Goal: Task Accomplishment & Management: Use online tool/utility

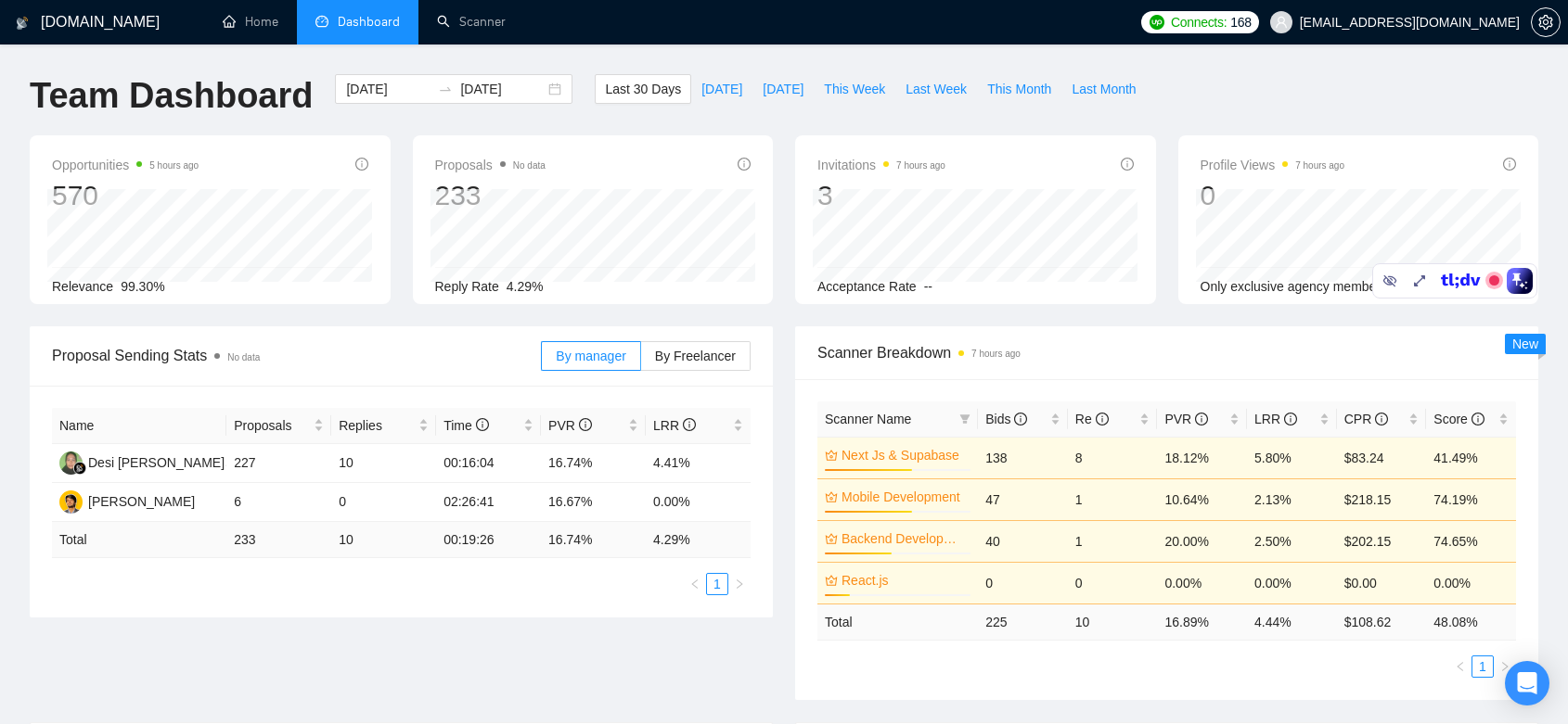
scroll to position [89, 0]
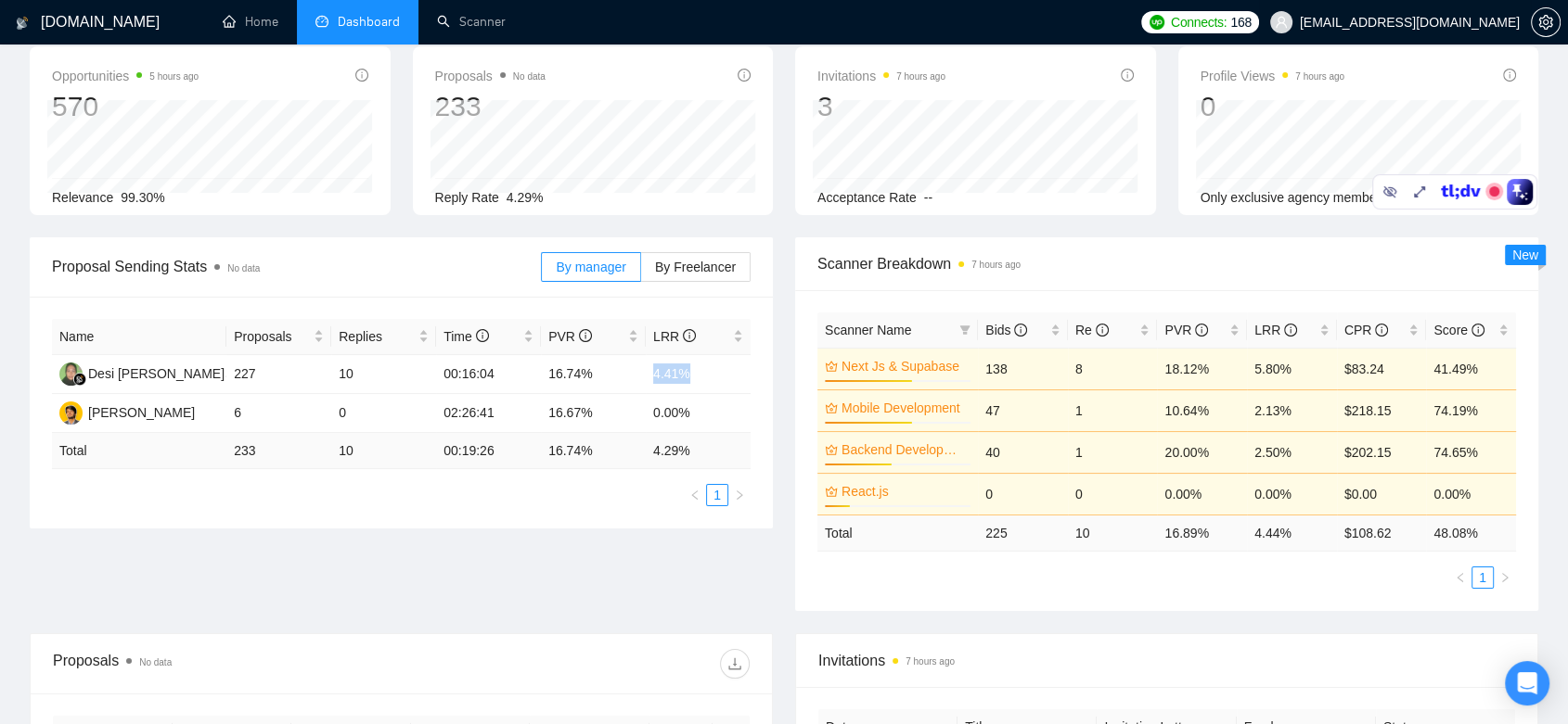
click at [1458, 23] on span "[EMAIL_ADDRESS][DOMAIN_NAME]" at bounding box center [1409, 23] width 220 height 0
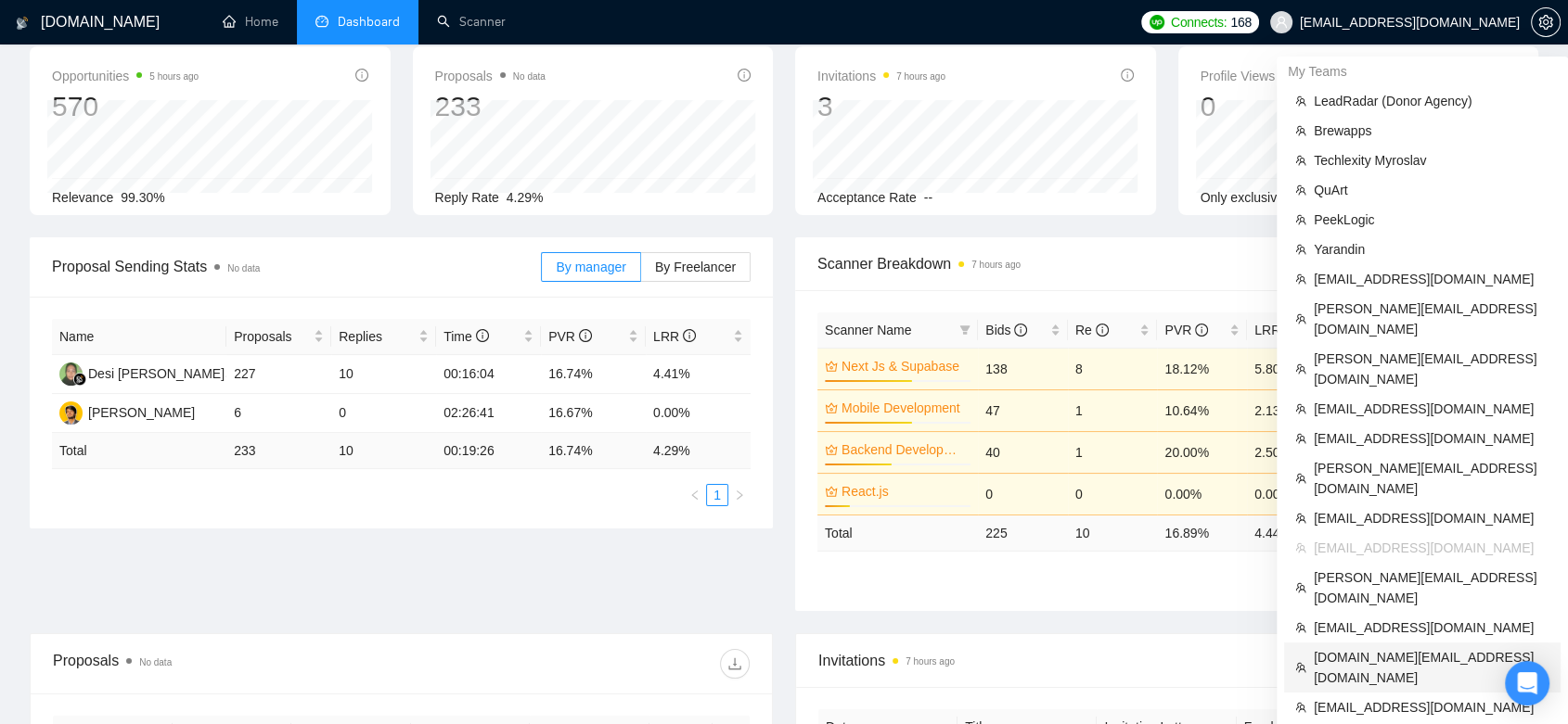
scroll to position [193, 0]
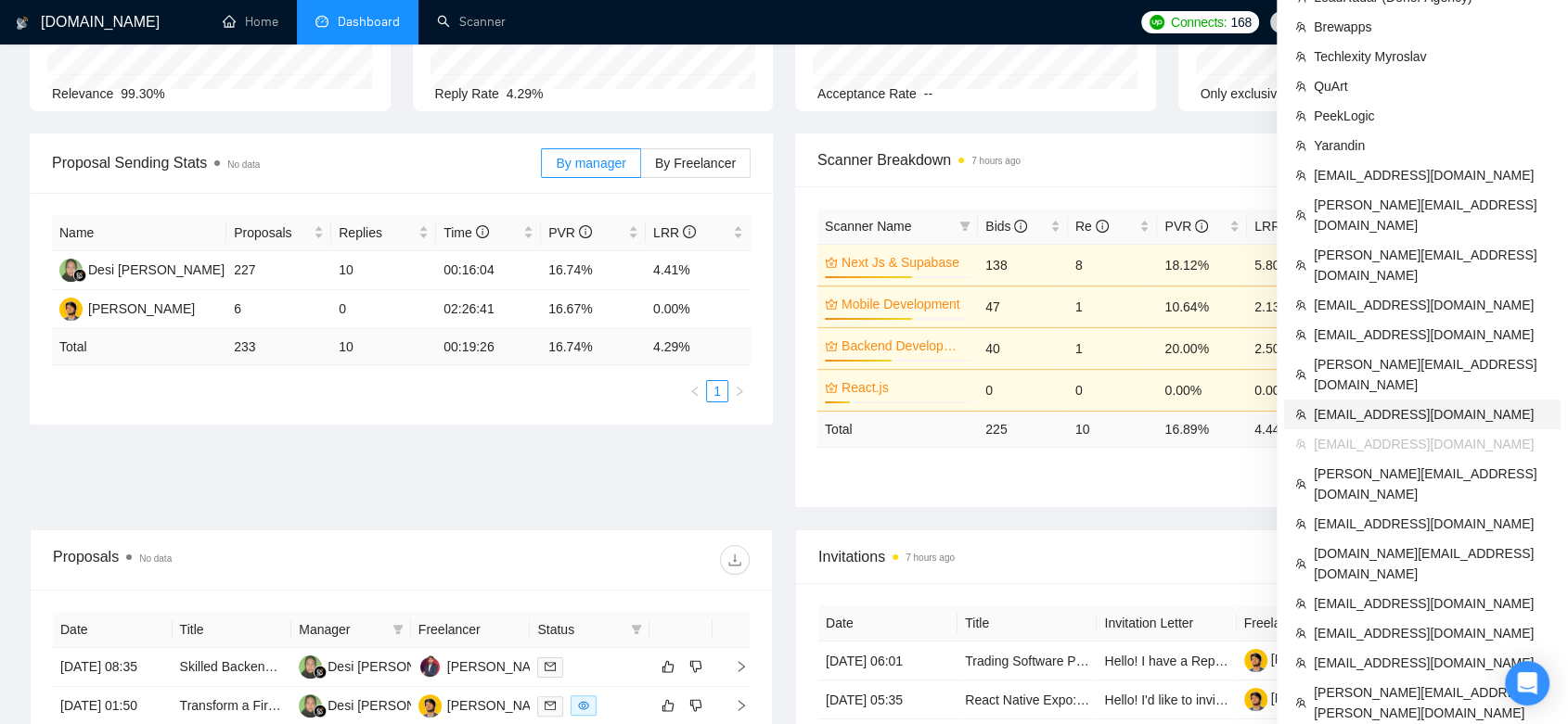
click at [1371, 404] on span "[EMAIL_ADDRESS][DOMAIN_NAME]" at bounding box center [1430, 414] width 235 height 21
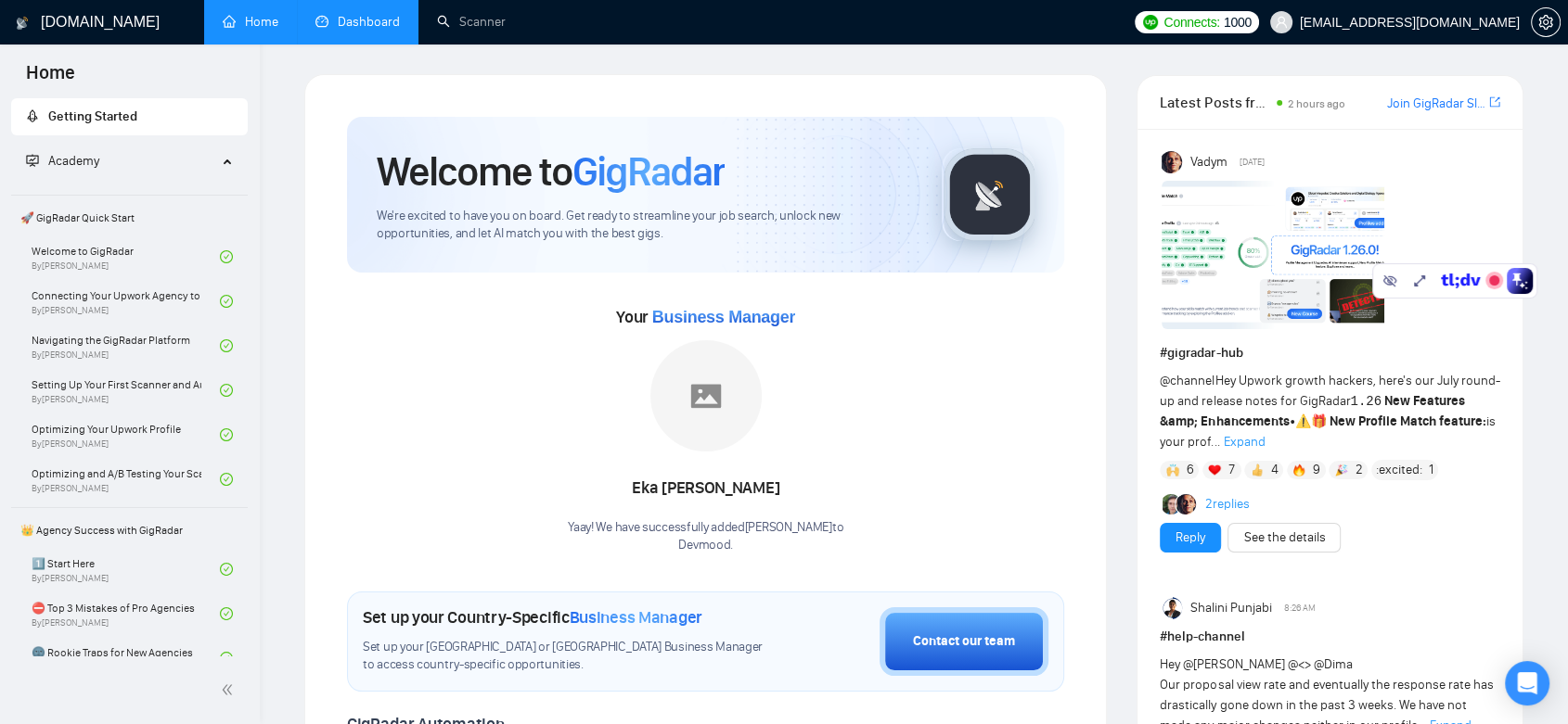
click at [380, 14] on link "Dashboard" at bounding box center [357, 22] width 85 height 16
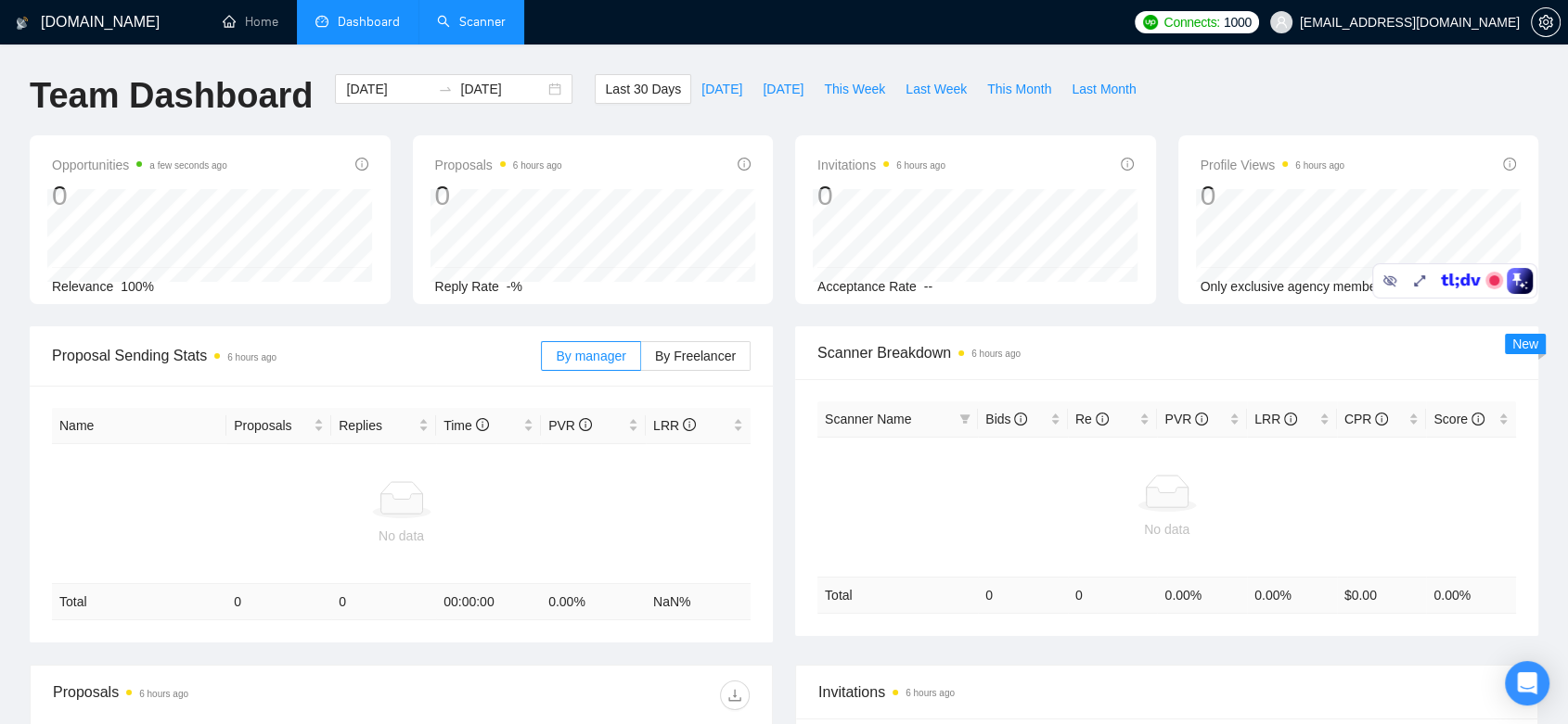
click at [494, 23] on link "Scanner" at bounding box center [471, 22] width 69 height 16
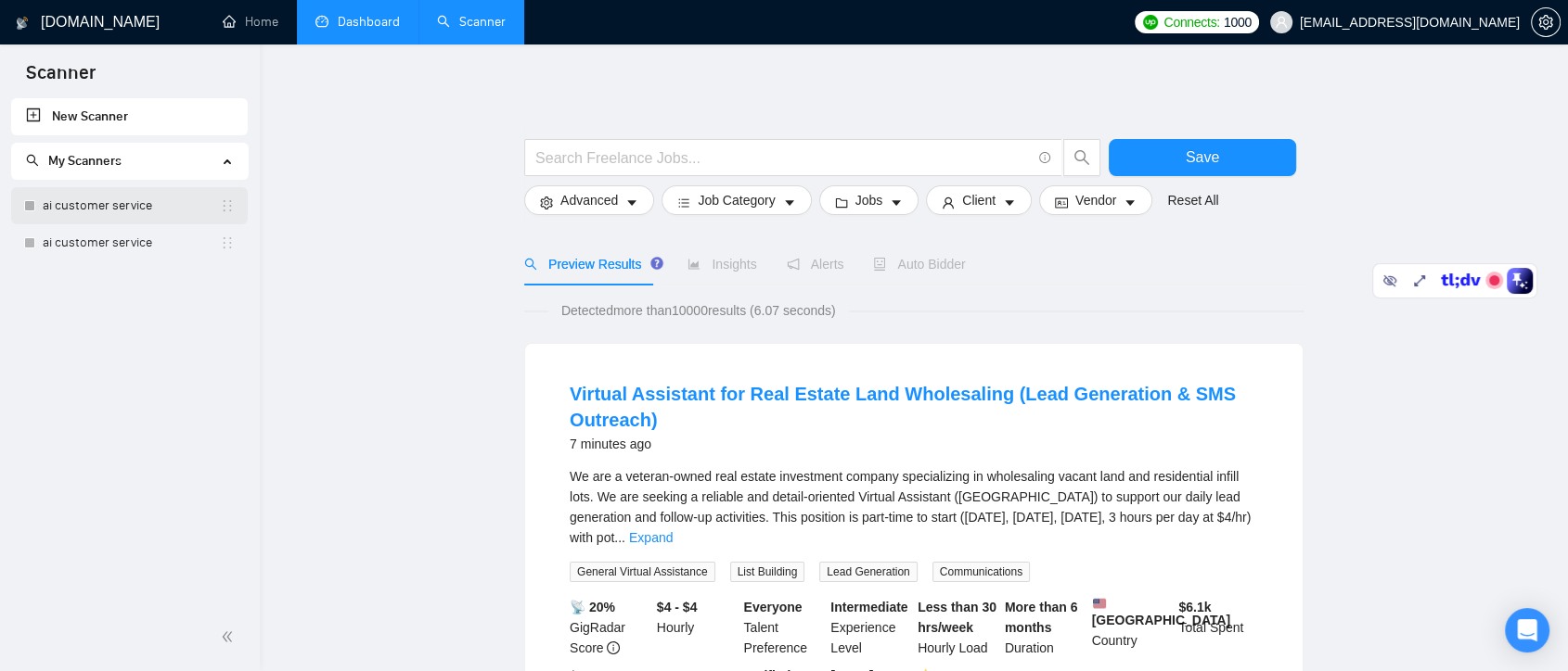
click at [118, 215] on link "ai customer service" at bounding box center [131, 206] width 177 height 37
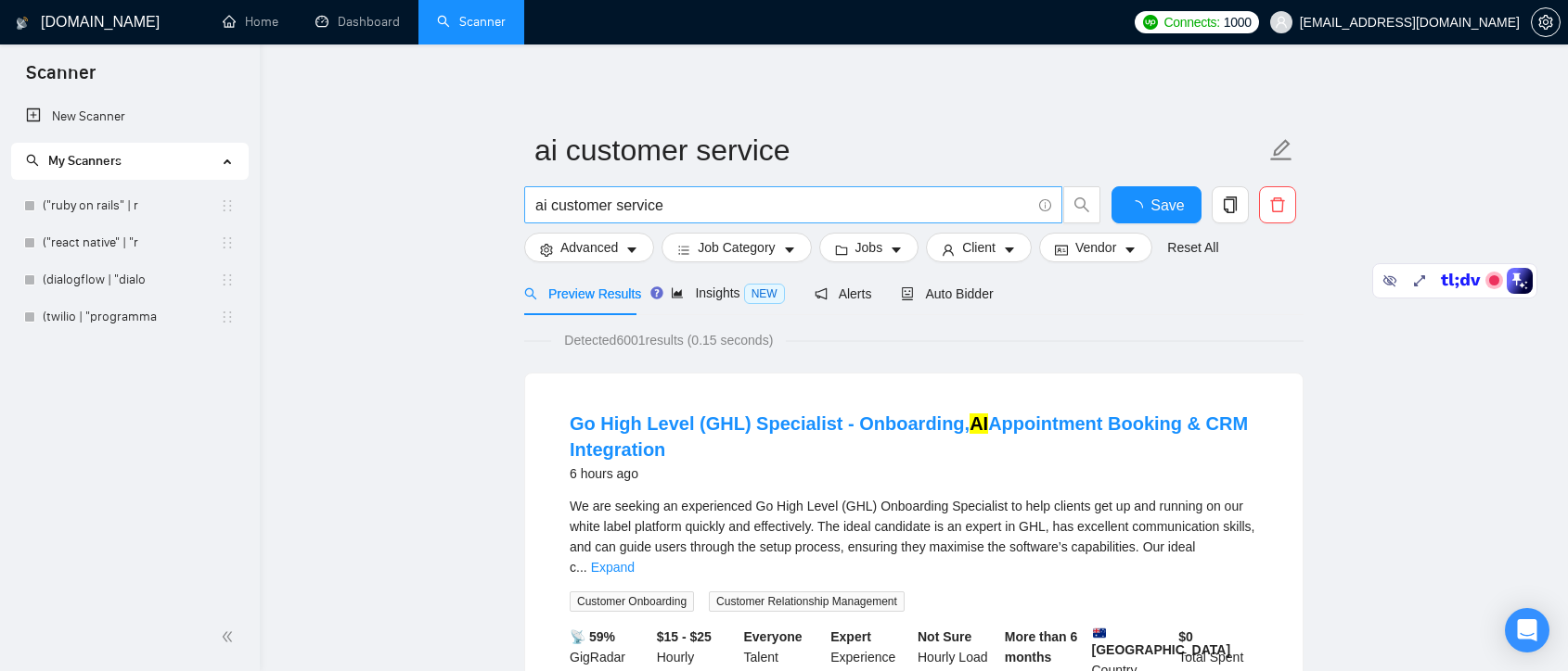
click at [130, 202] on link "("ruby on rails" | r" at bounding box center [131, 206] width 177 height 37
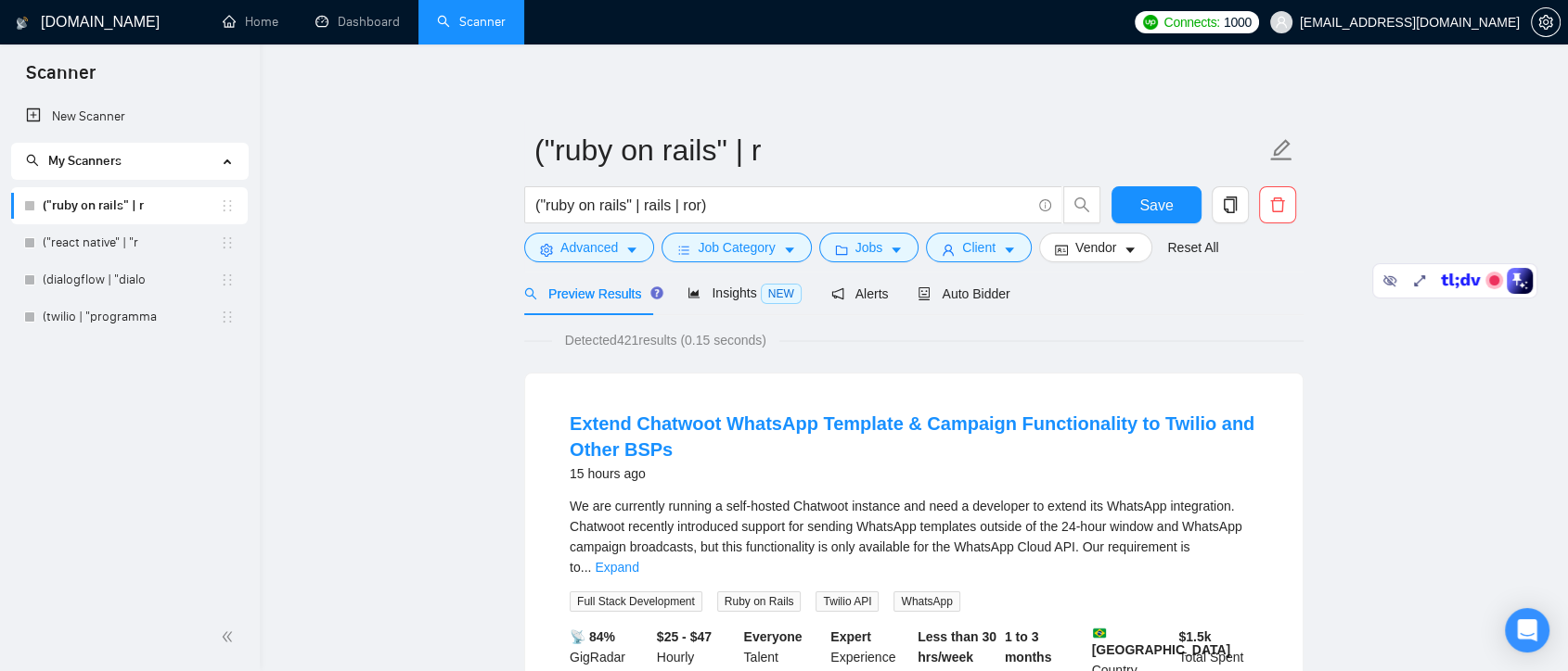
click at [612, 276] on div "Preview Results" at bounding box center [591, 293] width 134 height 43
click at [604, 253] on span "Advanced" at bounding box center [589, 247] width 57 height 21
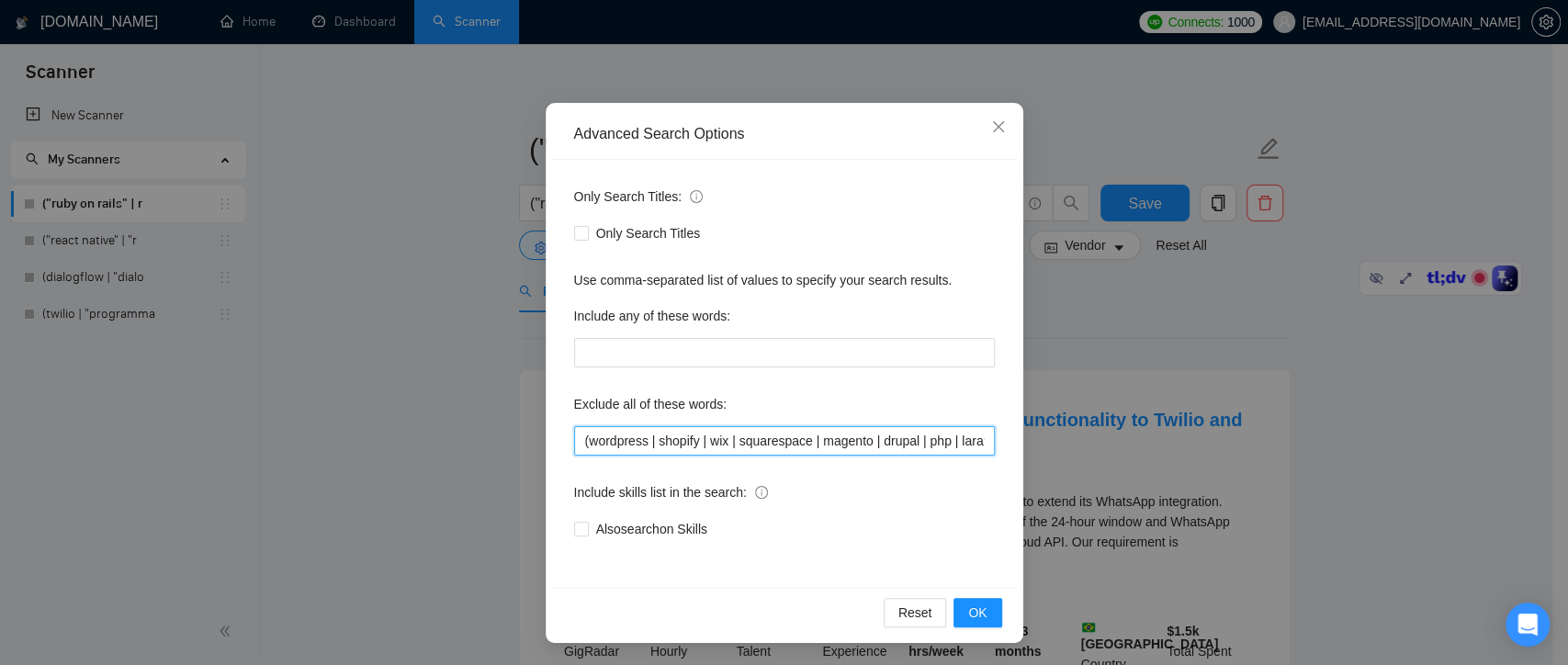
drag, startPoint x: 618, startPoint y: 445, endPoint x: 544, endPoint y: 459, distance: 75.3
click at [552, 459] on div "Only Search Titles: Only Search Titles Use comma-separated list of values to sp…" at bounding box center [784, 373] width 465 height 428
click at [718, 446] on input "(wordpress | shopify | wix | squarespace | magento | drupal | php | laravel | p…" at bounding box center [784, 441] width 421 height 29
drag, startPoint x: 645, startPoint y: 445, endPoint x: 614, endPoint y: 443, distance: 31.1
click at [646, 445] on input "(wordpress | shopify | wix | squarespace | magento | drupal | php | laravel | p…" at bounding box center [784, 441] width 421 height 29
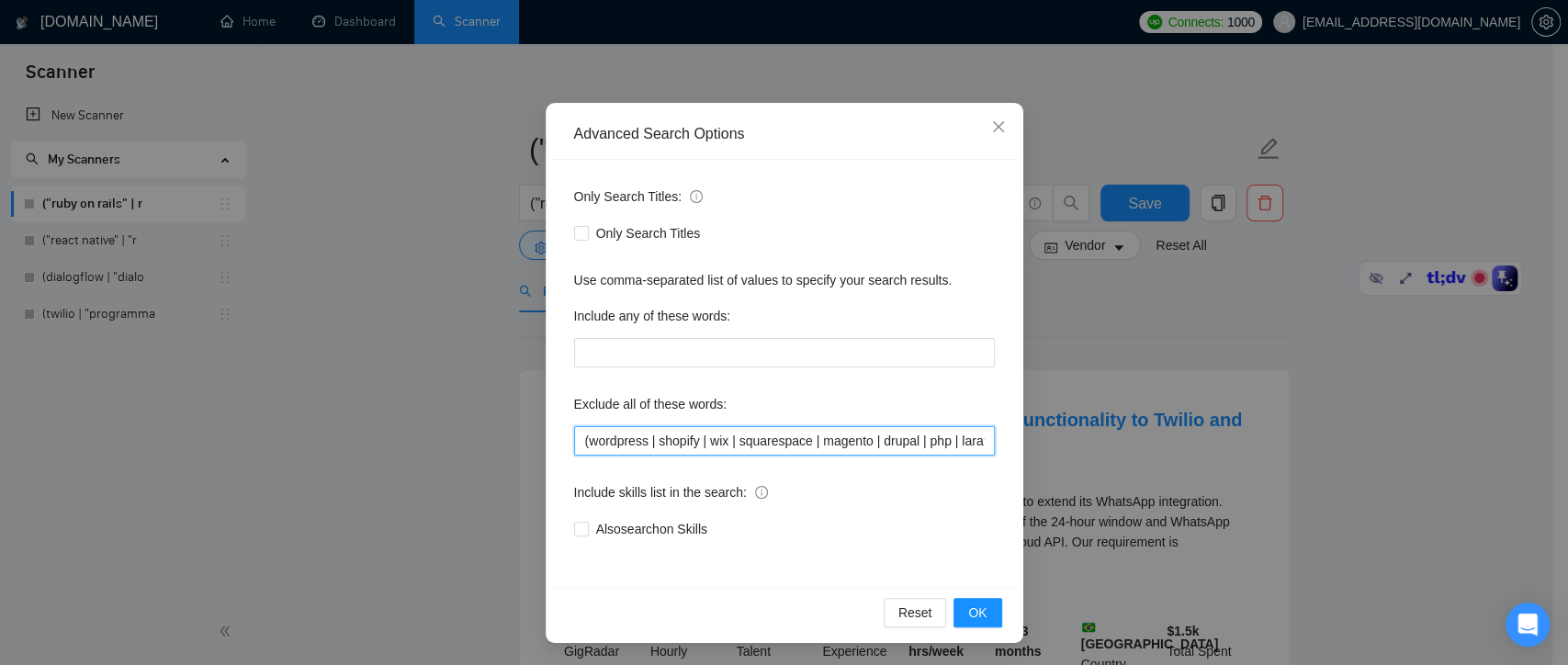
click at [581, 439] on input "(wordpress | shopify | wix | squarespace | magento | drupal | php | laravel | p…" at bounding box center [784, 441] width 421 height 29
click at [639, 434] on input "wordpress | shopify | wix | squarespace | magento | drupal | php | laravel | py…" at bounding box center [784, 441] width 421 height 29
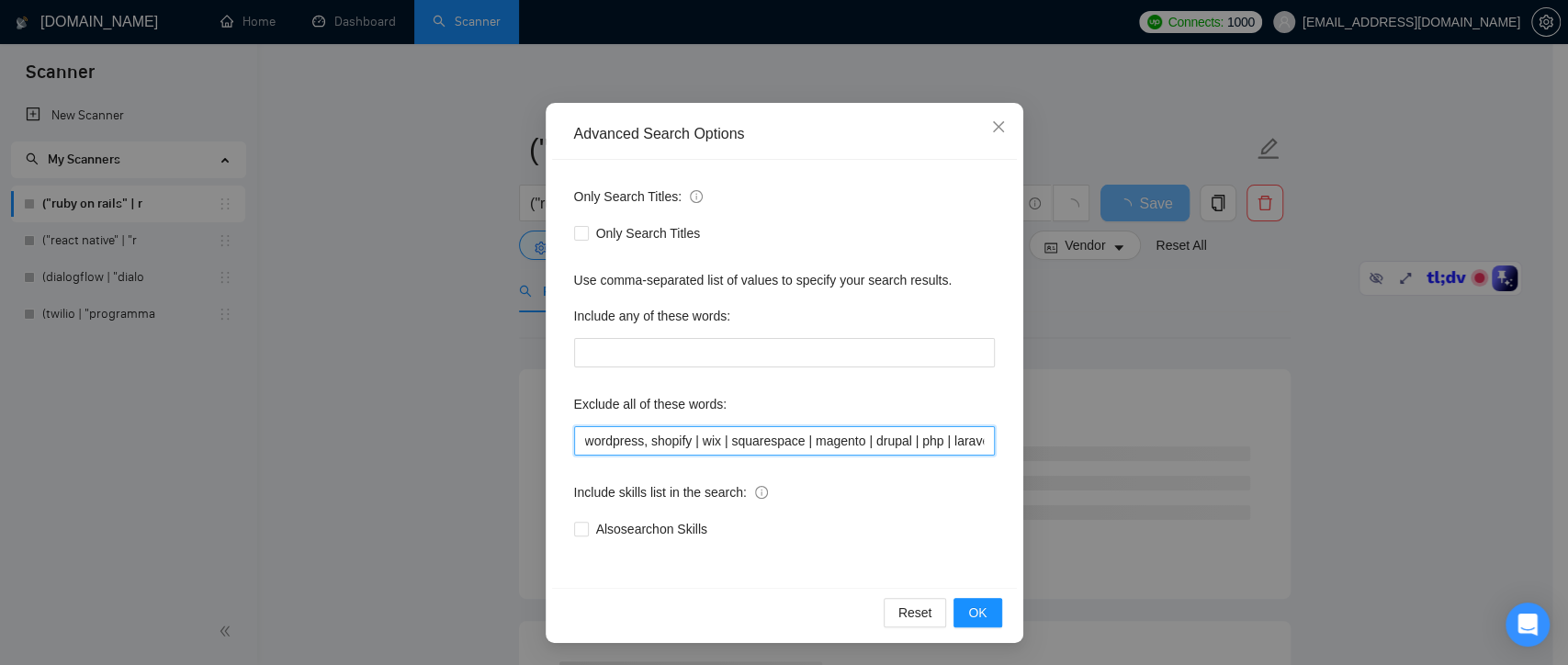
type input "wordpress, shopify | wix | squarespace | magento | drupal | php | laravel | pyt…"
click at [971, 597] on div "Reset OK" at bounding box center [784, 612] width 465 height 49
click at [971, 610] on span "OK" at bounding box center [976, 612] width 19 height 20
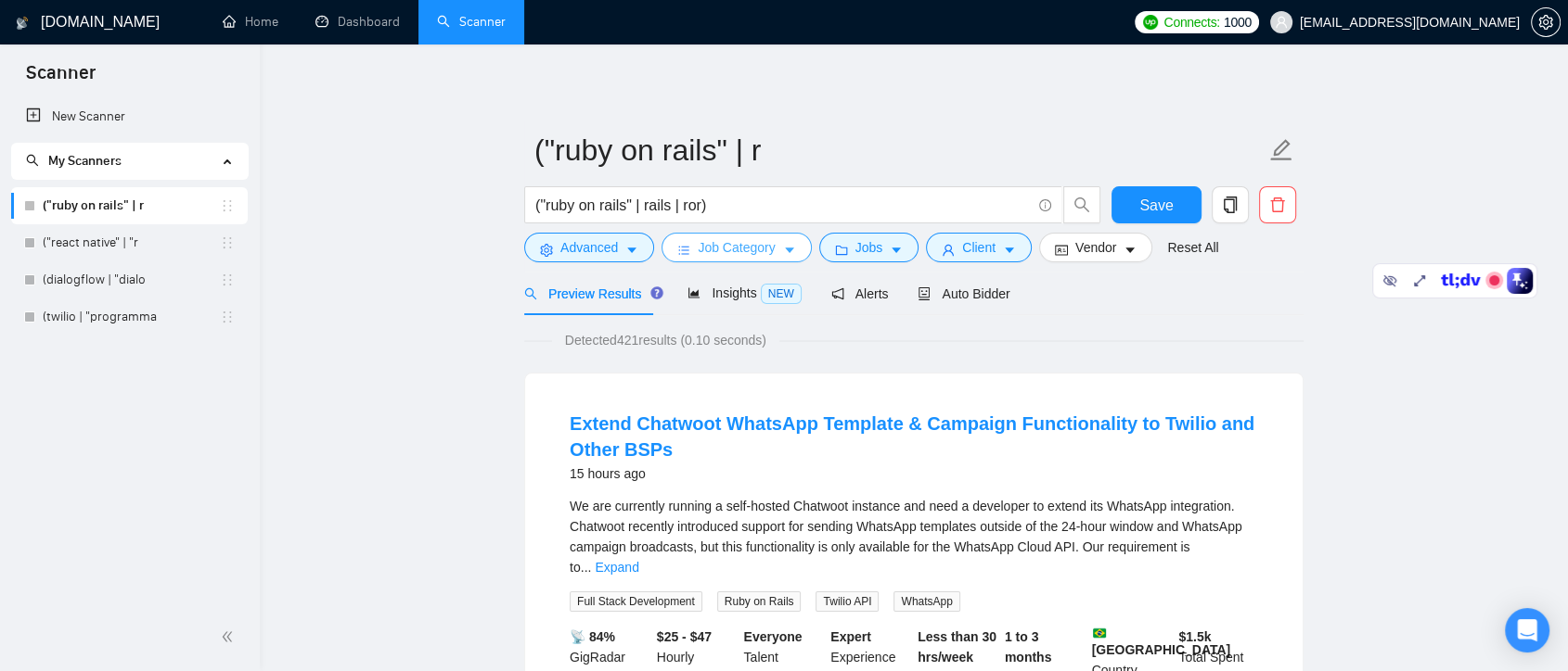
click at [755, 251] on span "Job Category" at bounding box center [736, 247] width 77 height 21
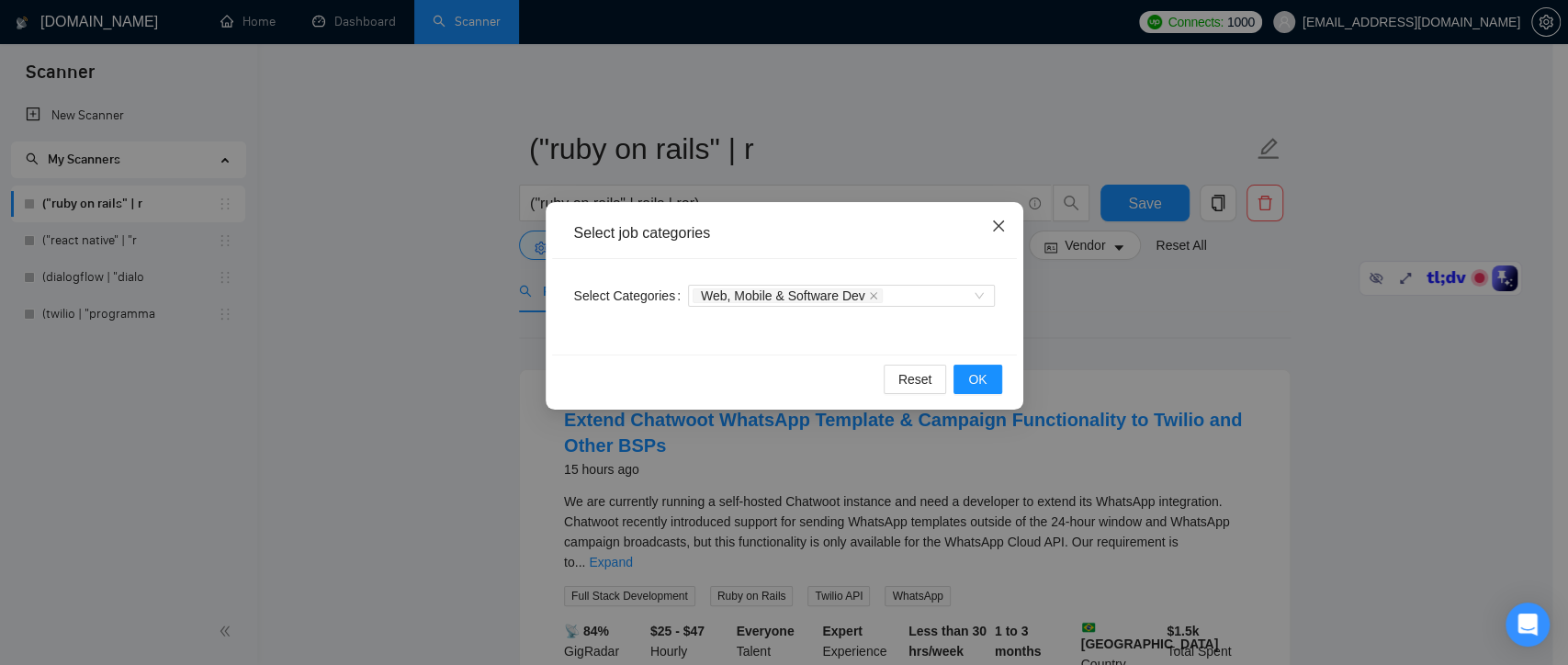
click at [991, 227] on icon "close" at bounding box center [998, 225] width 15 height 15
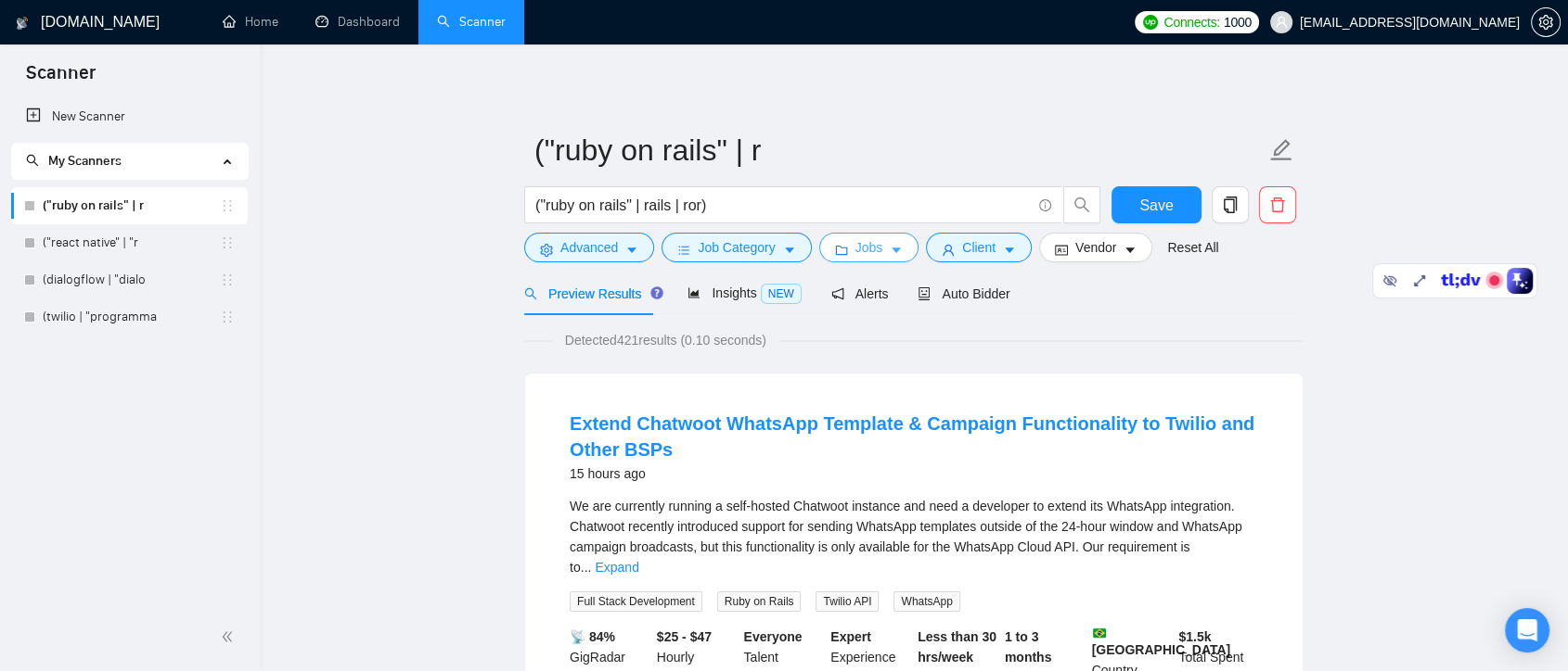
click at [898, 251] on button "Jobs" at bounding box center [869, 248] width 100 height 30
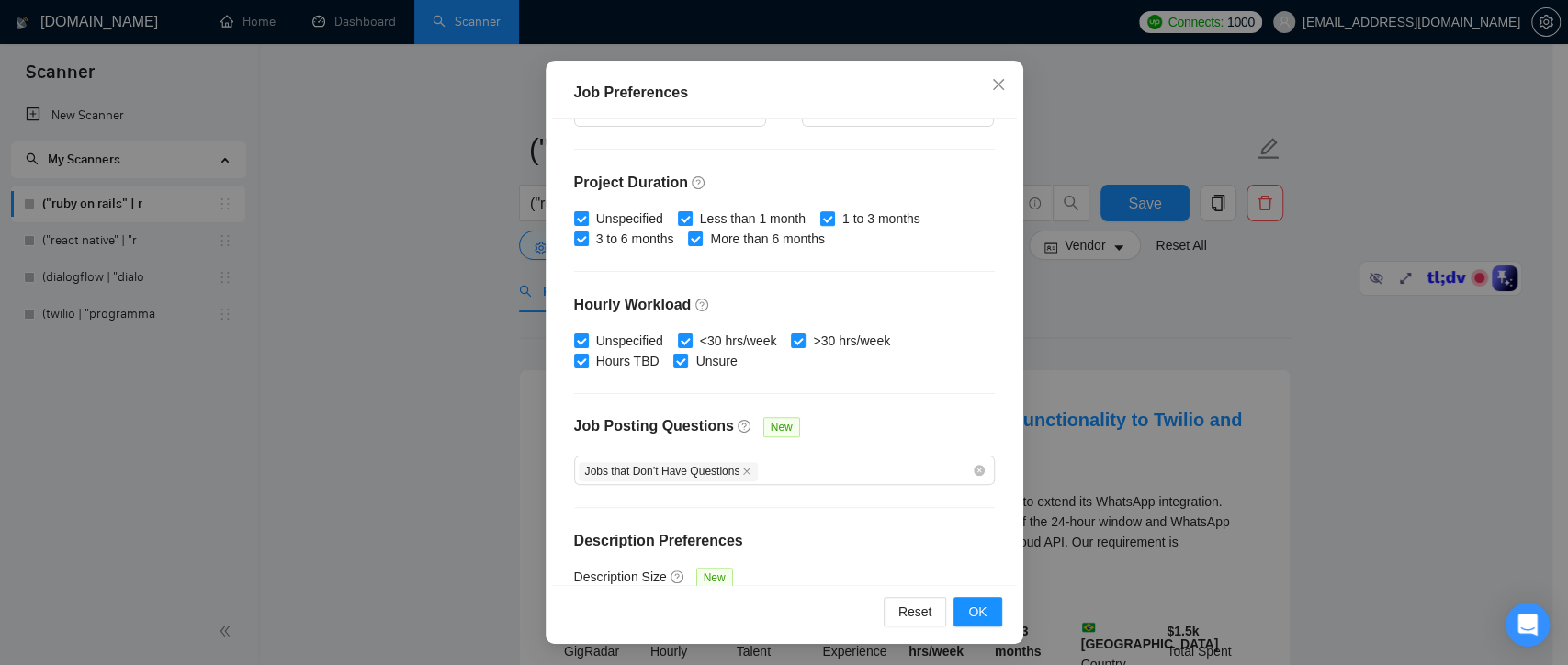
scroll to position [569, 0]
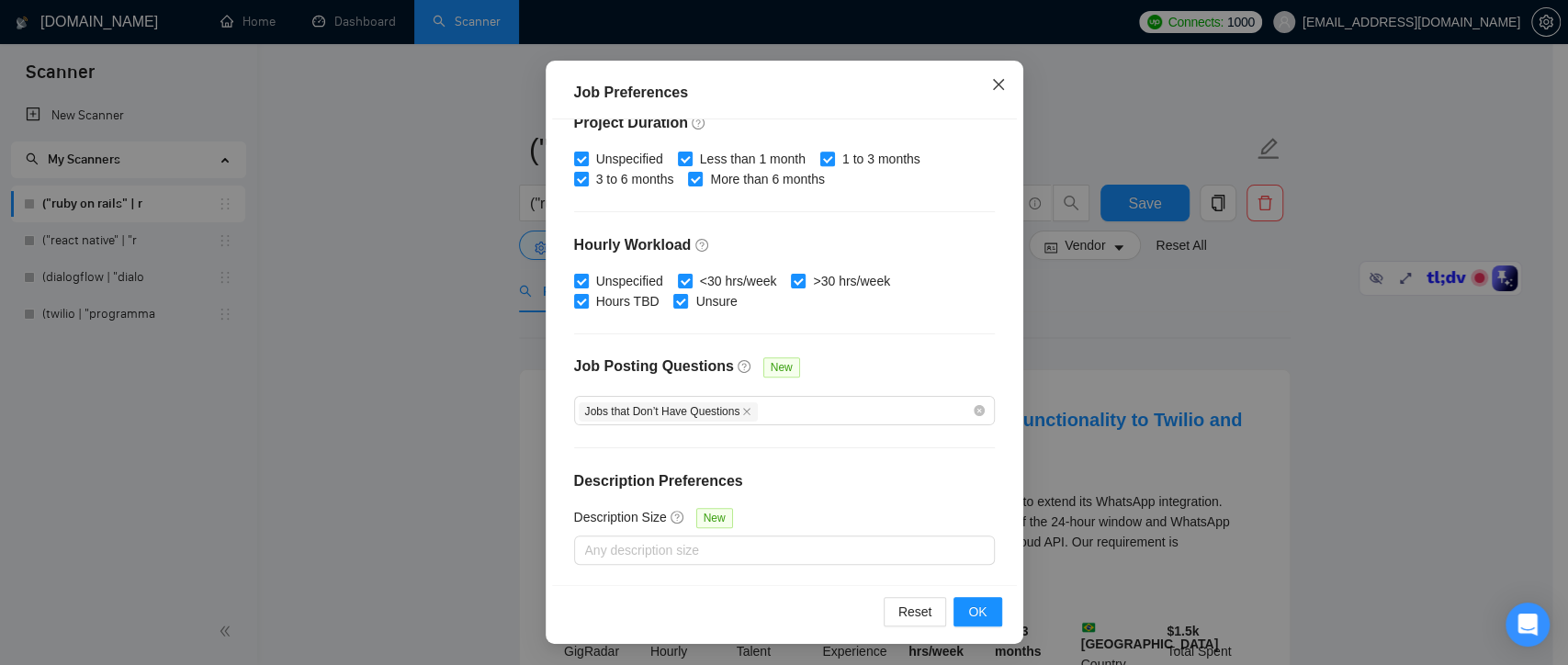
click at [991, 83] on icon "close" at bounding box center [998, 84] width 15 height 15
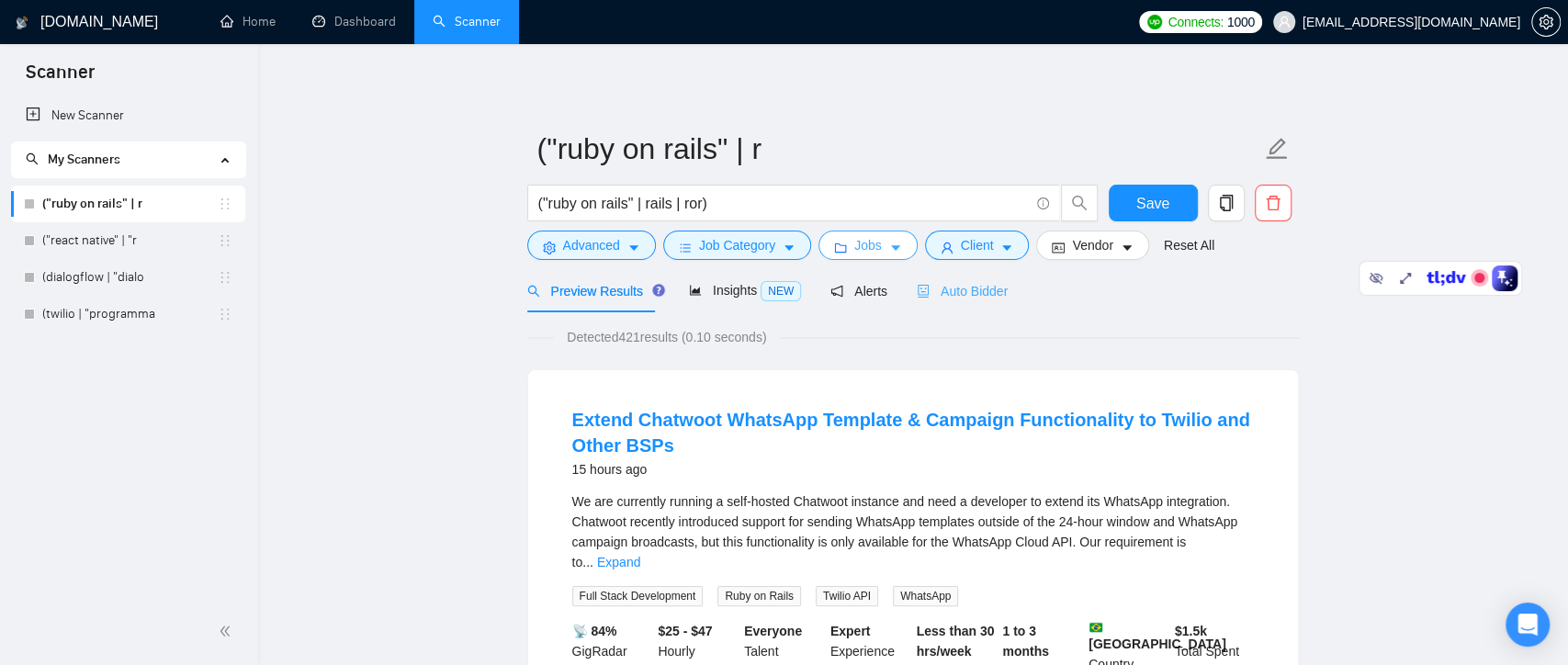
scroll to position [0, 0]
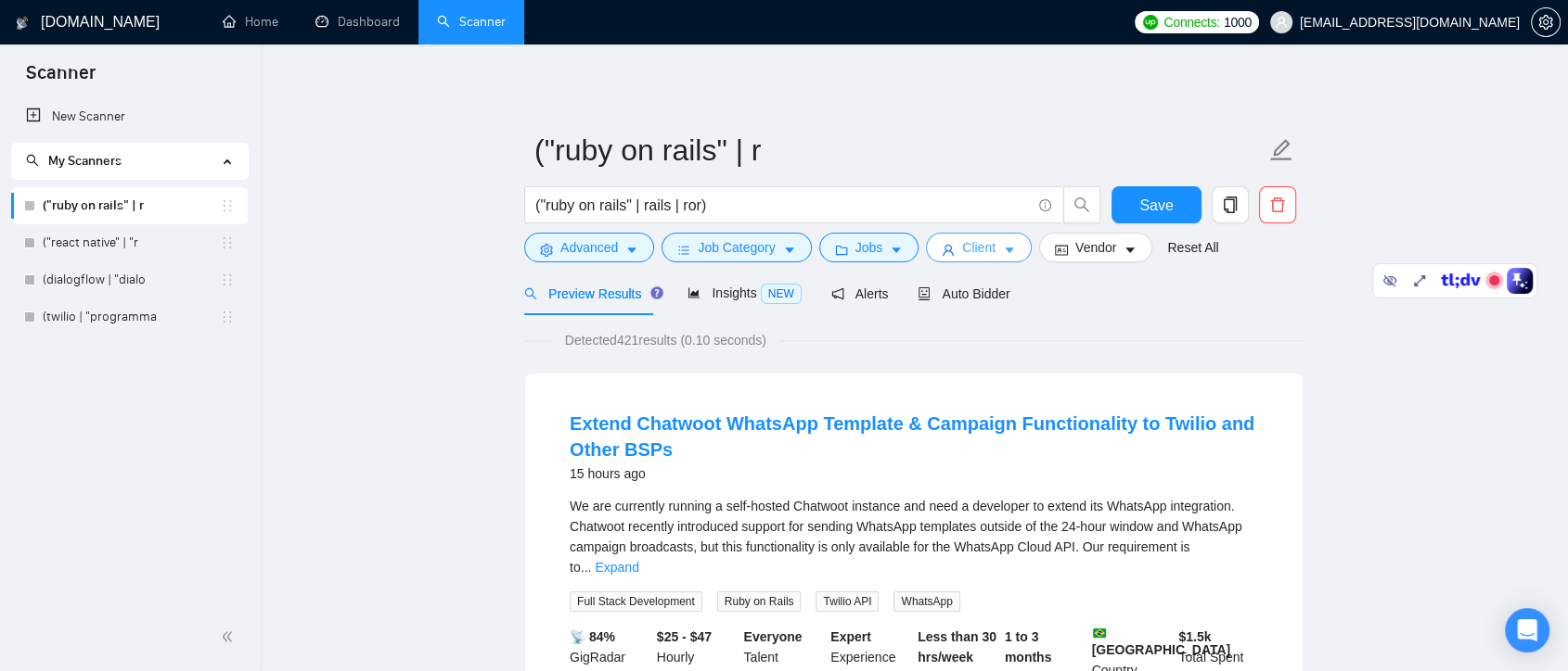
click at [988, 256] on span "Client" at bounding box center [978, 247] width 33 height 21
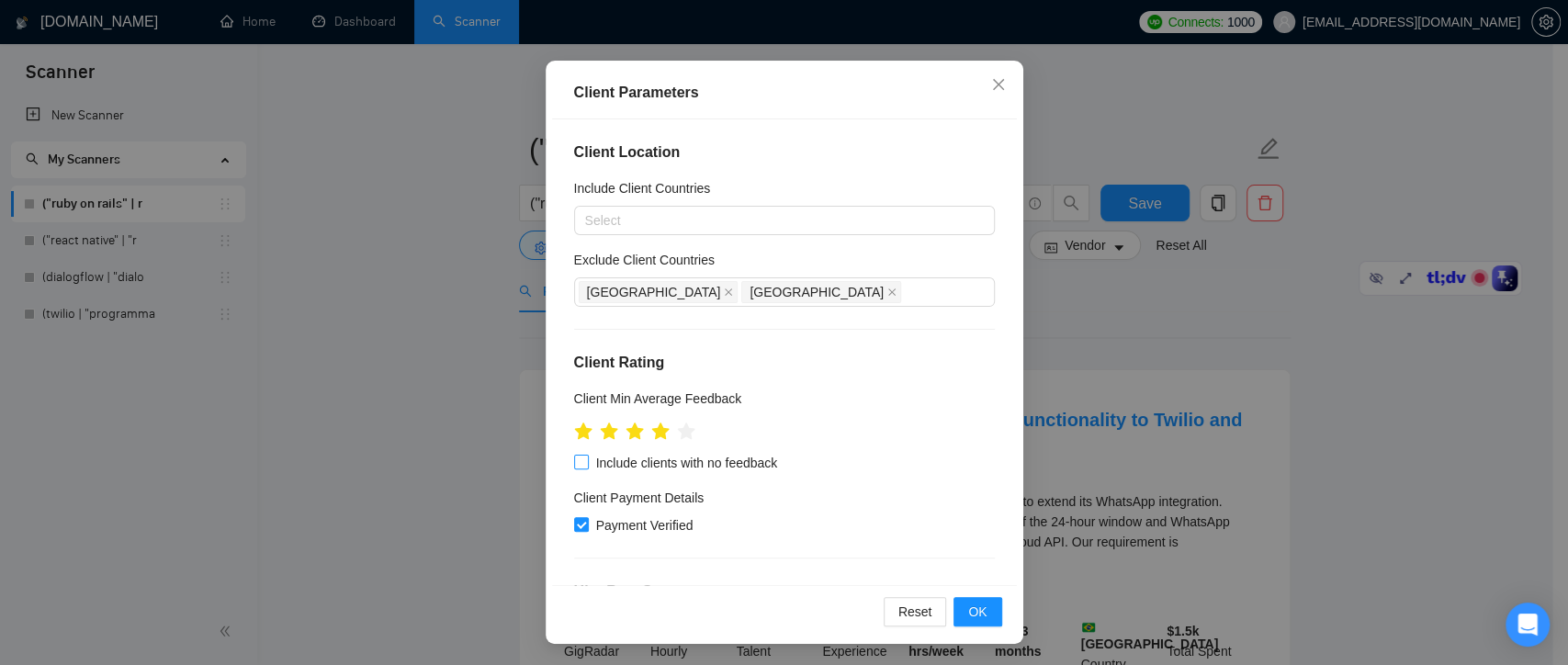
scroll to position [102, 0]
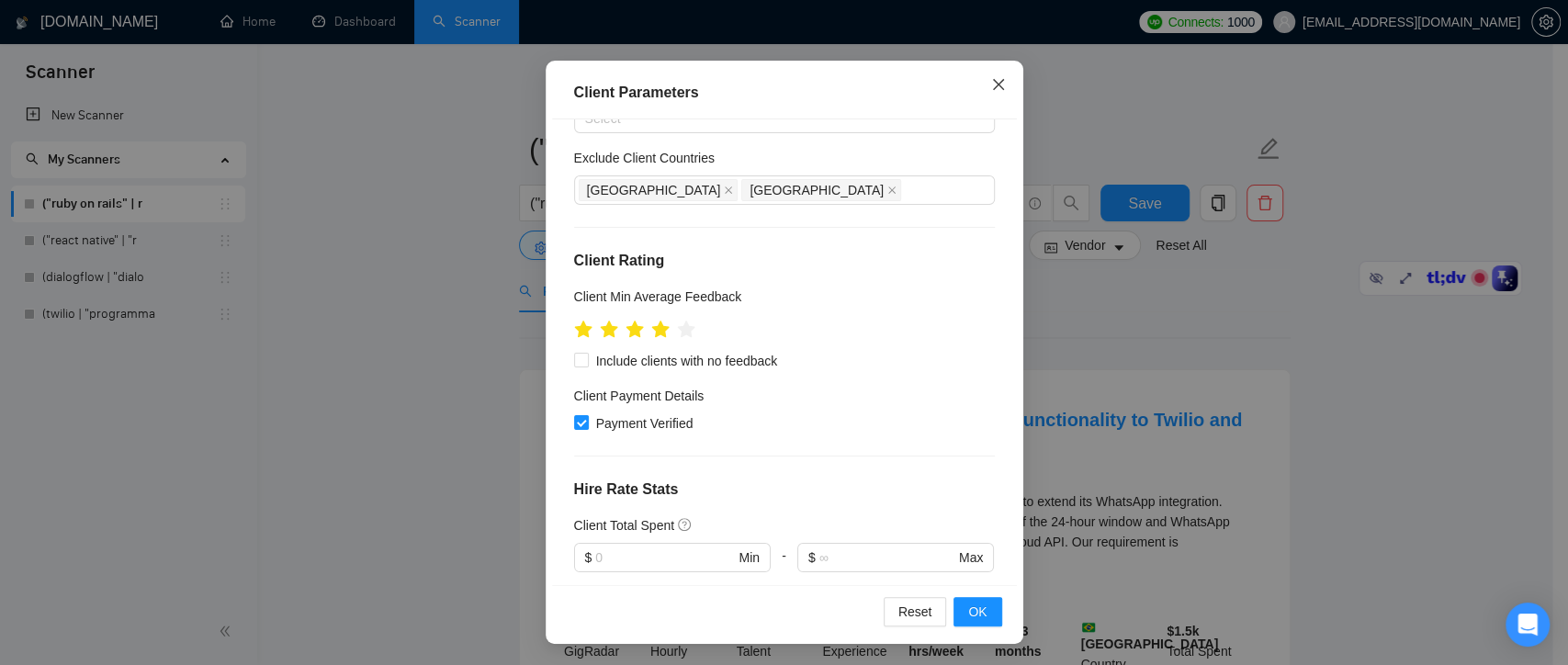
click at [991, 80] on icon "close" at bounding box center [998, 84] width 15 height 15
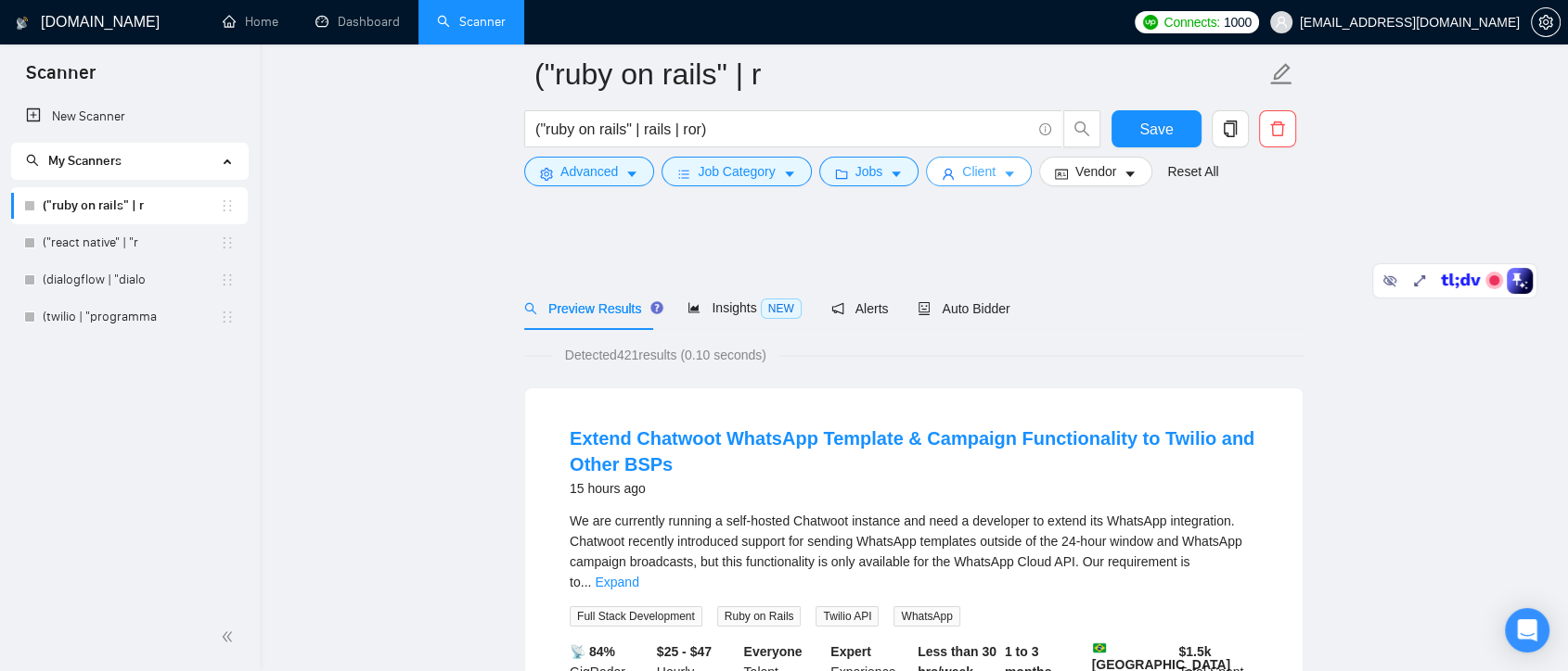
scroll to position [206, 0]
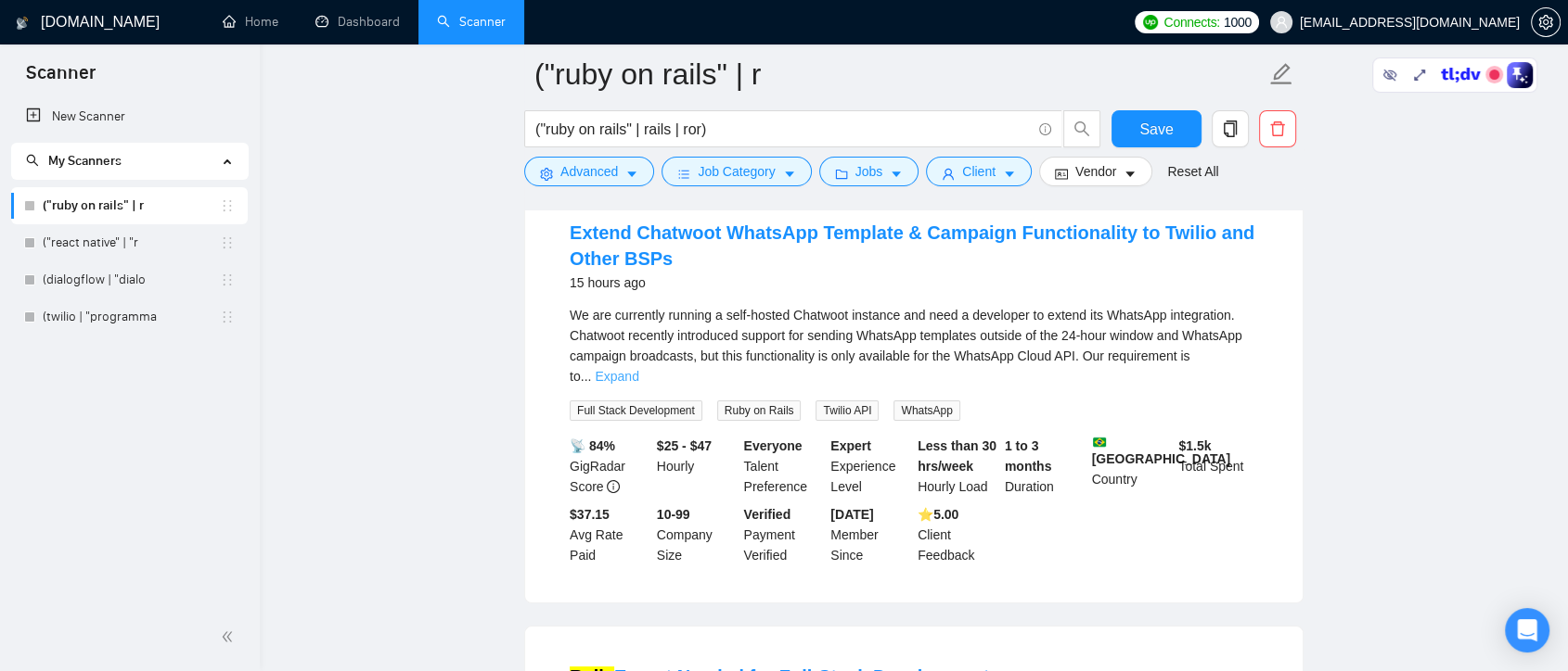
click at [638, 369] on link "Expand" at bounding box center [616, 376] width 43 height 15
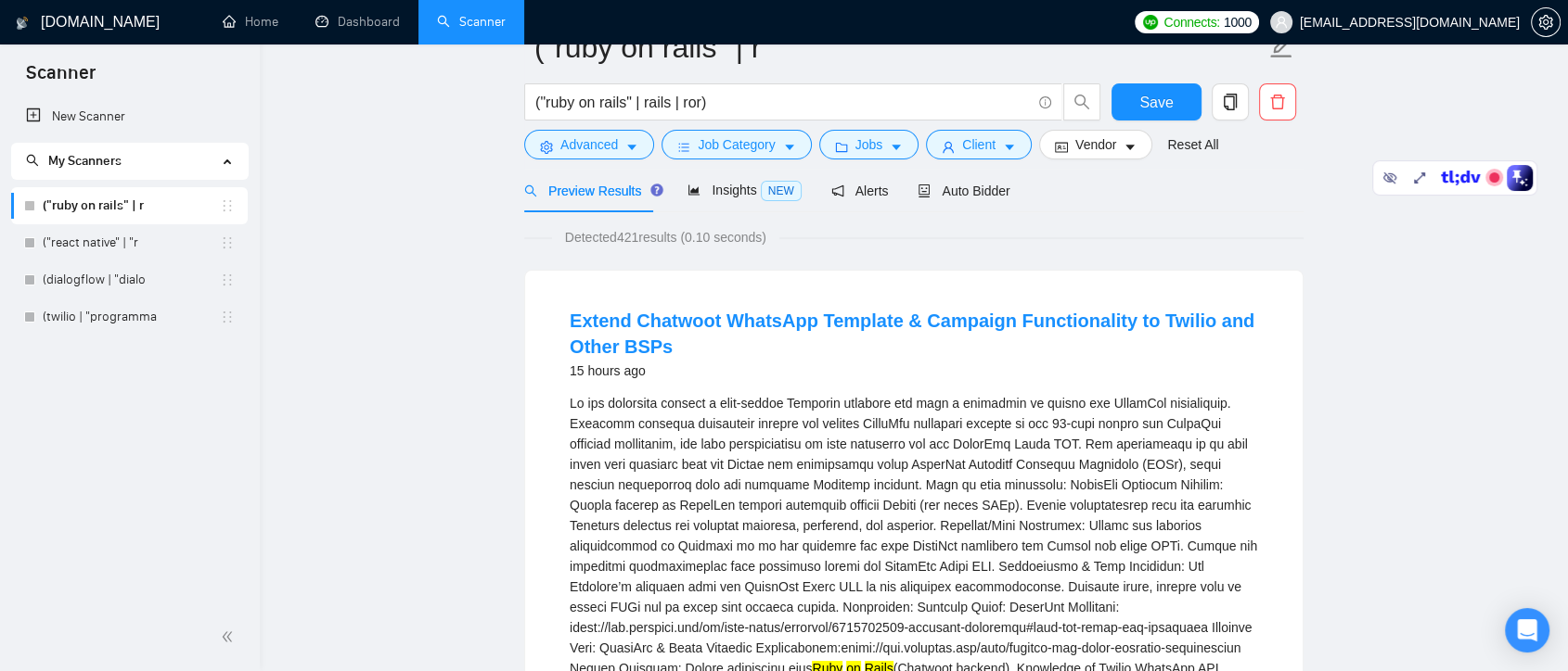
scroll to position [0, 0]
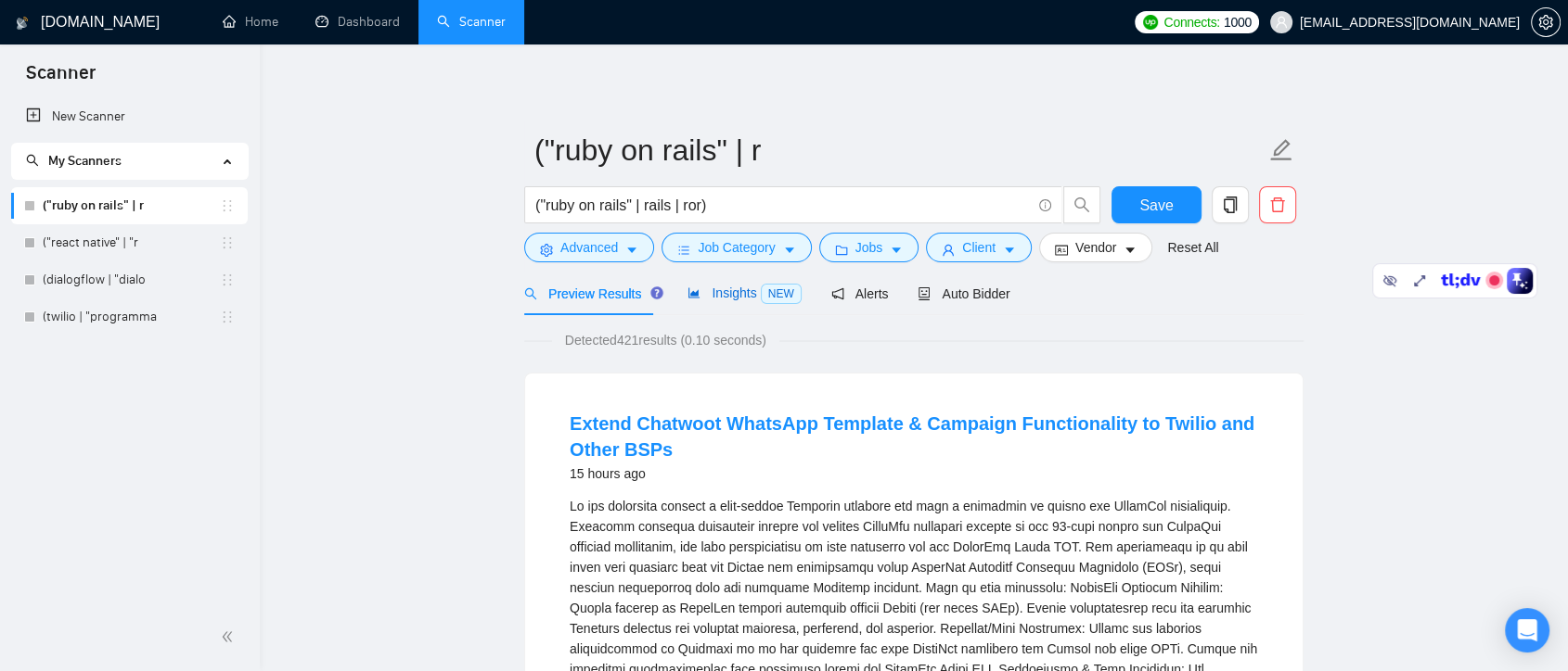
click at [719, 285] on span "Insights NEW" at bounding box center [743, 292] width 113 height 15
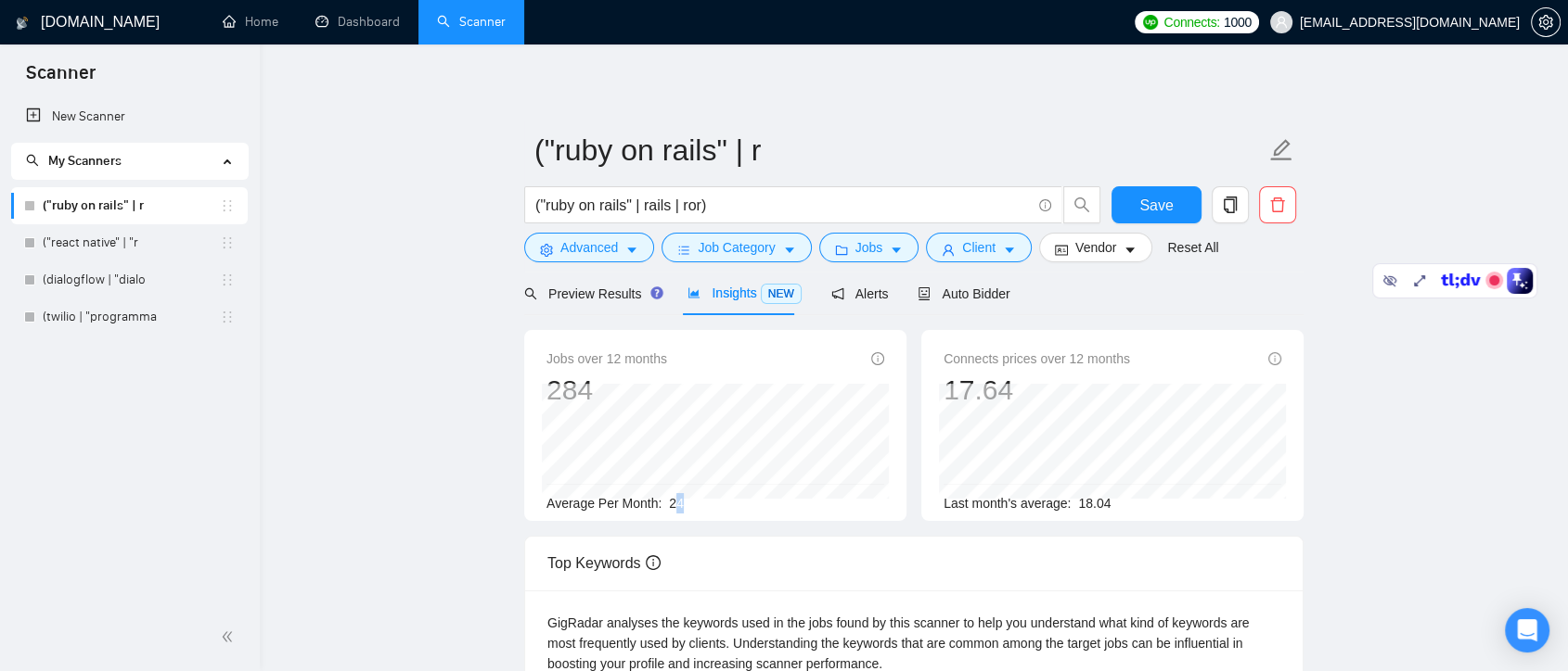
drag, startPoint x: 670, startPoint y: 500, endPoint x: 694, endPoint y: 498, distance: 24.1
click at [694, 498] on div "Average Per Month: 24" at bounding box center [715, 503] width 338 height 21
click at [692, 500] on div "Average Per Month: 24" at bounding box center [715, 503] width 338 height 21
click at [582, 287] on span "Preview Results" at bounding box center [591, 293] width 134 height 15
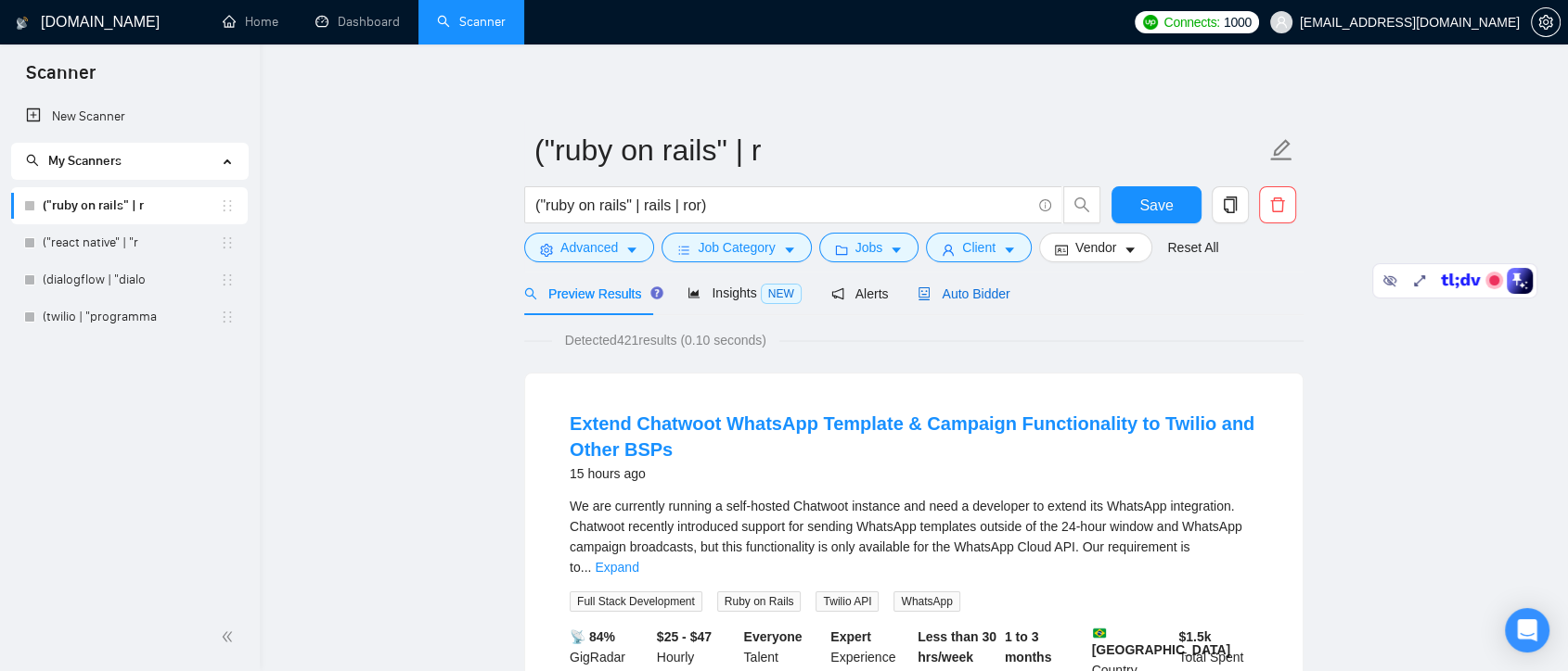
click at [963, 295] on span "Auto Bidder" at bounding box center [963, 293] width 92 height 15
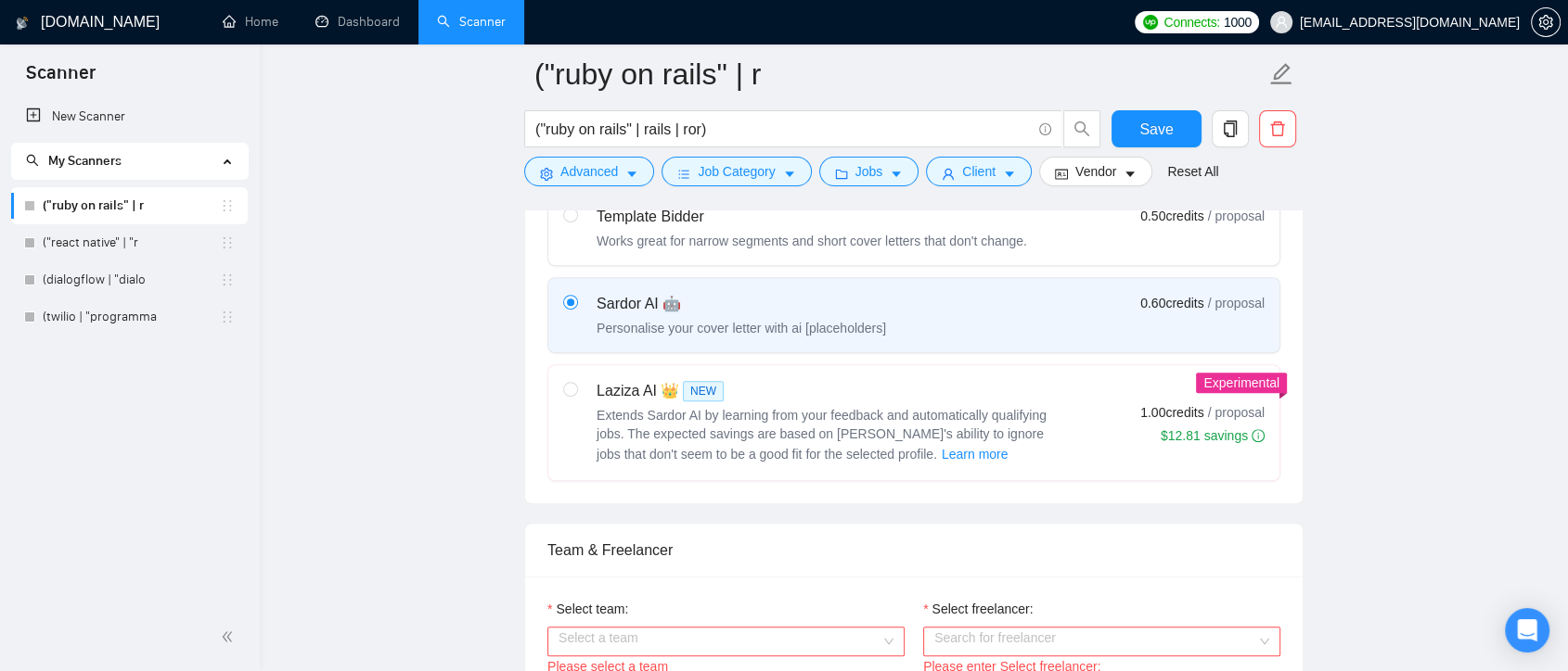
scroll to position [824, 0]
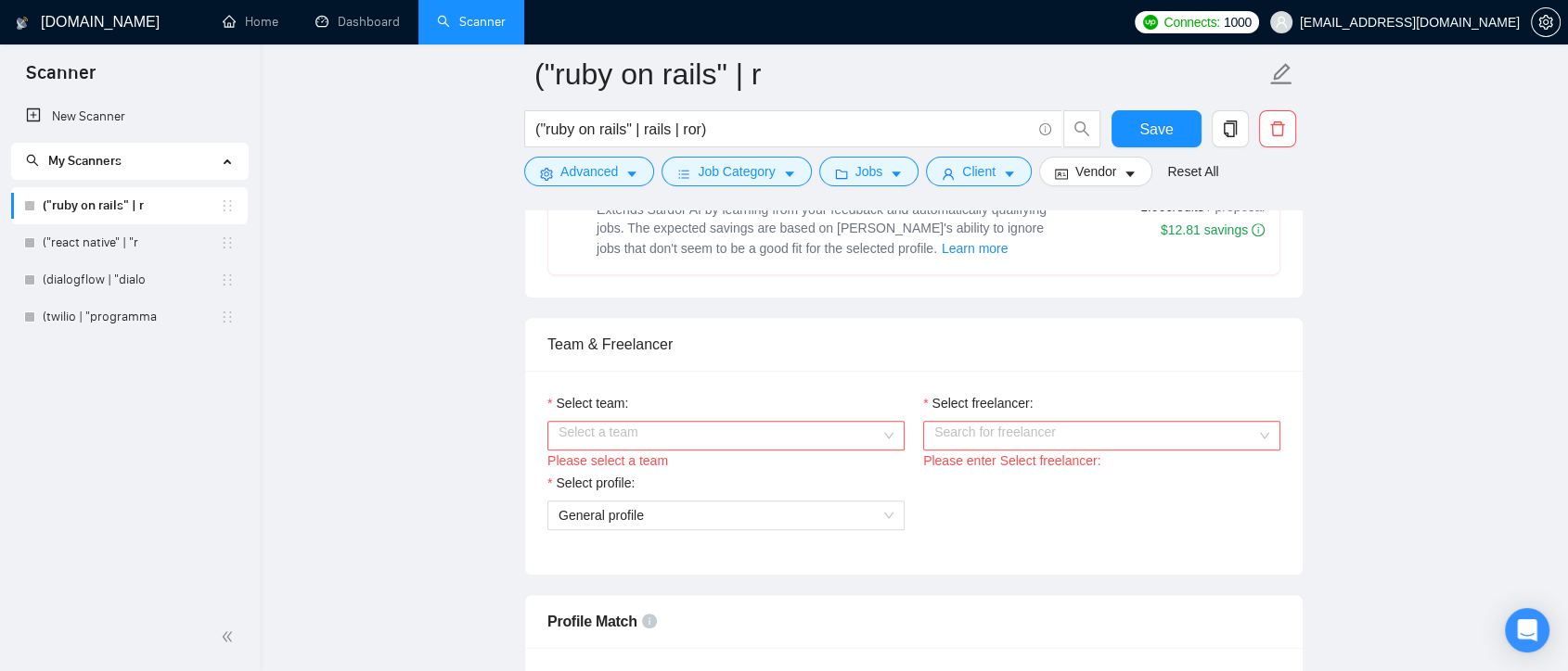
click at [847, 436] on input "Select team:" at bounding box center [719, 436] width 322 height 28
click at [834, 475] on div "Devmood" at bounding box center [724, 469] width 335 height 21
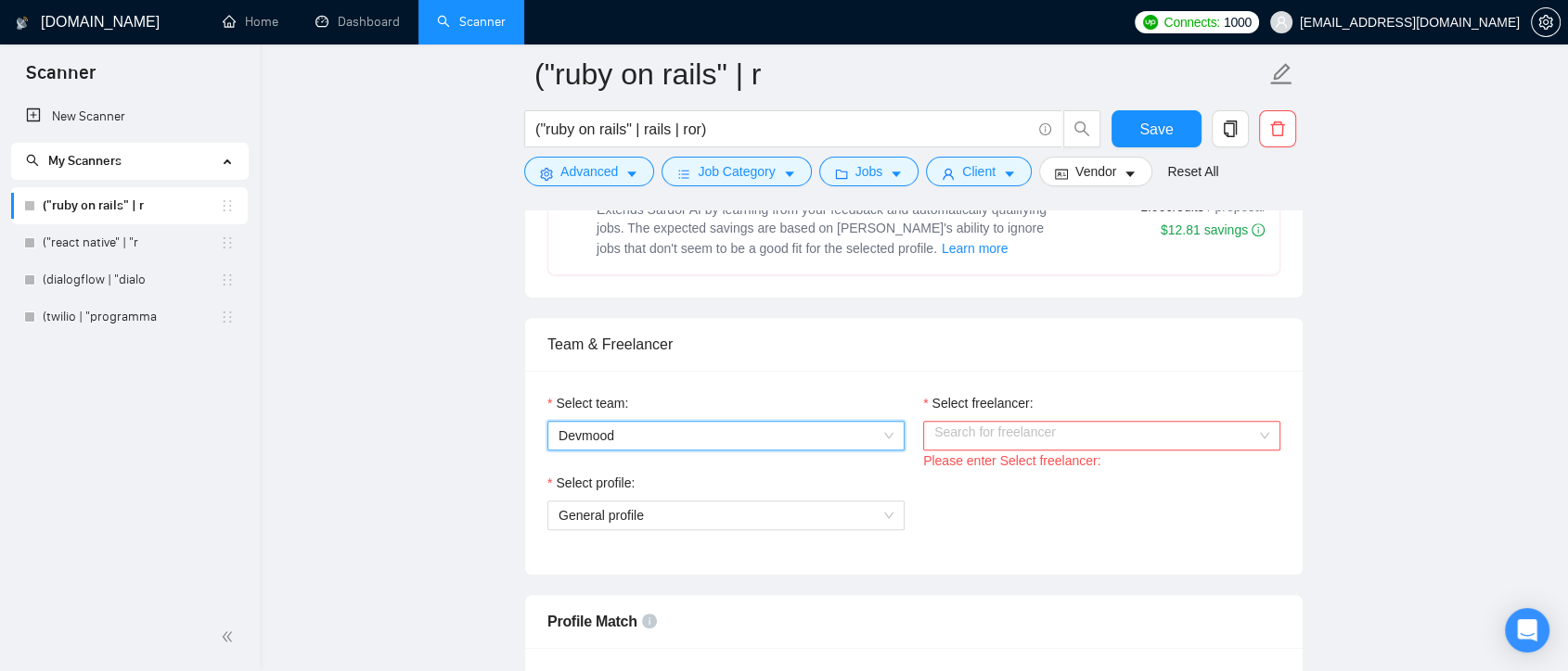
click at [1066, 433] on input "Select freelancer:" at bounding box center [1095, 436] width 322 height 28
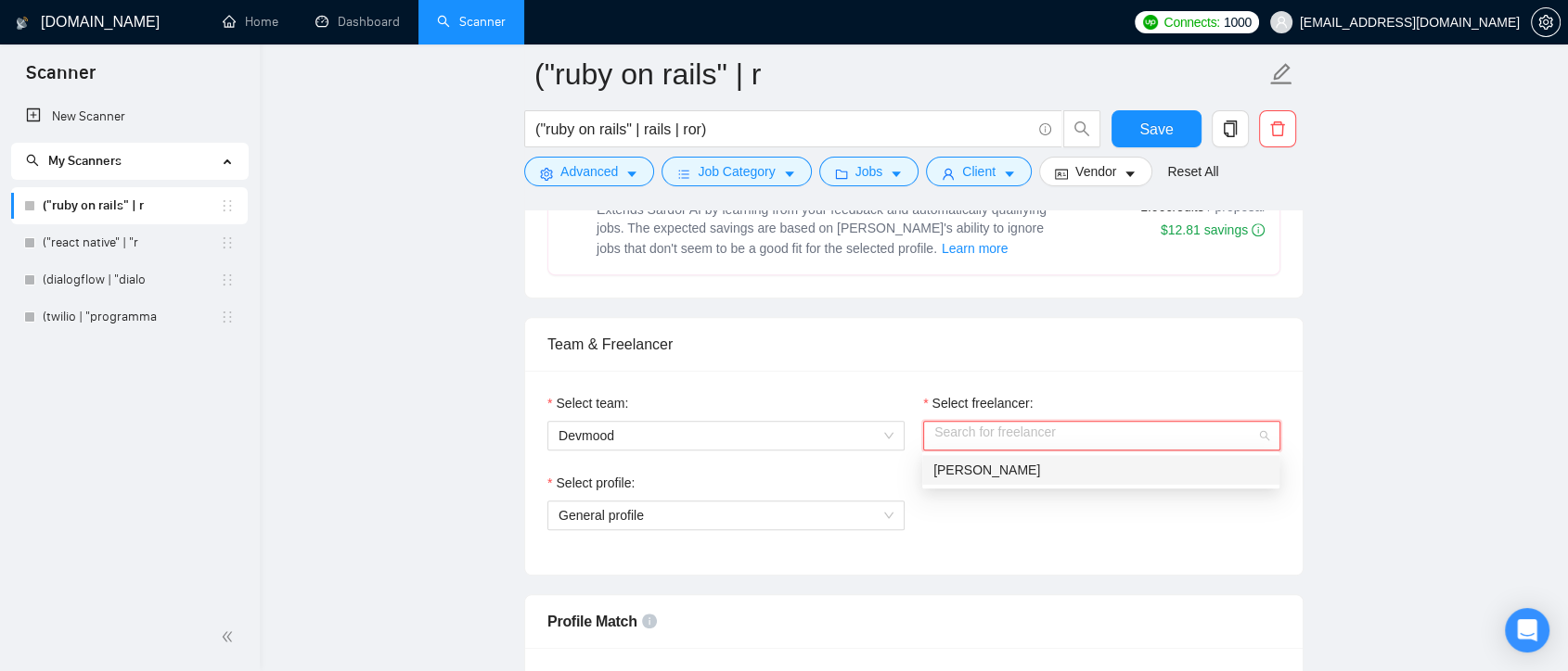
click at [1044, 473] on div "Ihor Zavhorodskyy" at bounding box center [1100, 469] width 335 height 21
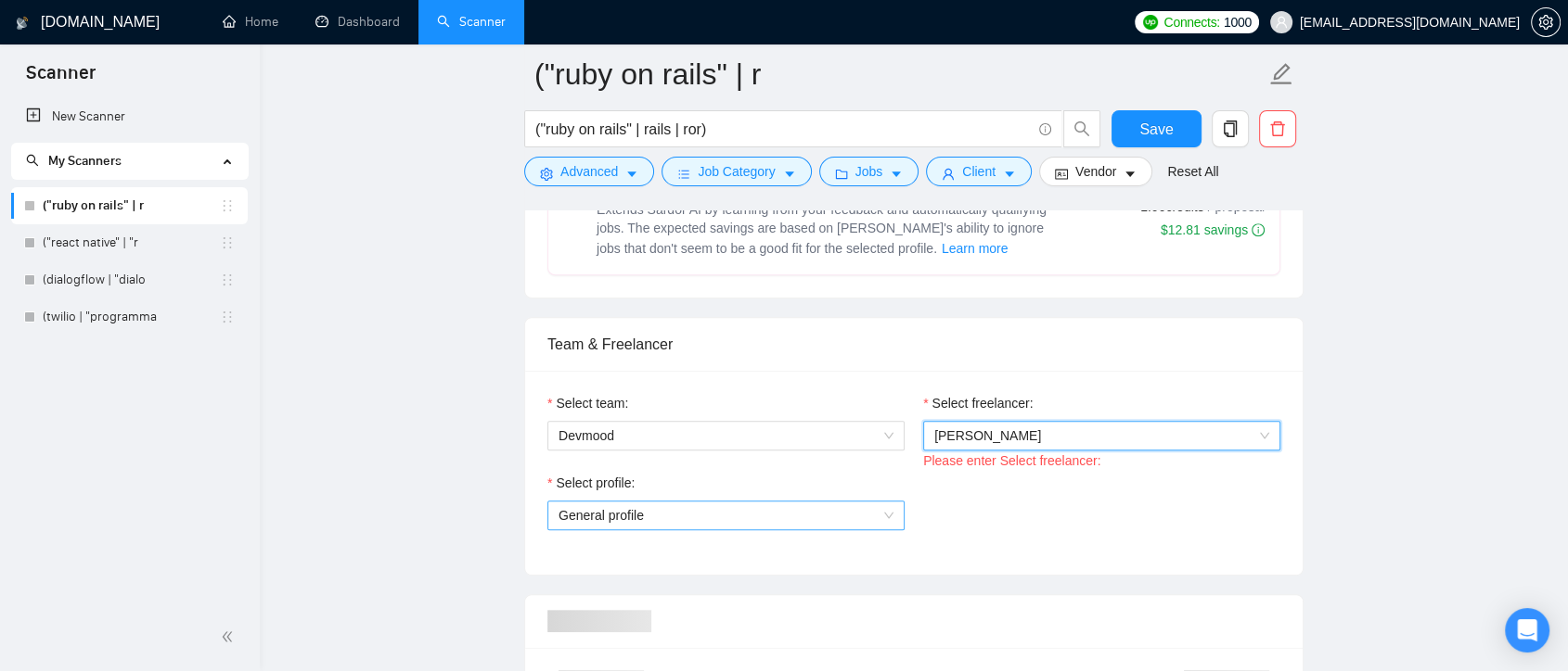
click at [826, 518] on span "General profile" at bounding box center [725, 516] width 335 height 28
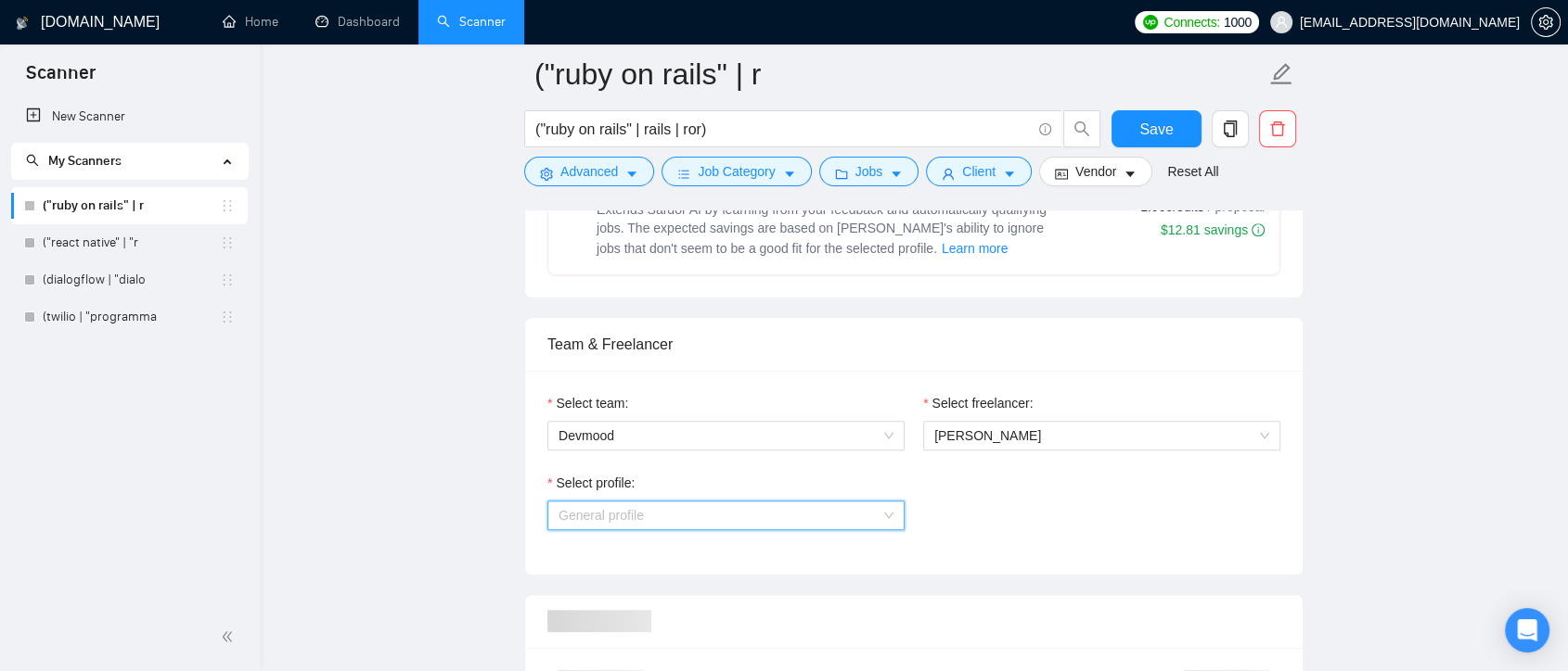
click at [866, 518] on span "General profile" at bounding box center [725, 516] width 335 height 28
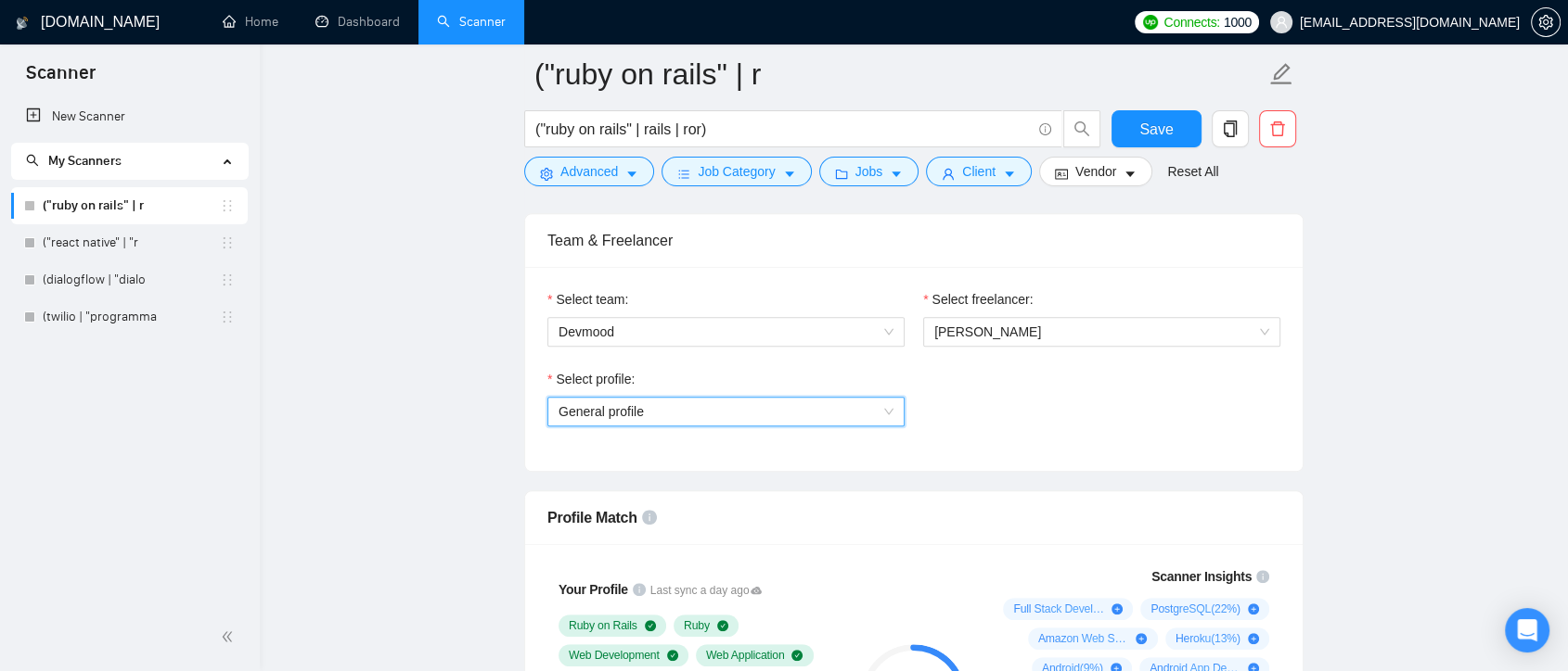
click at [860, 416] on span "General profile" at bounding box center [725, 411] width 335 height 28
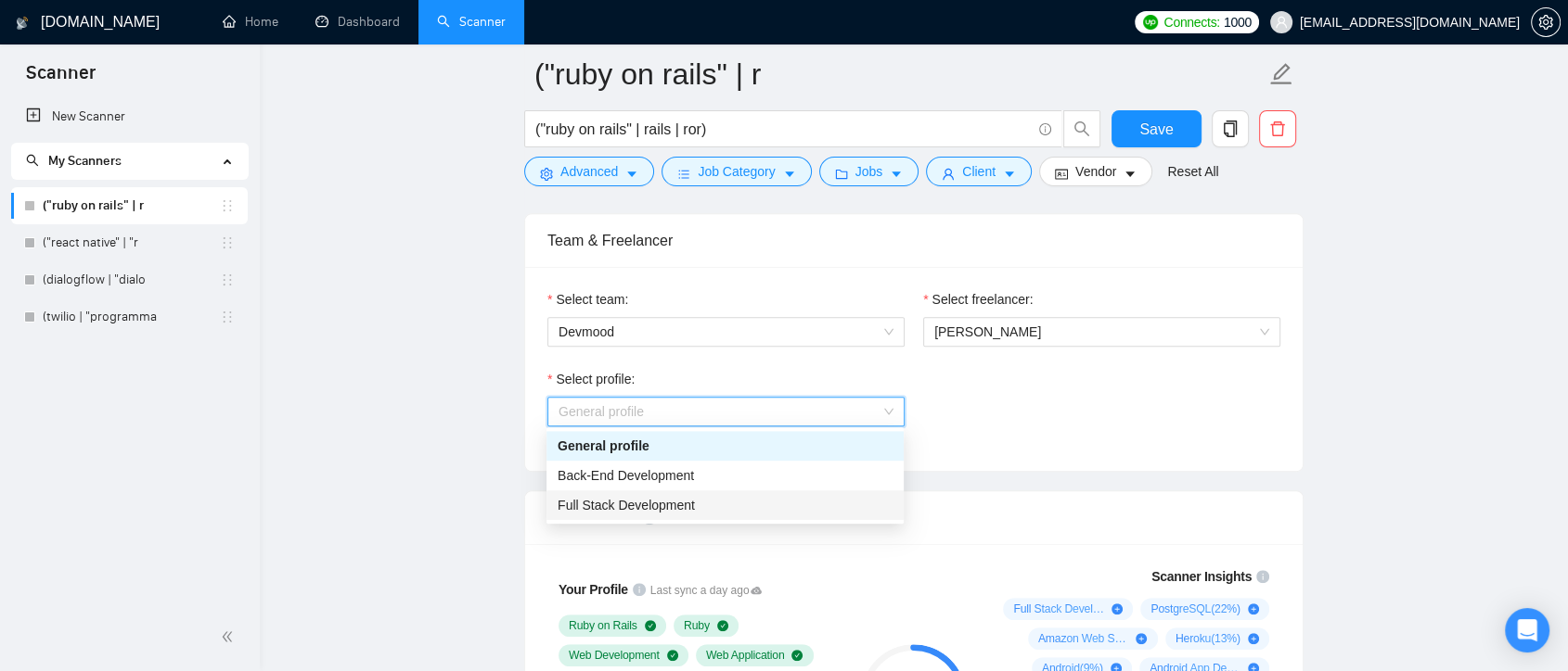
click at [824, 509] on div "Full Stack Development" at bounding box center [724, 505] width 335 height 21
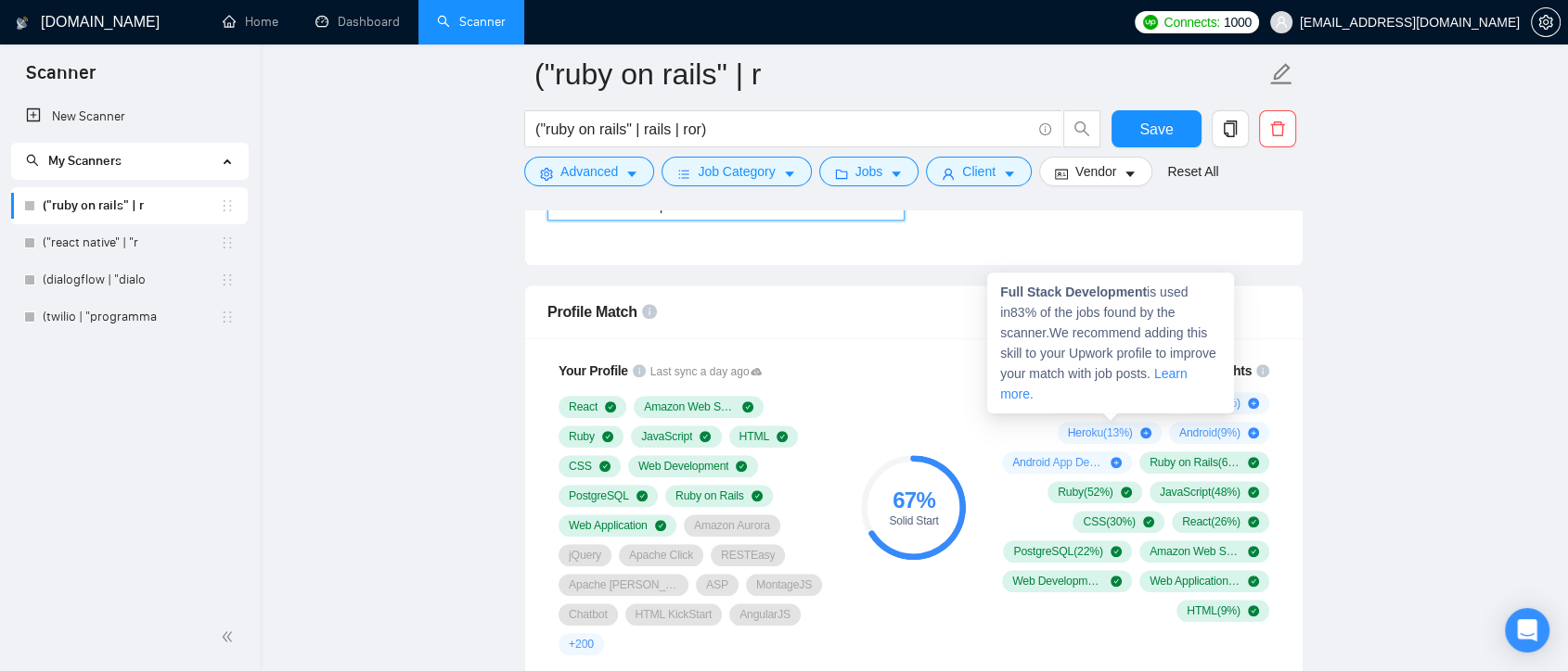
scroll to position [1030, 0]
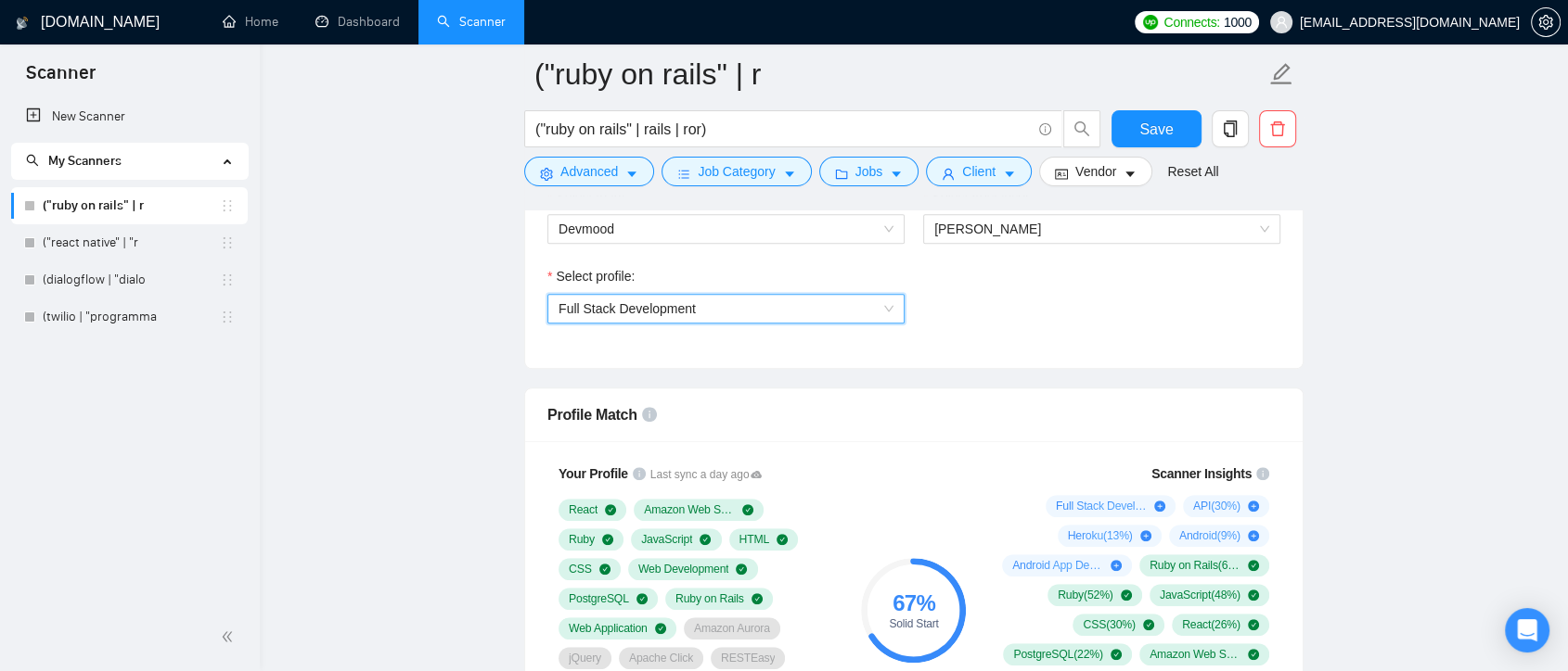
click at [888, 302] on span "Full Stack Development" at bounding box center [725, 309] width 335 height 28
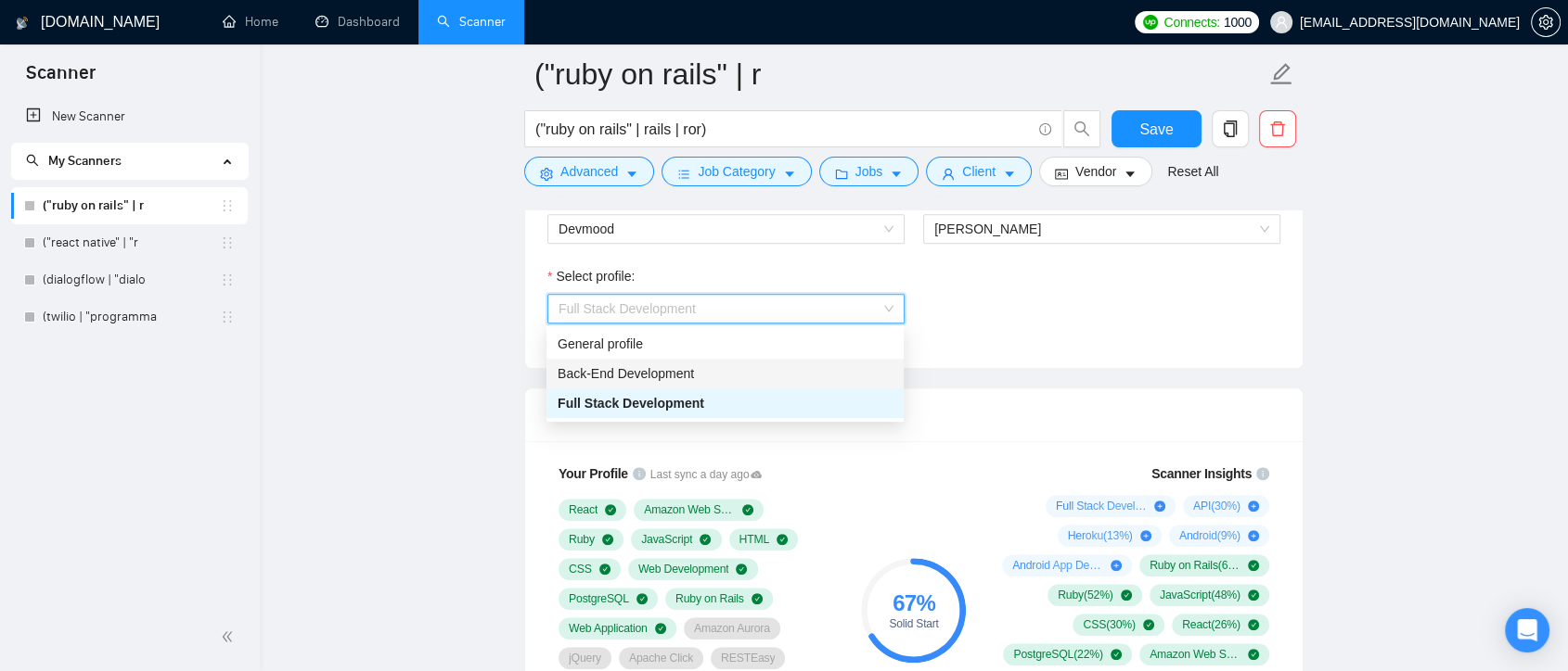
drag, startPoint x: 801, startPoint y: 366, endPoint x: 976, endPoint y: 364, distance: 175.0
click at [801, 365] on div "Back-End Development" at bounding box center [724, 373] width 335 height 21
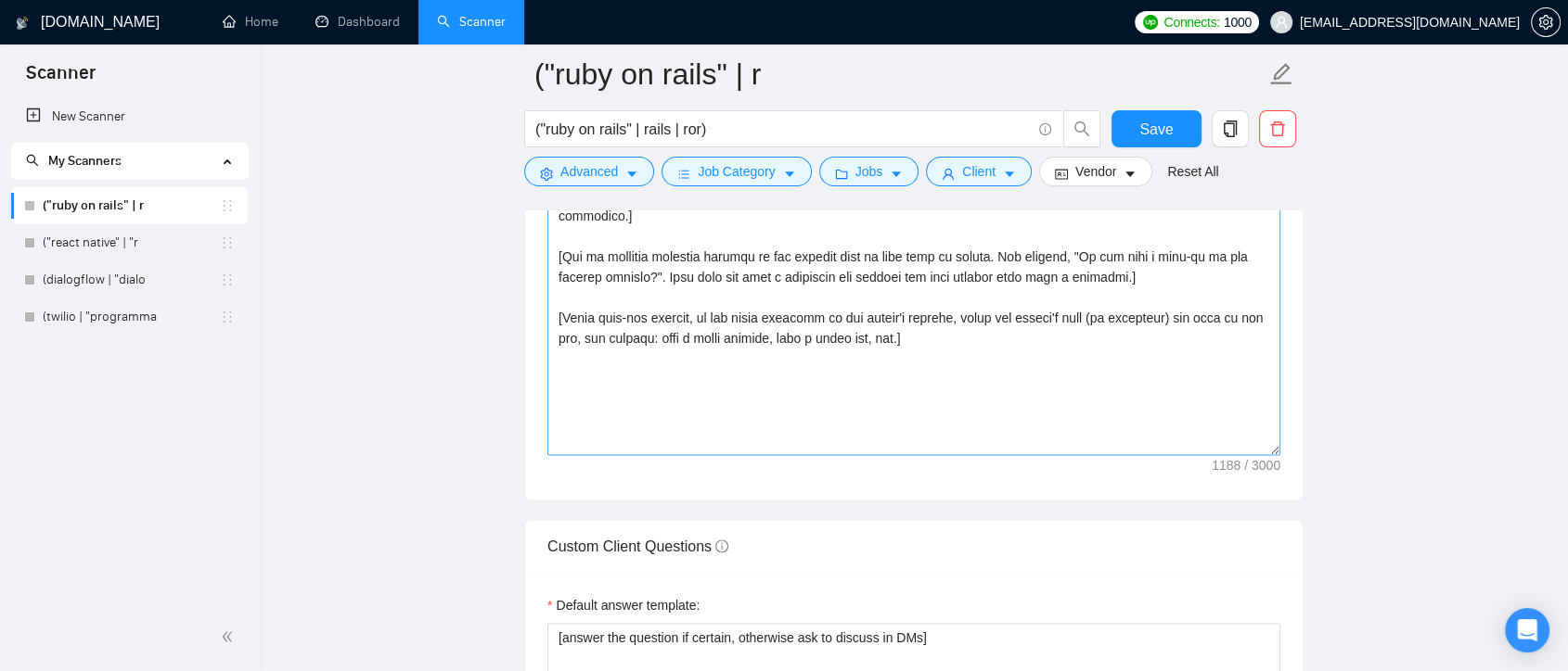
scroll to position [2885, 0]
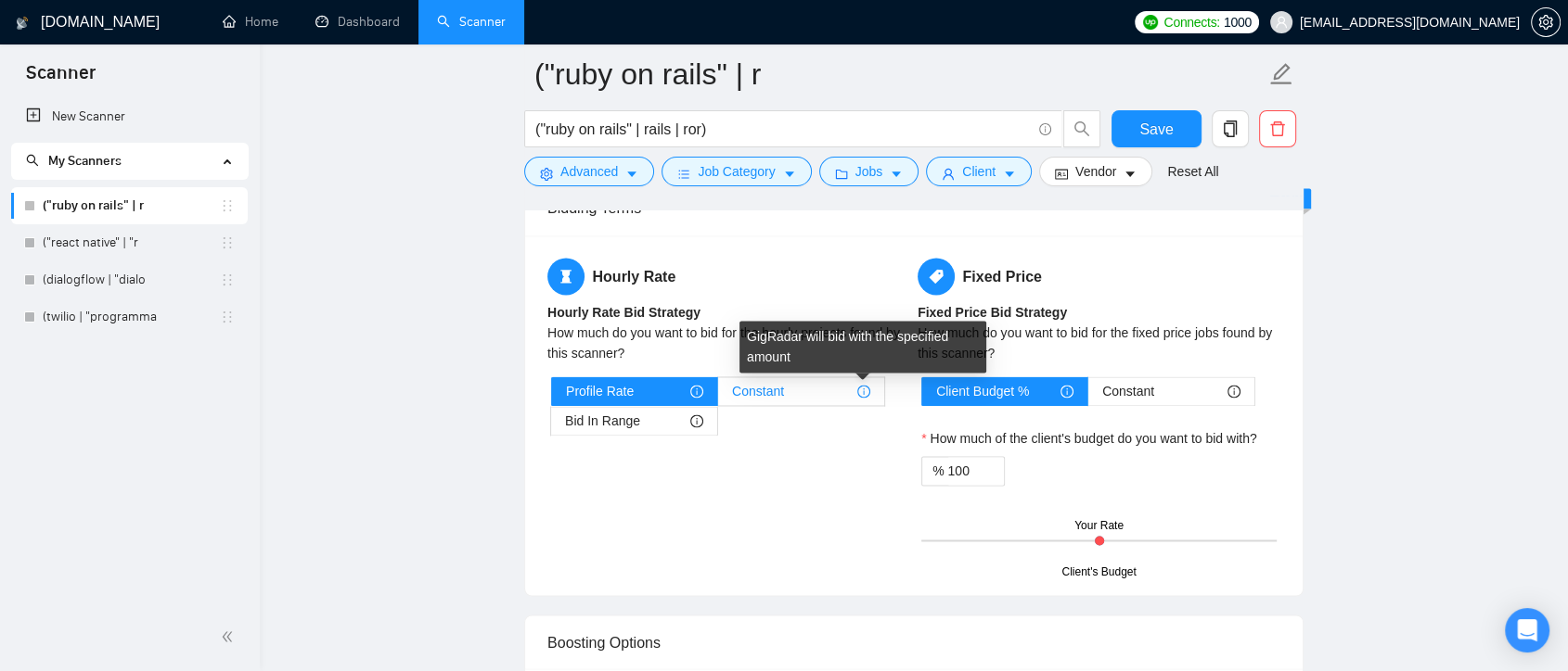
click at [861, 387] on icon "info-circle" at bounding box center [863, 391] width 13 height 13
click at [718, 396] on input "Constant" at bounding box center [718, 396] width 0 height 0
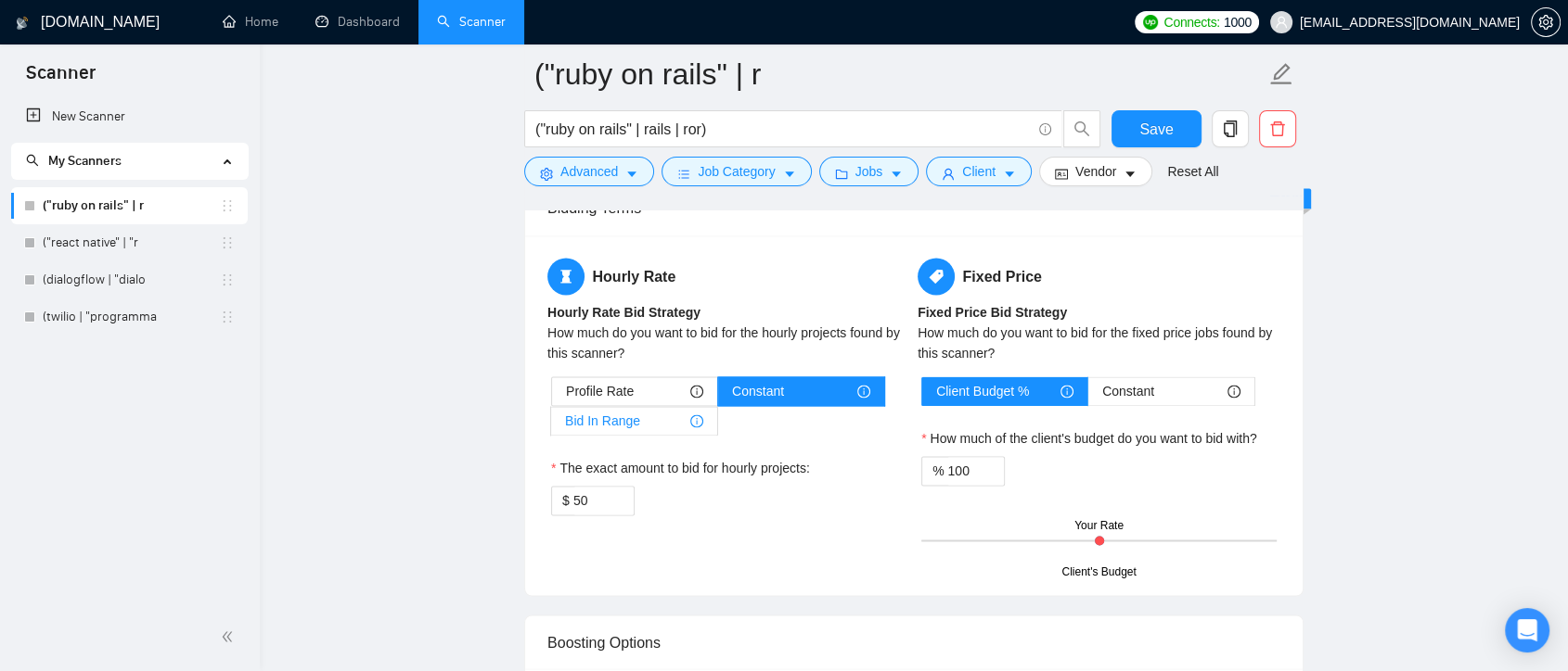
click at [646, 422] on div "Bid In Range" at bounding box center [634, 421] width 138 height 28
click at [551, 426] on input "Bid In Range" at bounding box center [551, 426] width 0 height 0
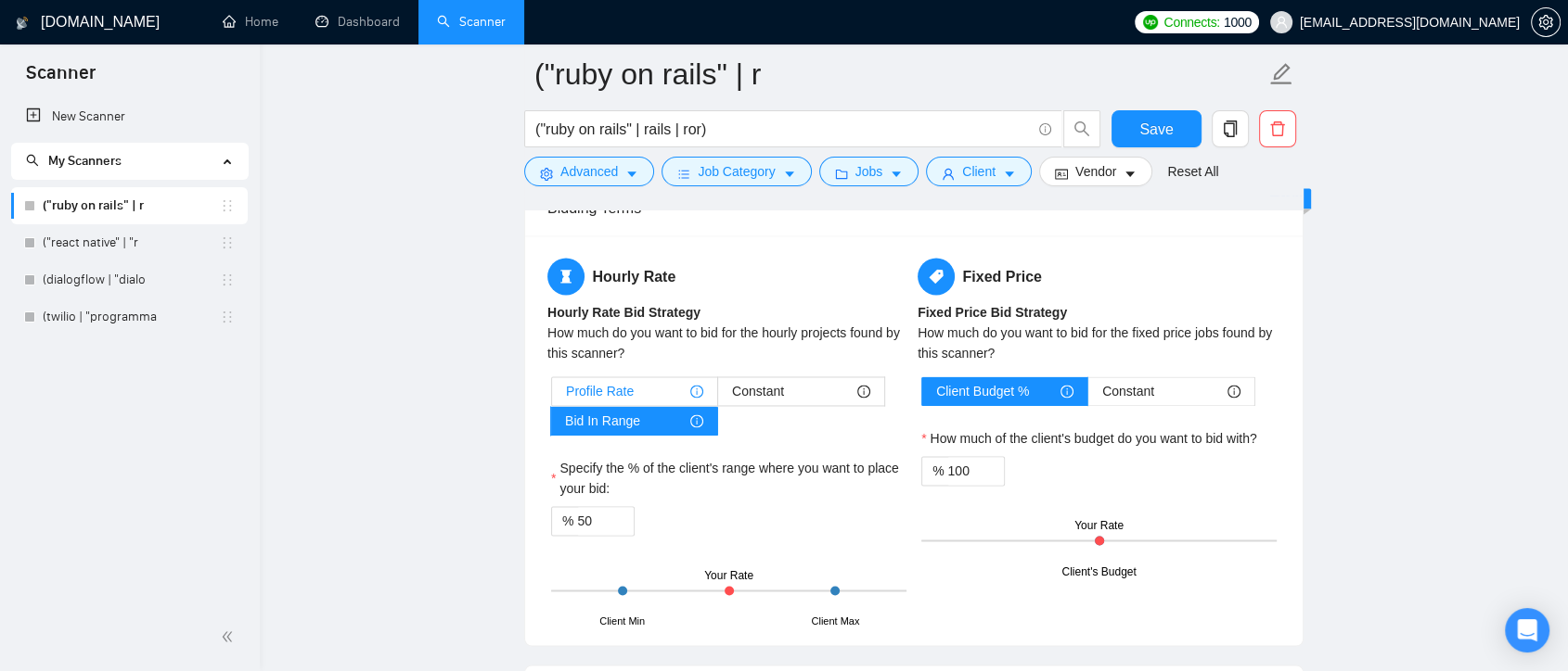
click at [597, 386] on span "Profile Rate" at bounding box center [599, 392] width 68 height 28
click at [552, 396] on input "Profile Rate" at bounding box center [552, 396] width 0 height 0
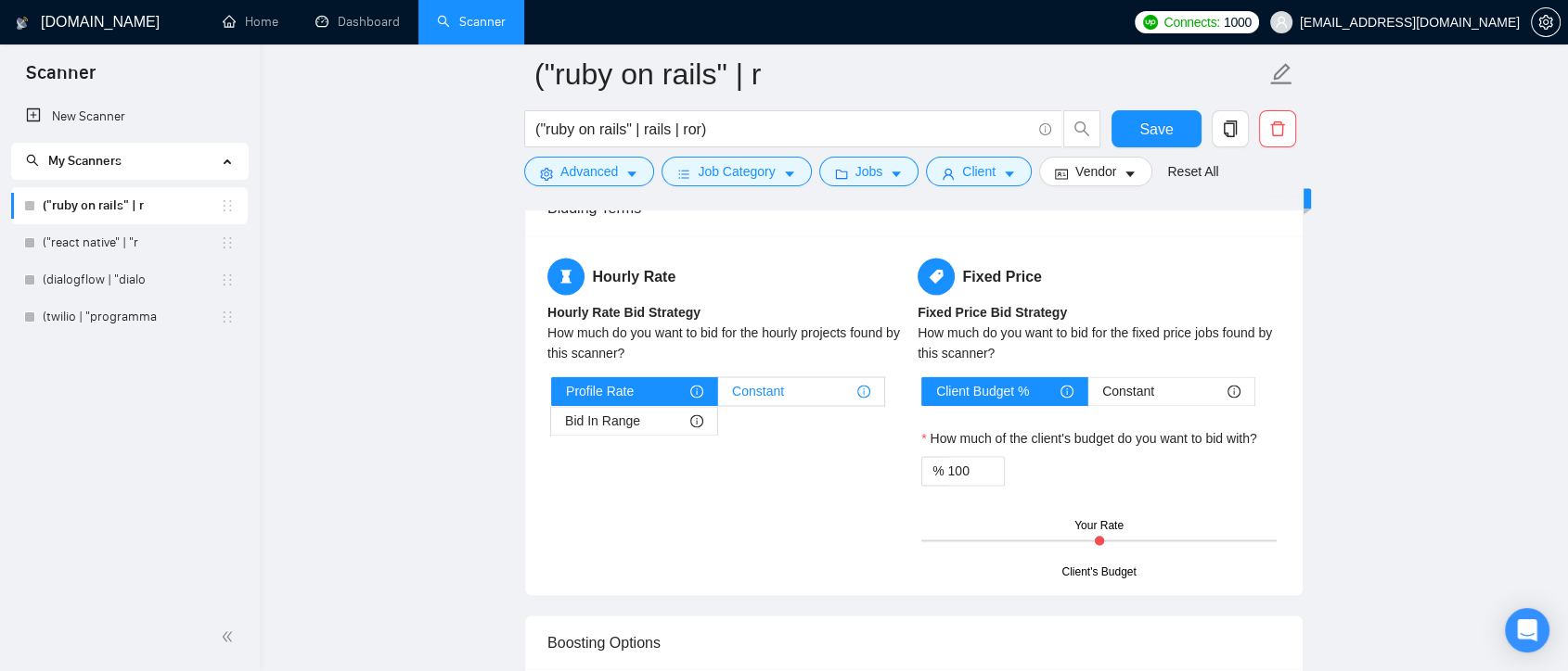
click at [783, 387] on div "Constant" at bounding box center [801, 392] width 138 height 28
click at [718, 396] on input "Constant" at bounding box center [718, 396] width 0 height 0
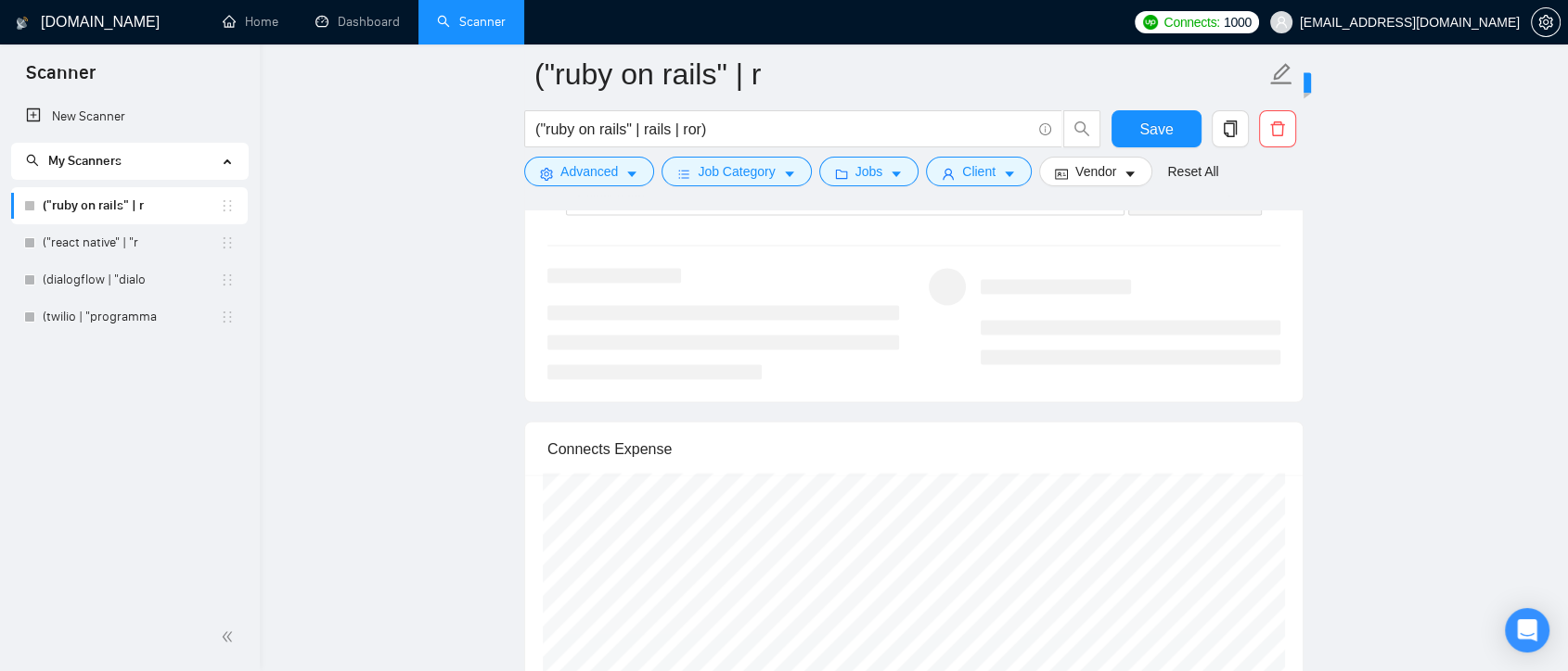
scroll to position [3503, 0]
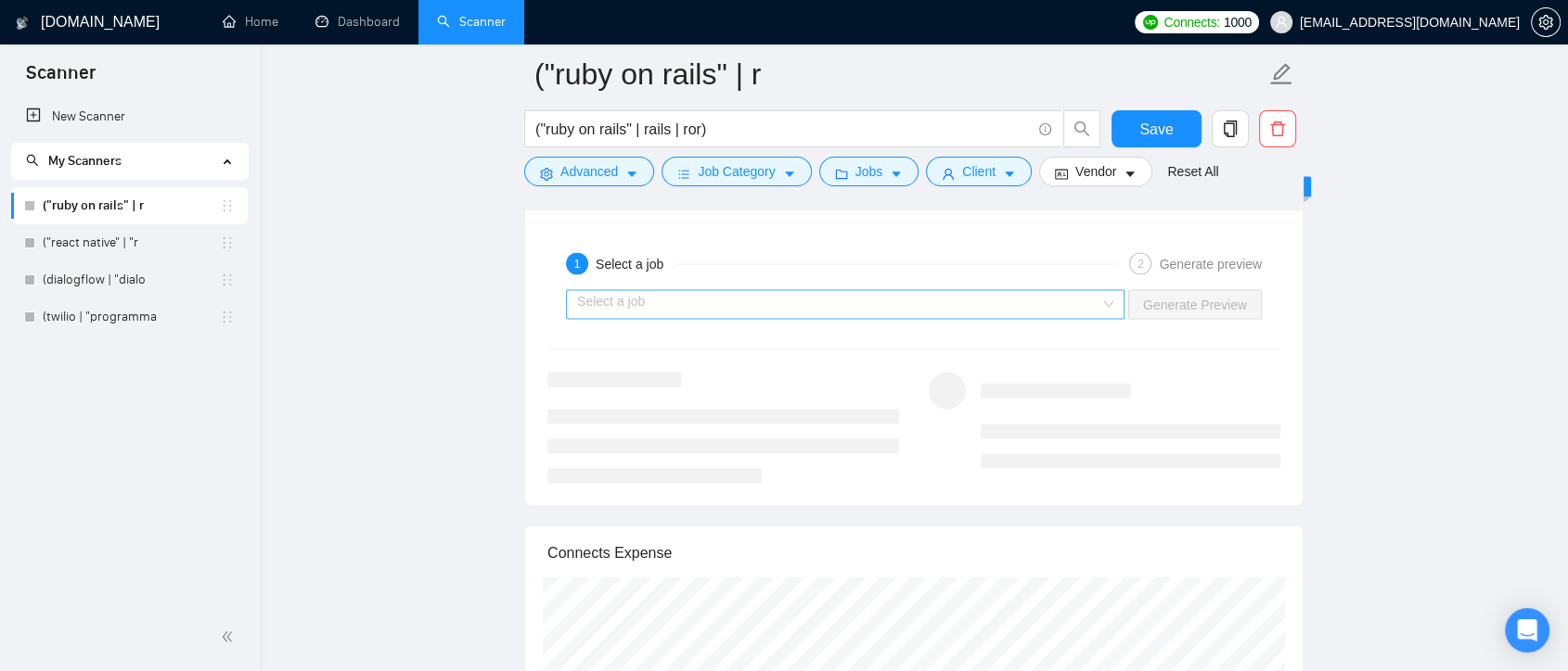
click at [1105, 302] on div "Select a job" at bounding box center [845, 304] width 558 height 30
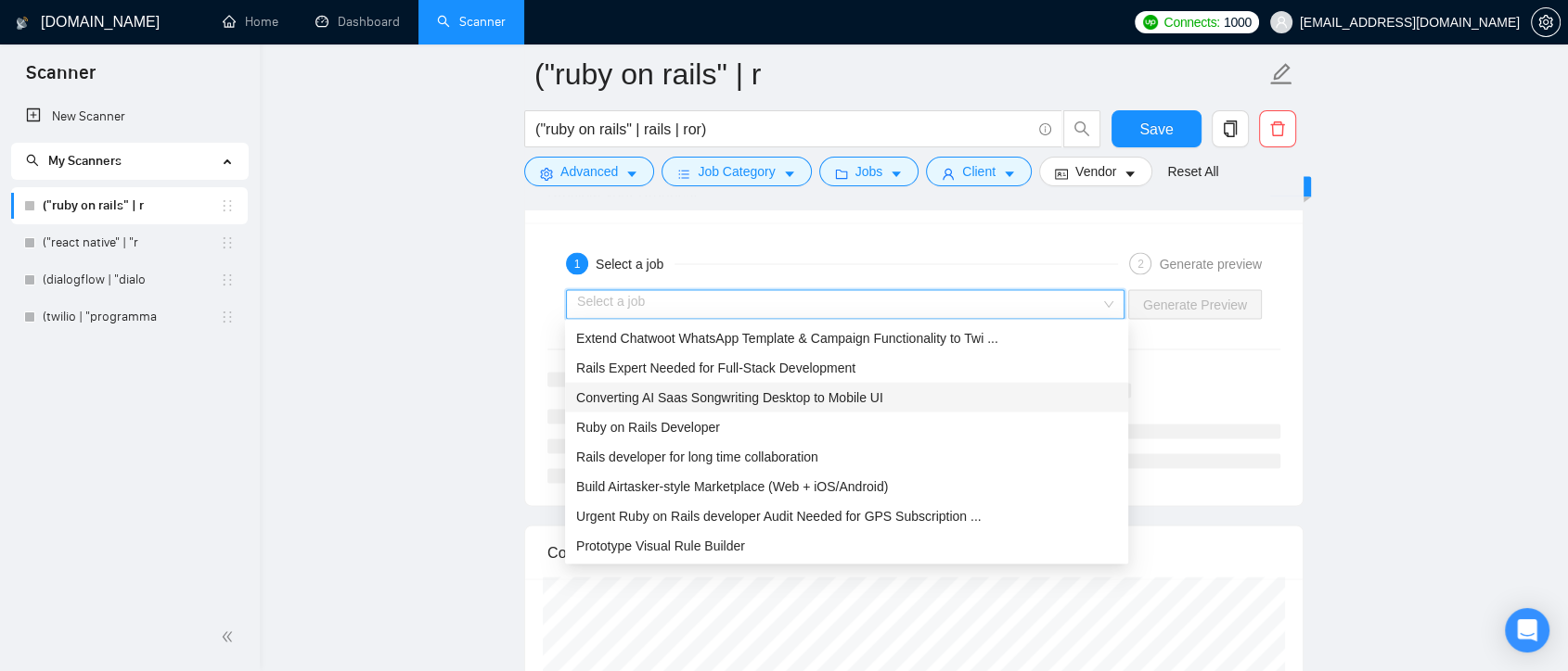
click at [894, 404] on div "Converting AI Saas Songwriting Desktop to Mobile UI" at bounding box center [846, 396] width 540 height 21
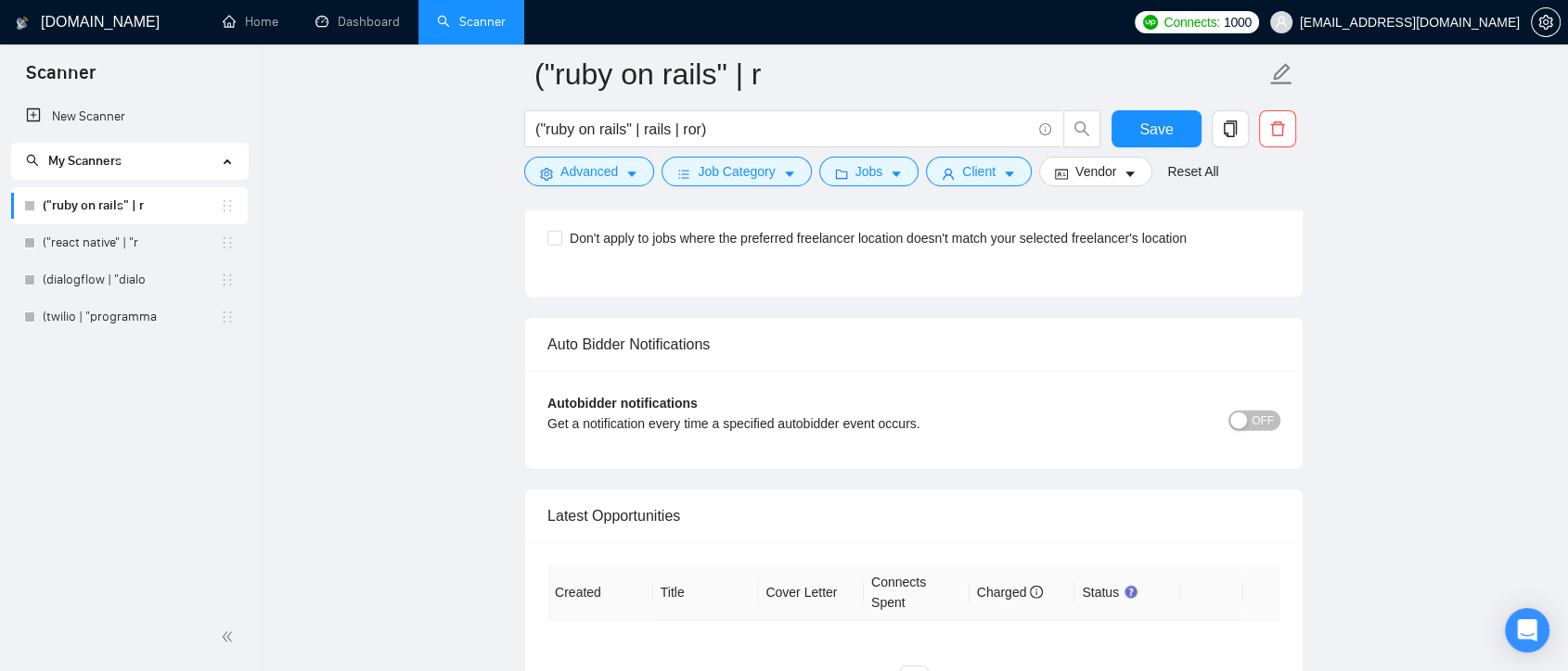
scroll to position [4224, 0]
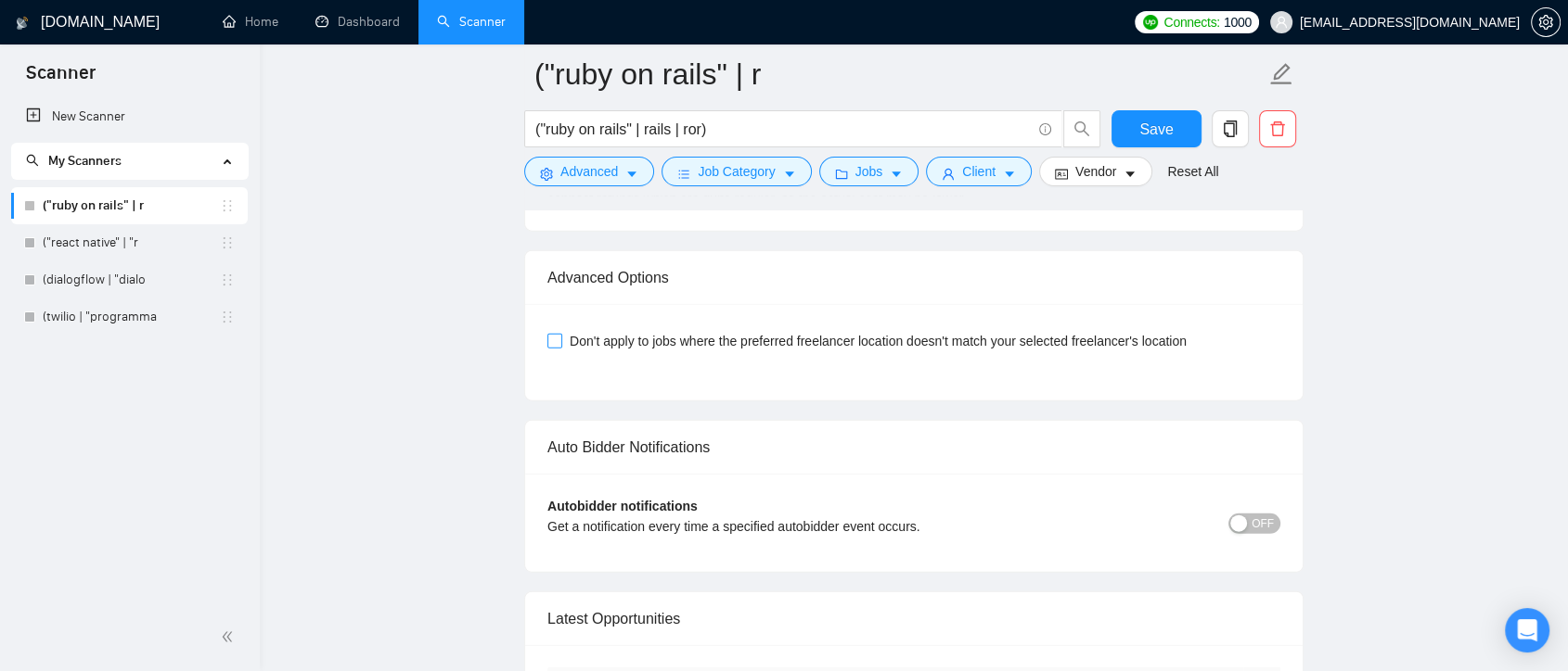
click at [558, 334] on input "Don't apply to jobs where the preferred freelancer location doesn't match your …" at bounding box center [553, 339] width 13 height 13
checkbox input "false"
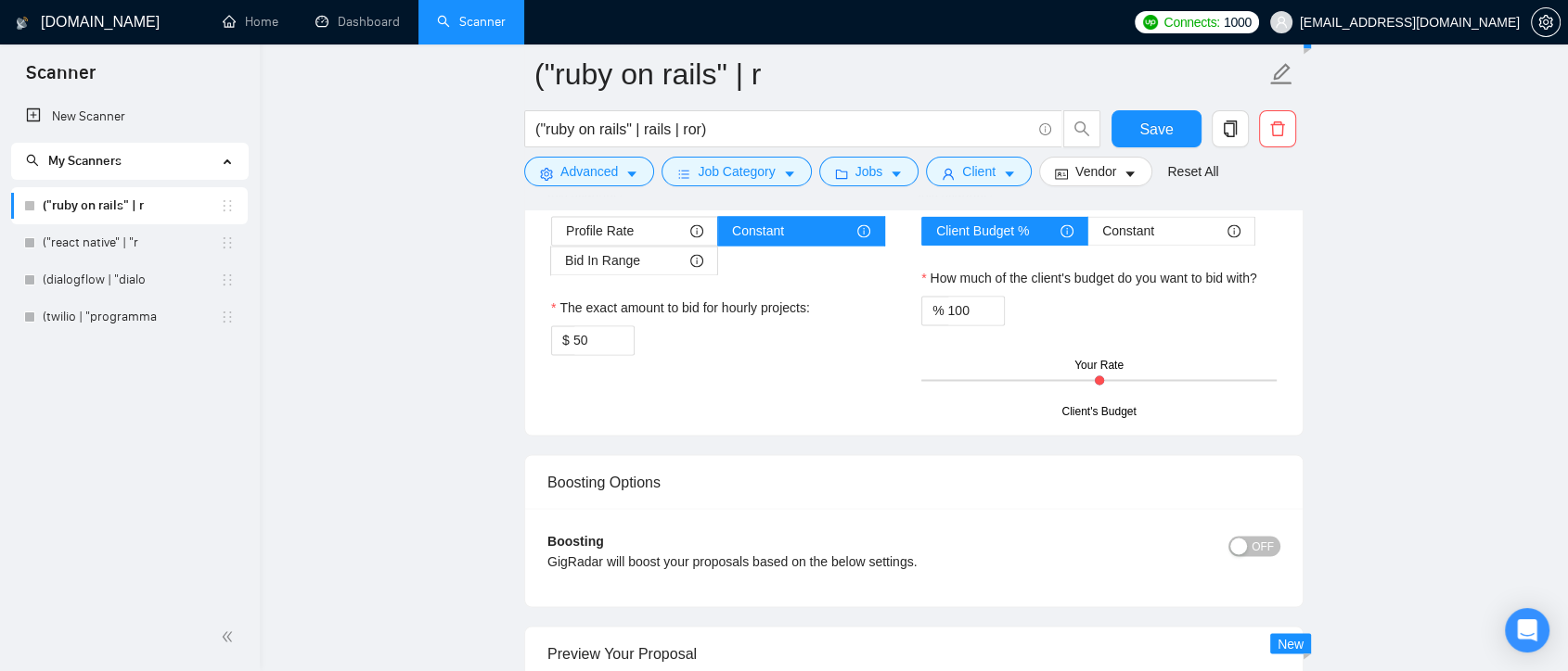
scroll to position [2324, 0]
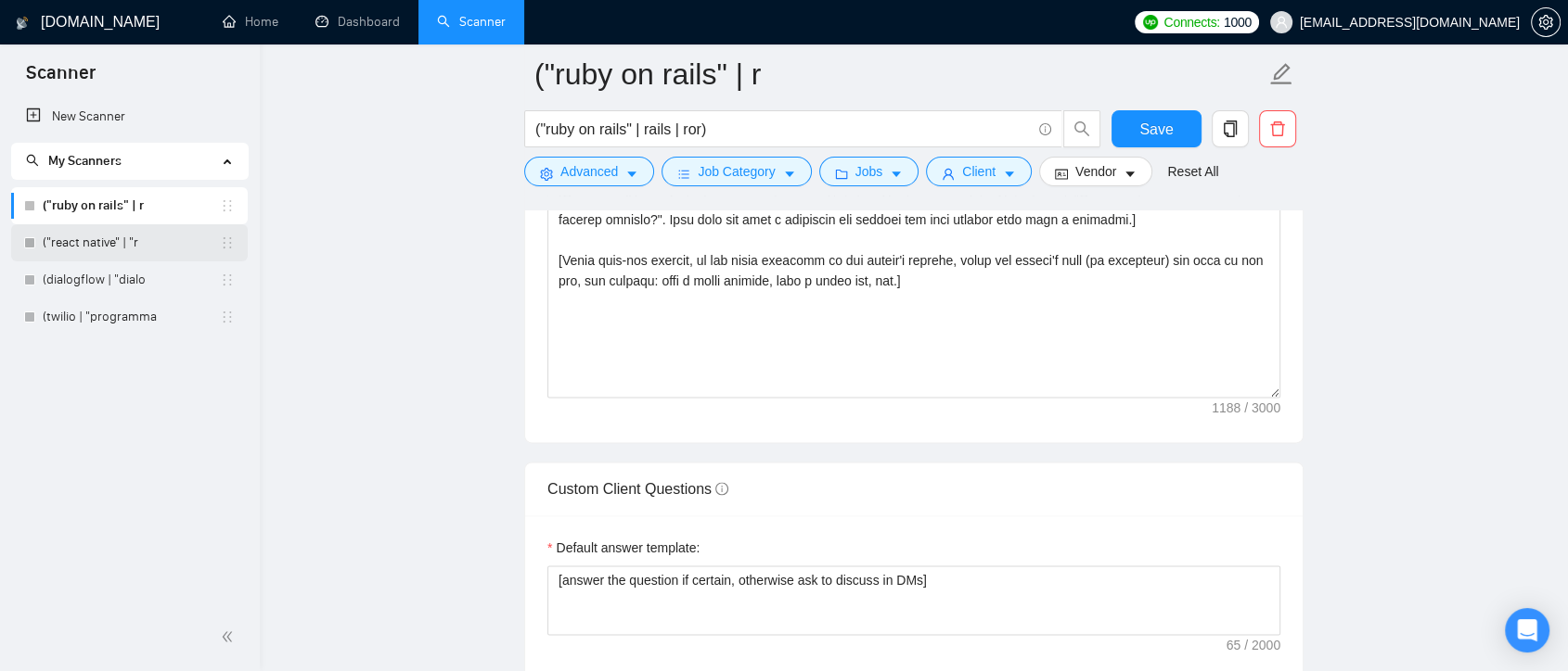
click at [134, 228] on link "("react native" | "r" at bounding box center [131, 243] width 177 height 37
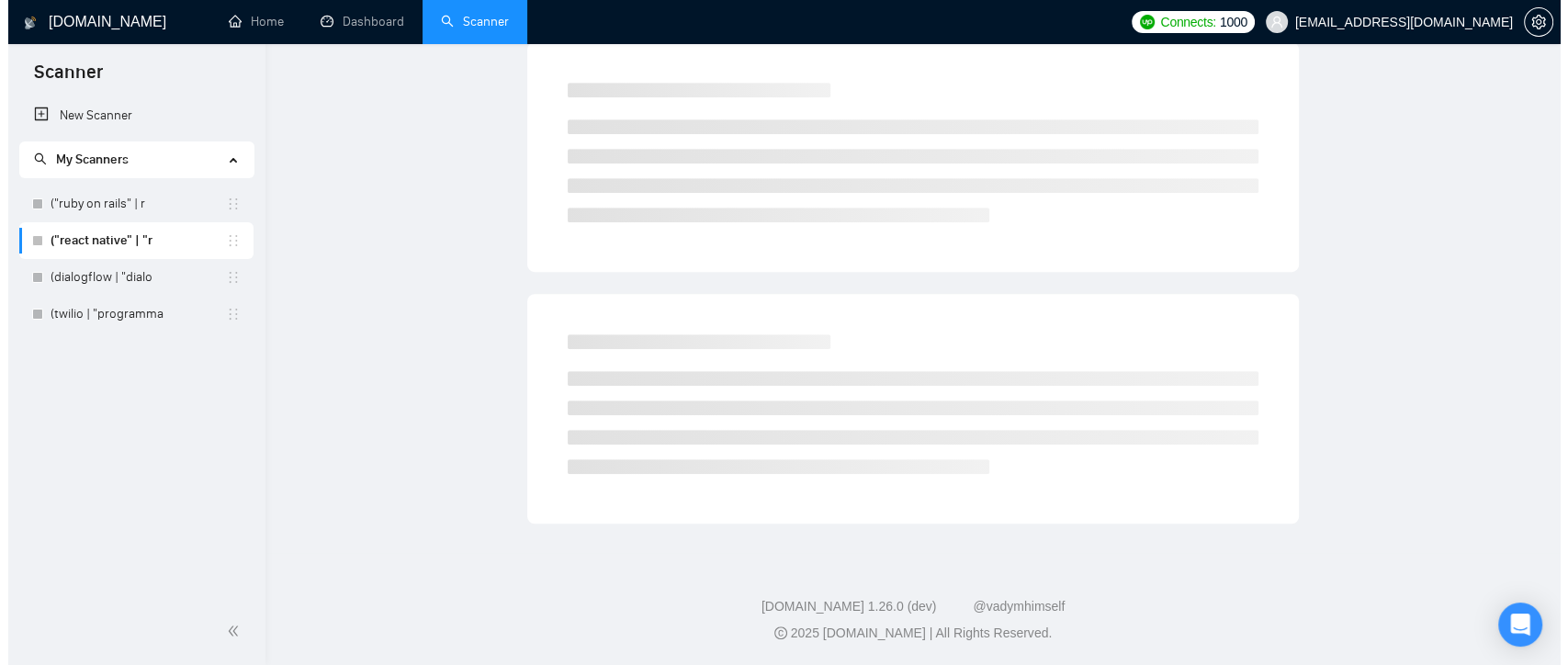
scroll to position [5, 0]
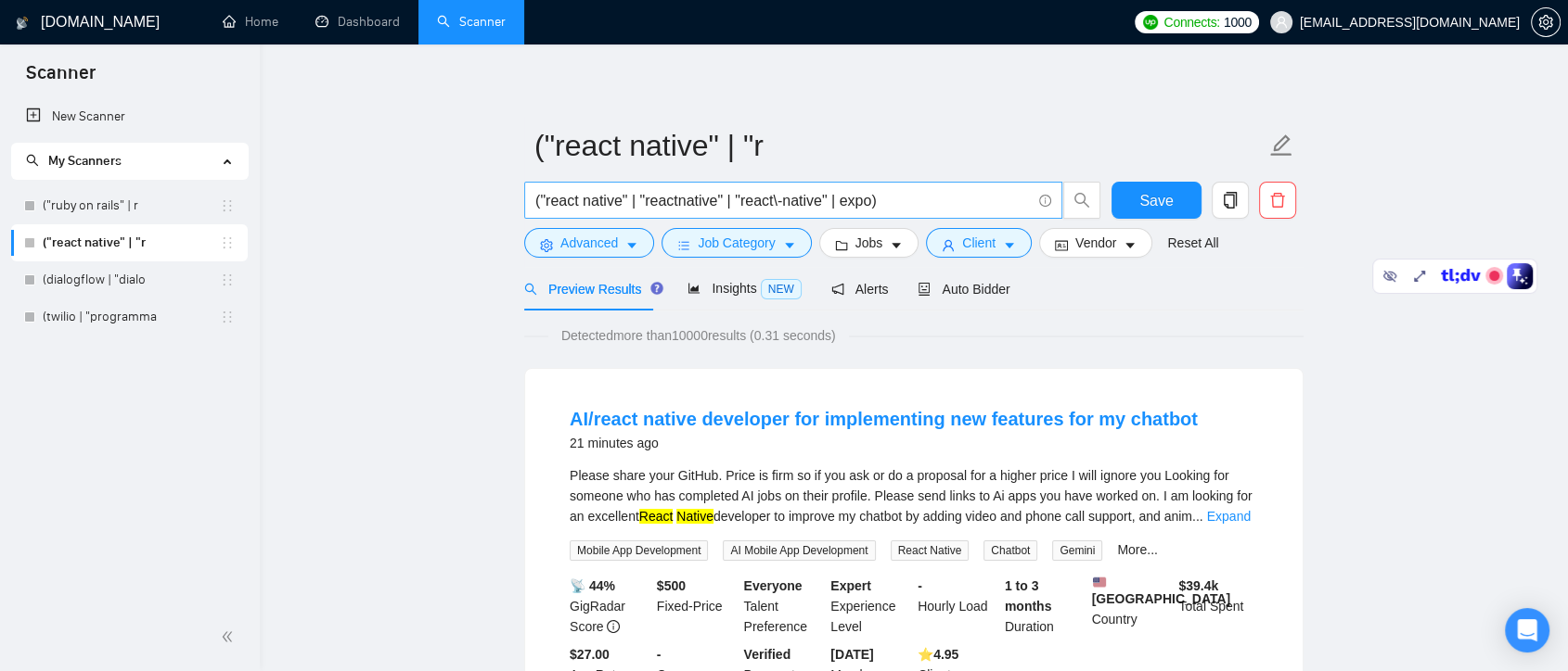
click at [646, 200] on input "("react native" | "reactnative" | "react\-native" | expo)" at bounding box center [783, 201] width 495 height 24
click at [716, 196] on input "("react native" | reactnative" | "react\-native" | expo)" at bounding box center [783, 201] width 495 height 24
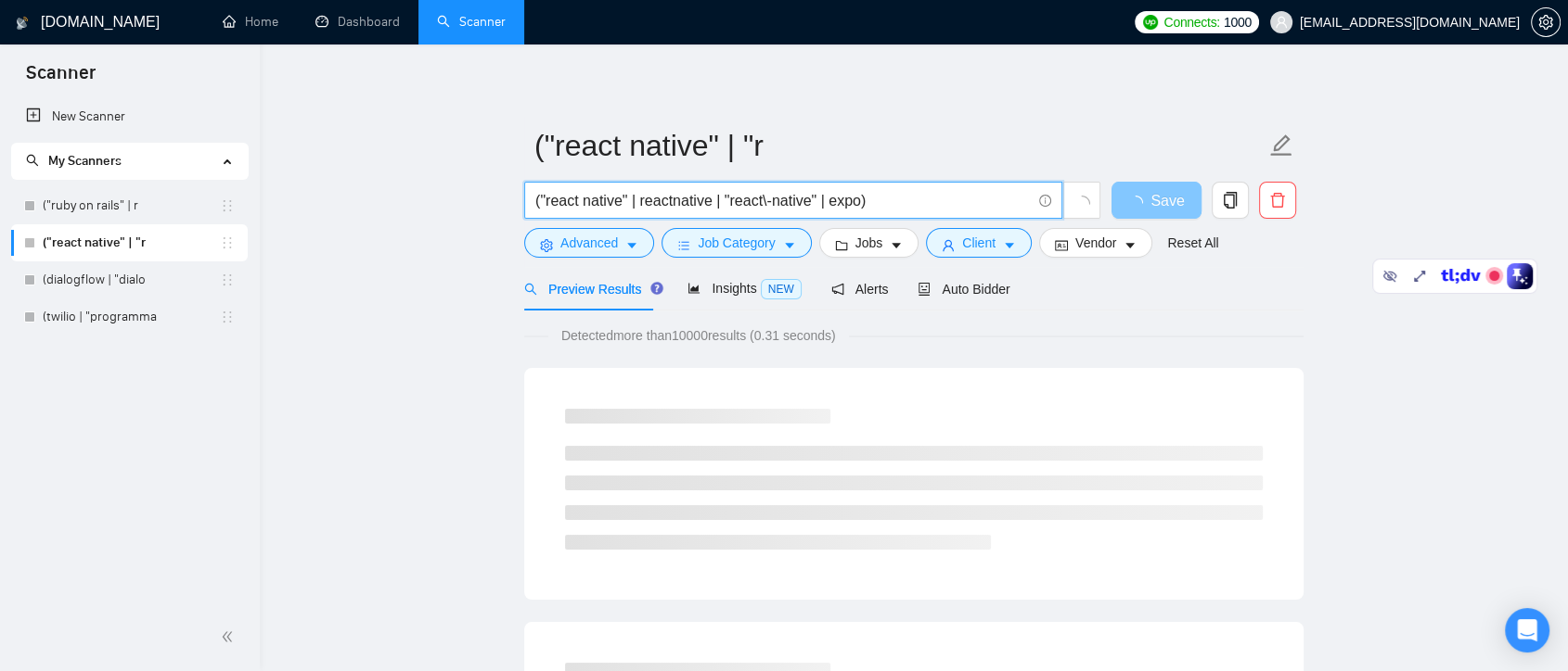
type input "("react native" | reactnative | "react\-native" | expo)"
click at [1151, 201] on span "loading" at bounding box center [1139, 203] width 23 height 15
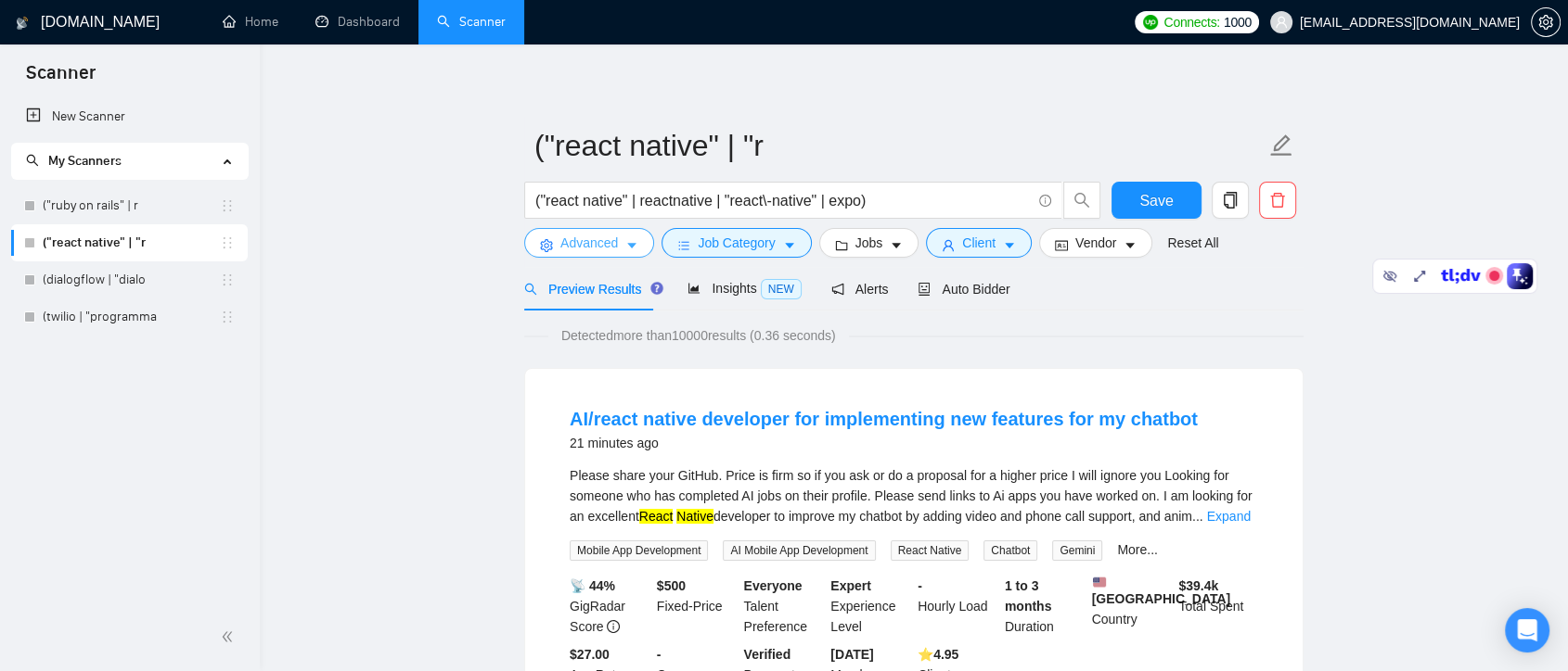
click at [600, 246] on span "Advanced" at bounding box center [589, 243] width 57 height 21
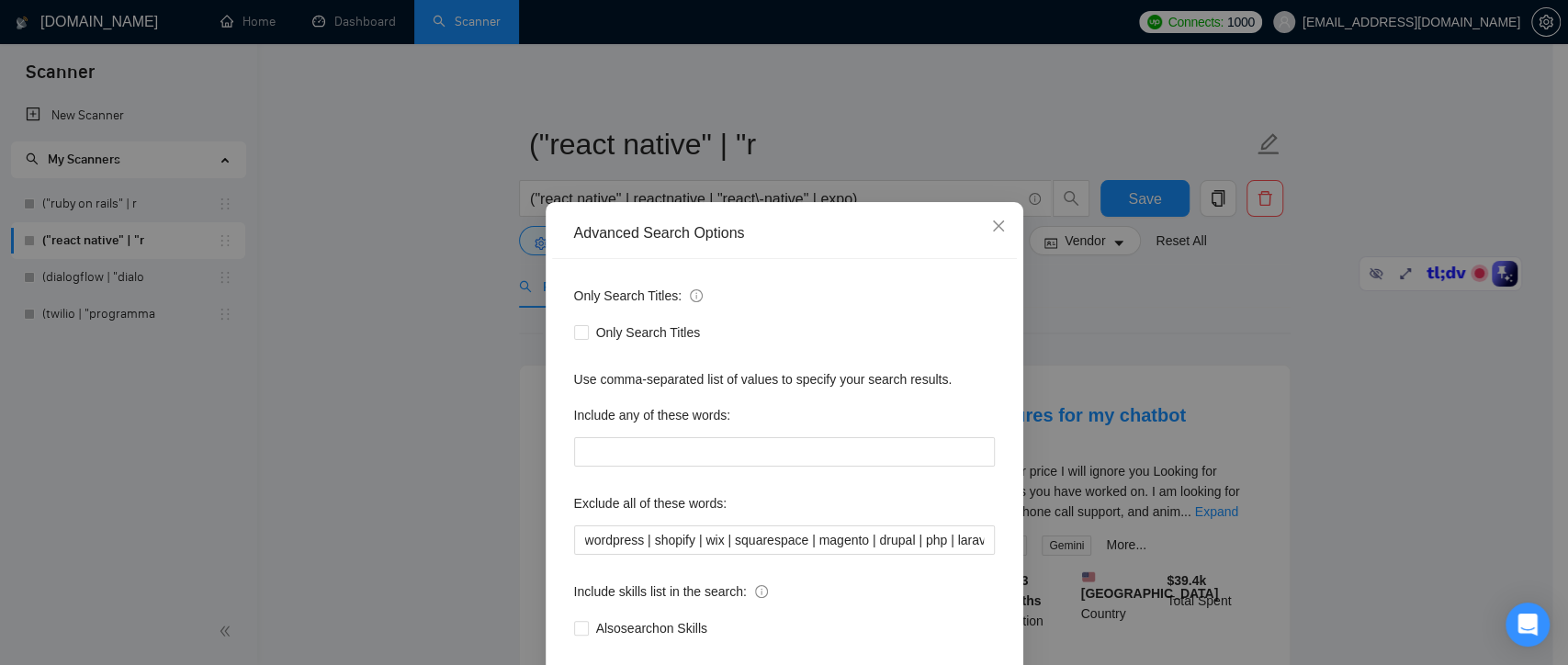
scroll to position [99, 0]
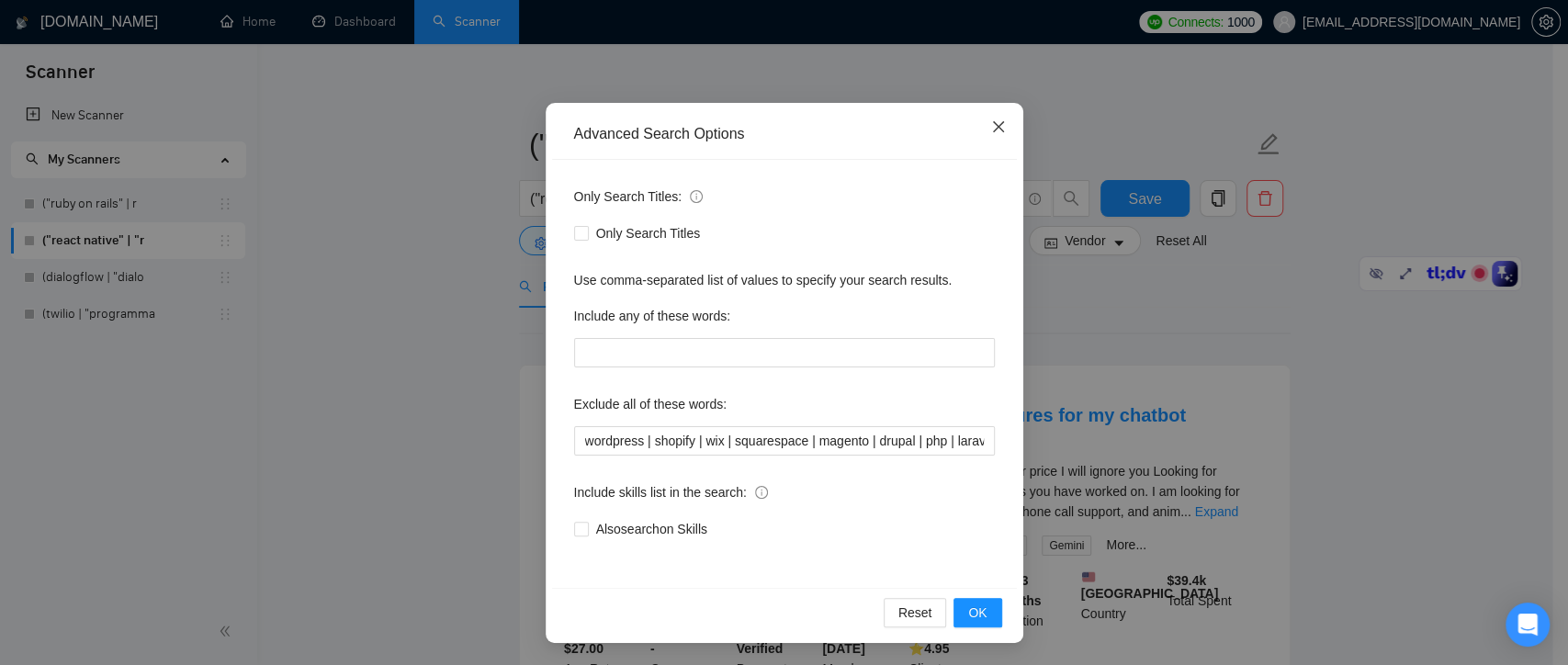
click at [1002, 132] on span "Close" at bounding box center [998, 128] width 50 height 50
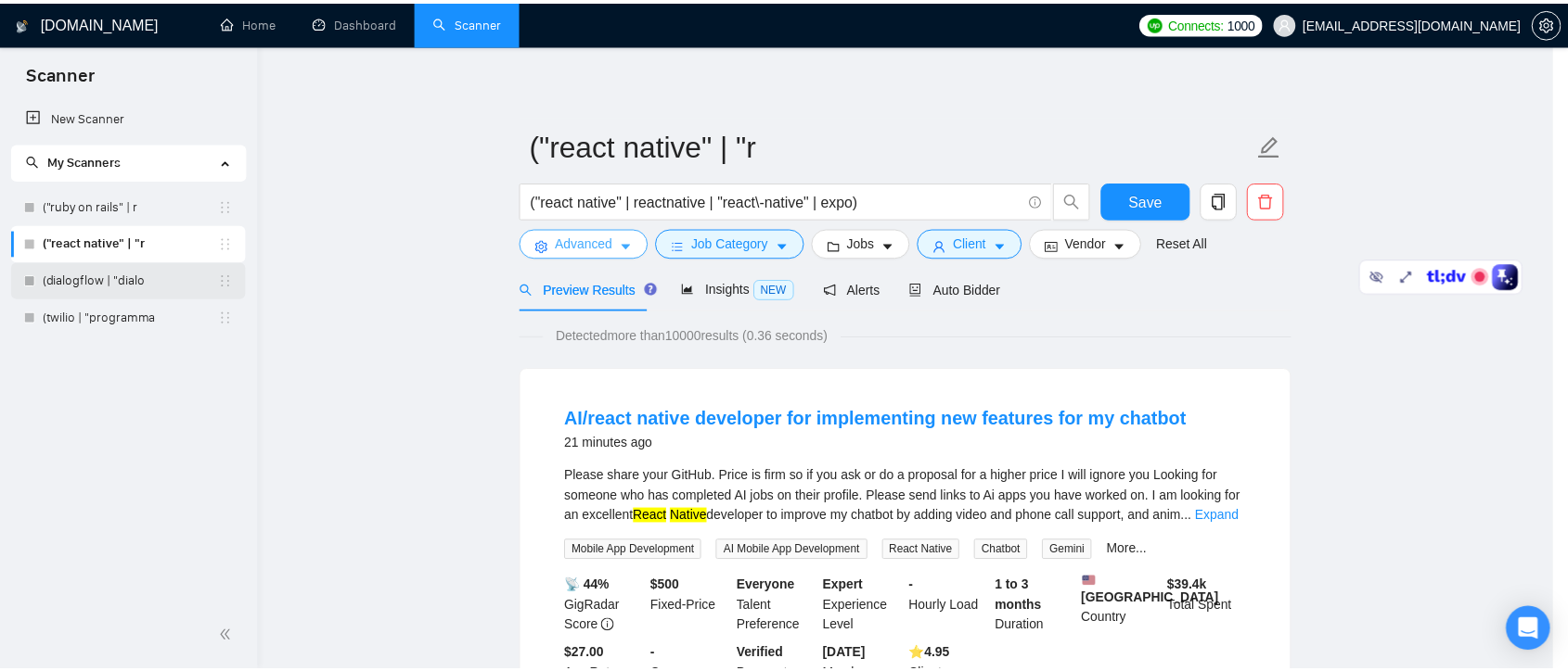
scroll to position [0, 0]
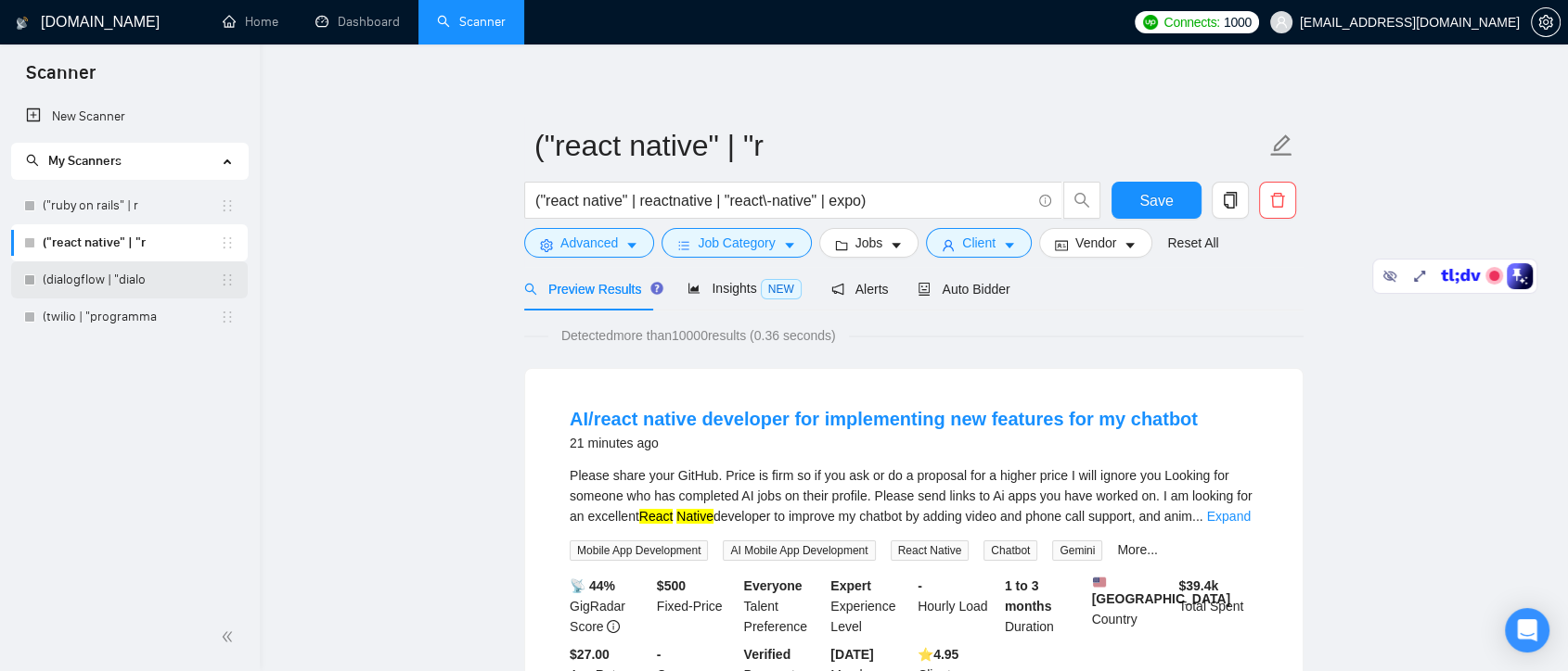
click at [94, 275] on link "(dialogflow | "dialo" at bounding box center [131, 280] width 177 height 37
click at [1159, 186] on button "Save" at bounding box center [1156, 201] width 90 height 37
click at [1156, 206] on span "Save" at bounding box center [1156, 201] width 33 height 24
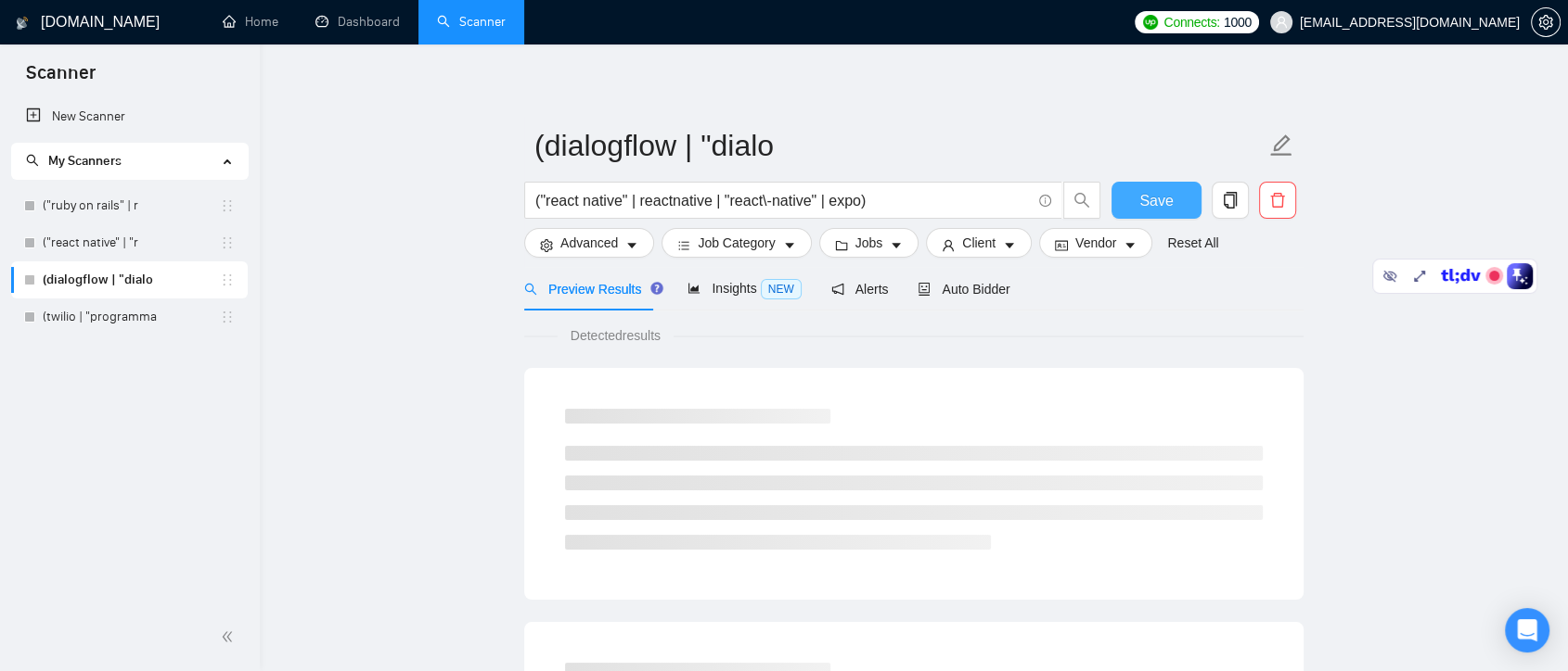
type input "(dialogflow | "dialo"
type input "(dialogflow | "dialogflow cx" | "dialogflow es" | dfcx)"
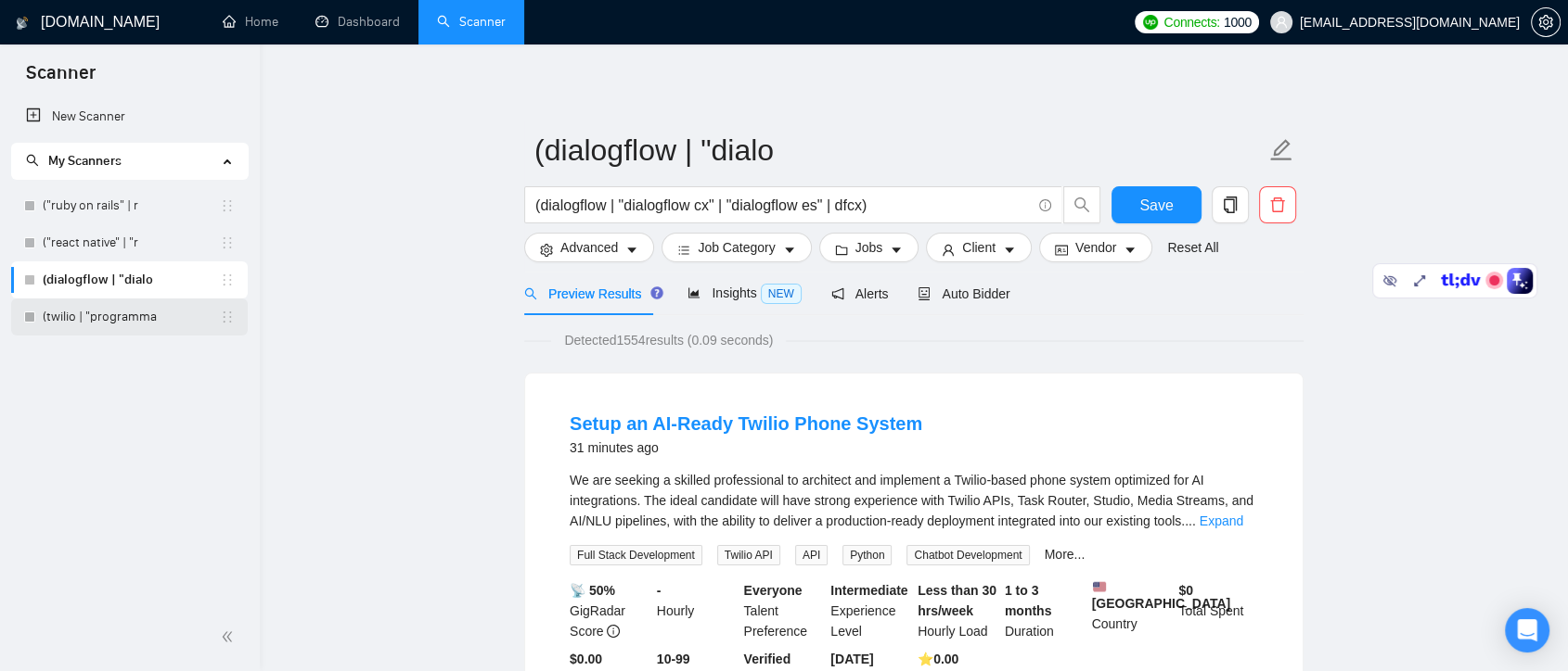
click at [151, 319] on link "(twilio | "programma" at bounding box center [131, 317] width 177 height 37
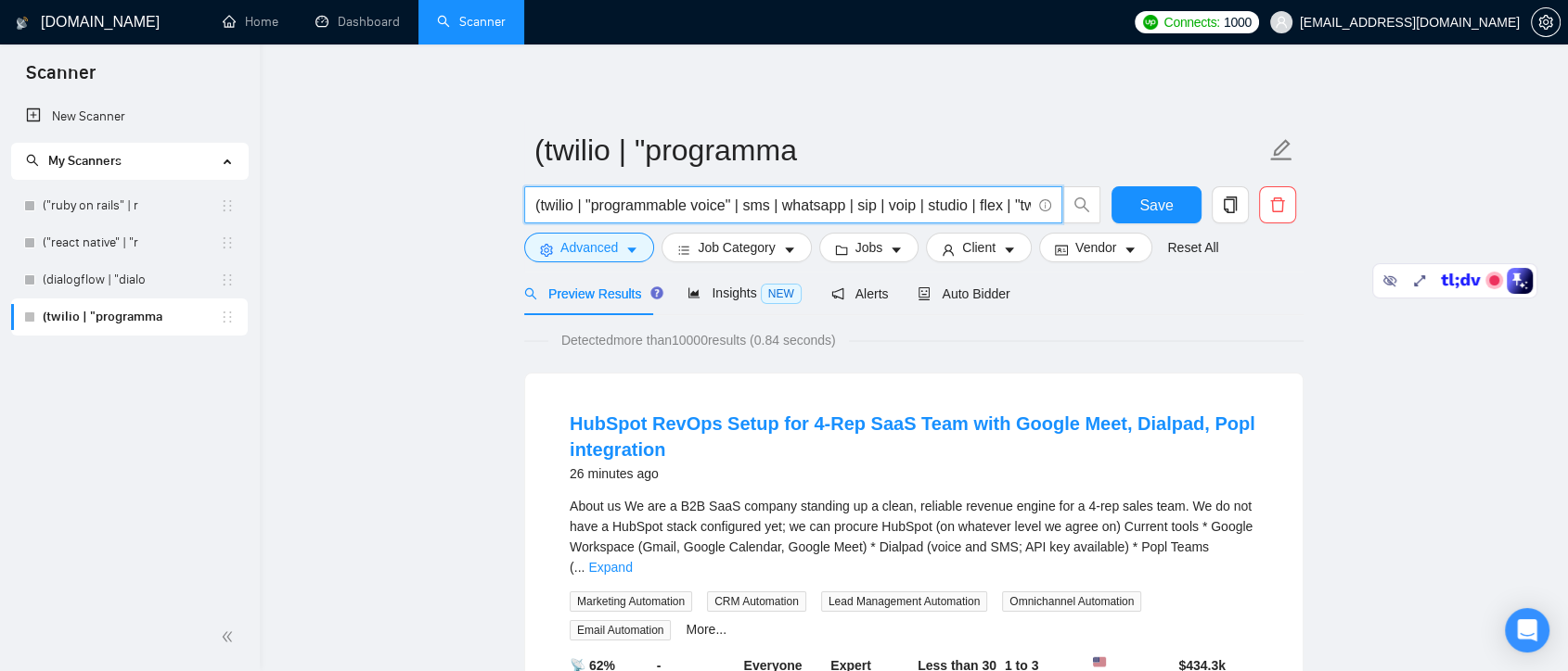
scroll to position [0, 188]
drag, startPoint x: 805, startPoint y: 205, endPoint x: 1055, endPoint y: 201, distance: 250.0
click at [1055, 201] on span "(twilio | "programmable voice" | sms | whatsapp | sip | voip | studio | flex | …" at bounding box center [792, 205] width 538 height 37
click at [932, 204] on input "(twilio | "programmable voice" | sms | whatsapp | sip | voip | studio | flex | …" at bounding box center [783, 206] width 495 height 24
click at [925, 202] on input "(twilio | "programmable voice" | sms | whatsapp | sip | voip | studio | flex | …" at bounding box center [783, 206] width 495 height 24
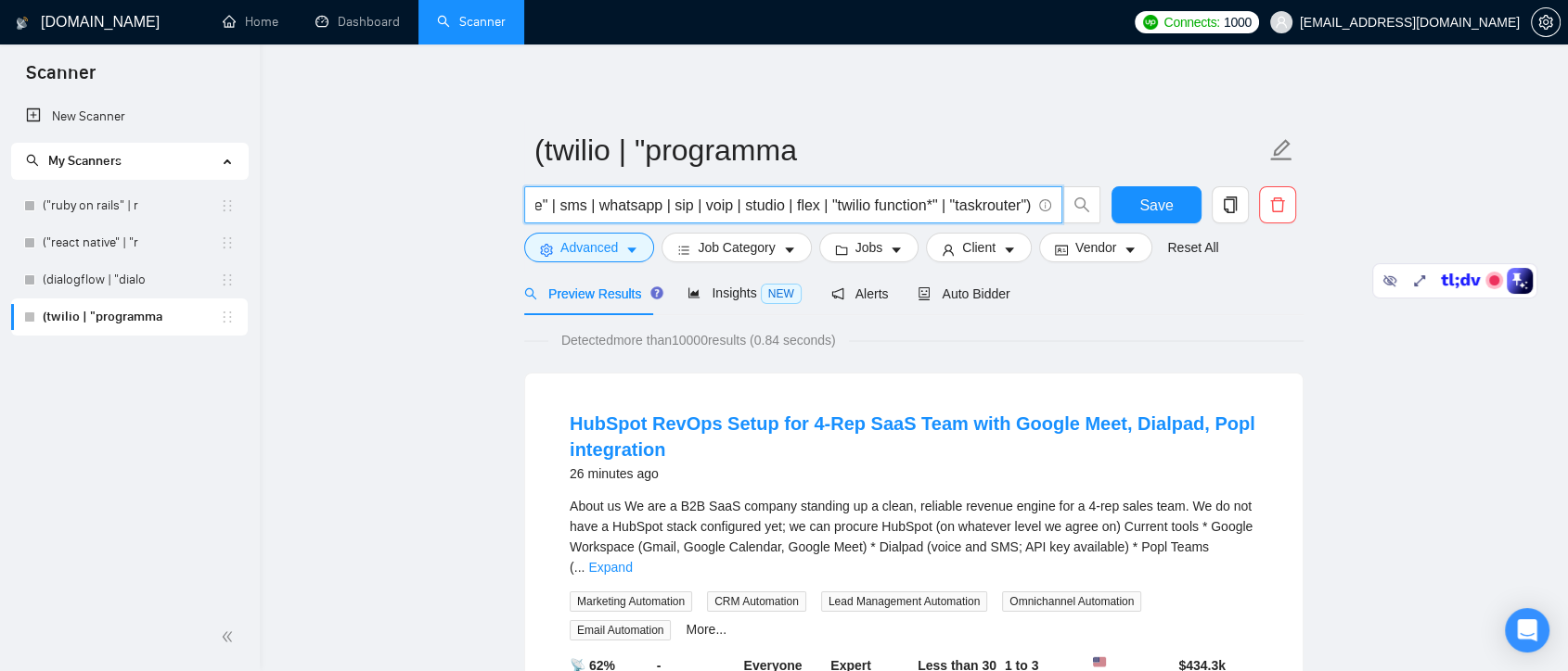
click at [945, 208] on input "(twilio | "programmable voice" | sms | whatsapp | sip | voip | studio | flex | …" at bounding box center [783, 206] width 495 height 24
click at [870, 205] on input "(twilio | "programmable voice" | sms | whatsapp | sip | voip | studio | flex | …" at bounding box center [783, 206] width 495 height 24
click at [938, 214] on input "(twilio | "programmable voice" | sms | whatsapp | sip | voip | studio | flex | …" at bounding box center [783, 206] width 495 height 24
drag, startPoint x: 946, startPoint y: 201, endPoint x: 827, endPoint y: 202, distance: 119.0
click at [827, 202] on input "(twilio | "programmable voice" | sms | whatsapp | sip | voip | studio | flex | …" at bounding box center [783, 206] width 495 height 24
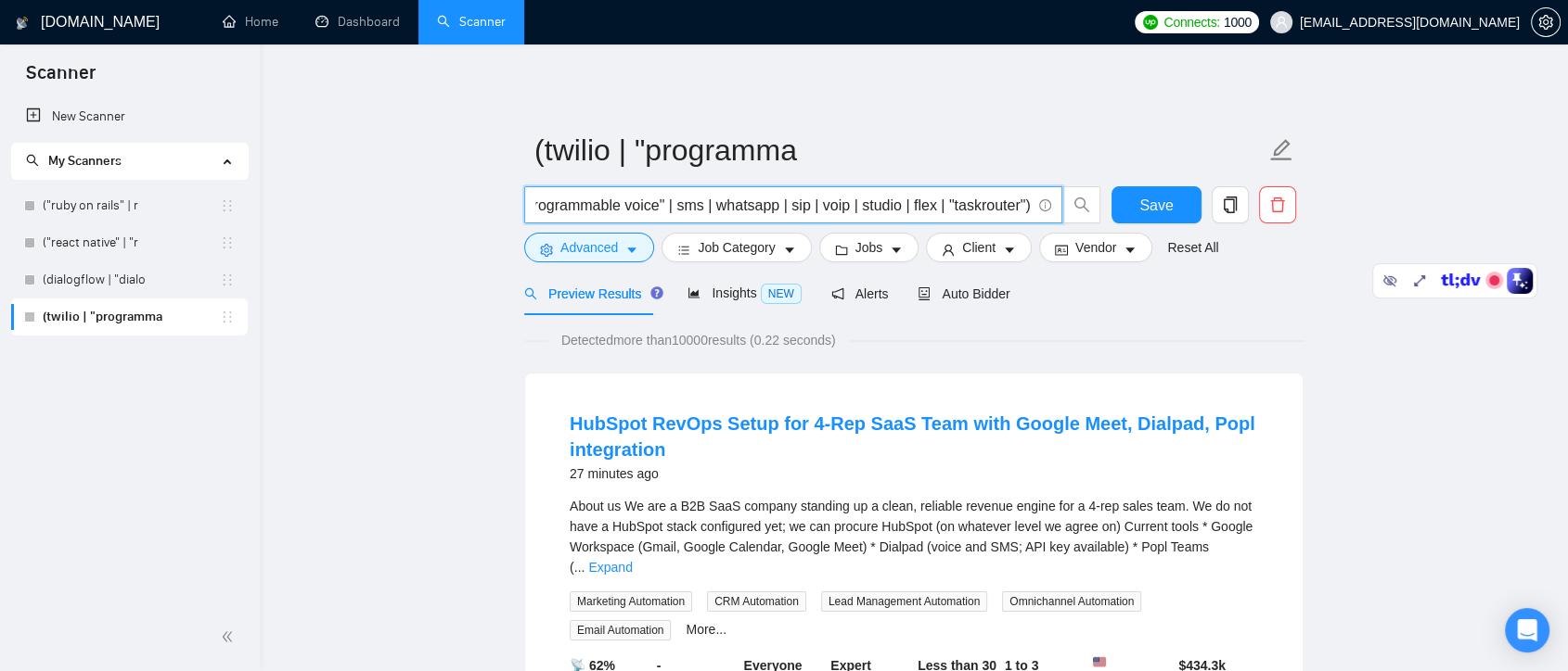
scroll to position [0, 66]
type input "(twilio | "programmable voice" | sms | whatsapp | sip | voip | studio | flex | …"
click at [1146, 206] on span "Save" at bounding box center [1156, 206] width 33 height 24
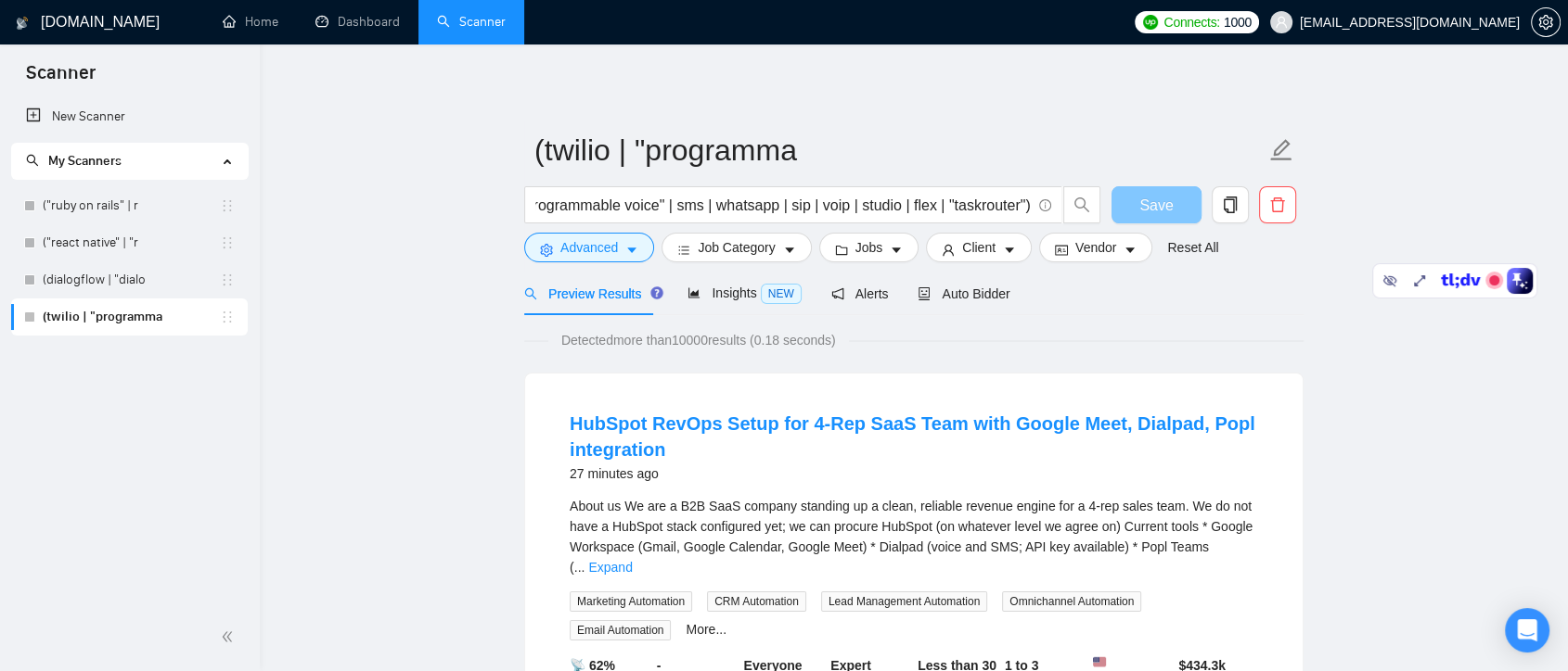
scroll to position [0, 0]
click at [613, 239] on span "Advanced" at bounding box center [589, 247] width 57 height 21
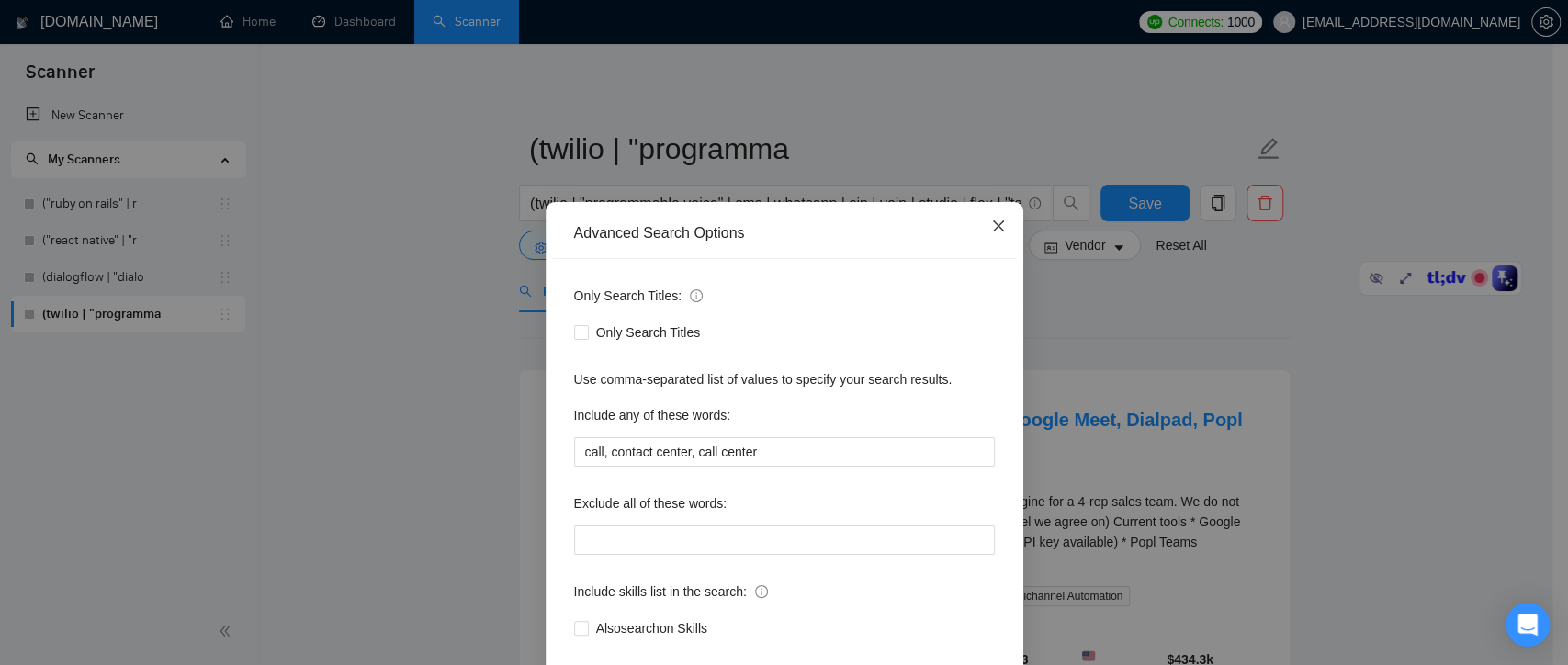
click at [993, 236] on span "Close" at bounding box center [998, 226] width 50 height 50
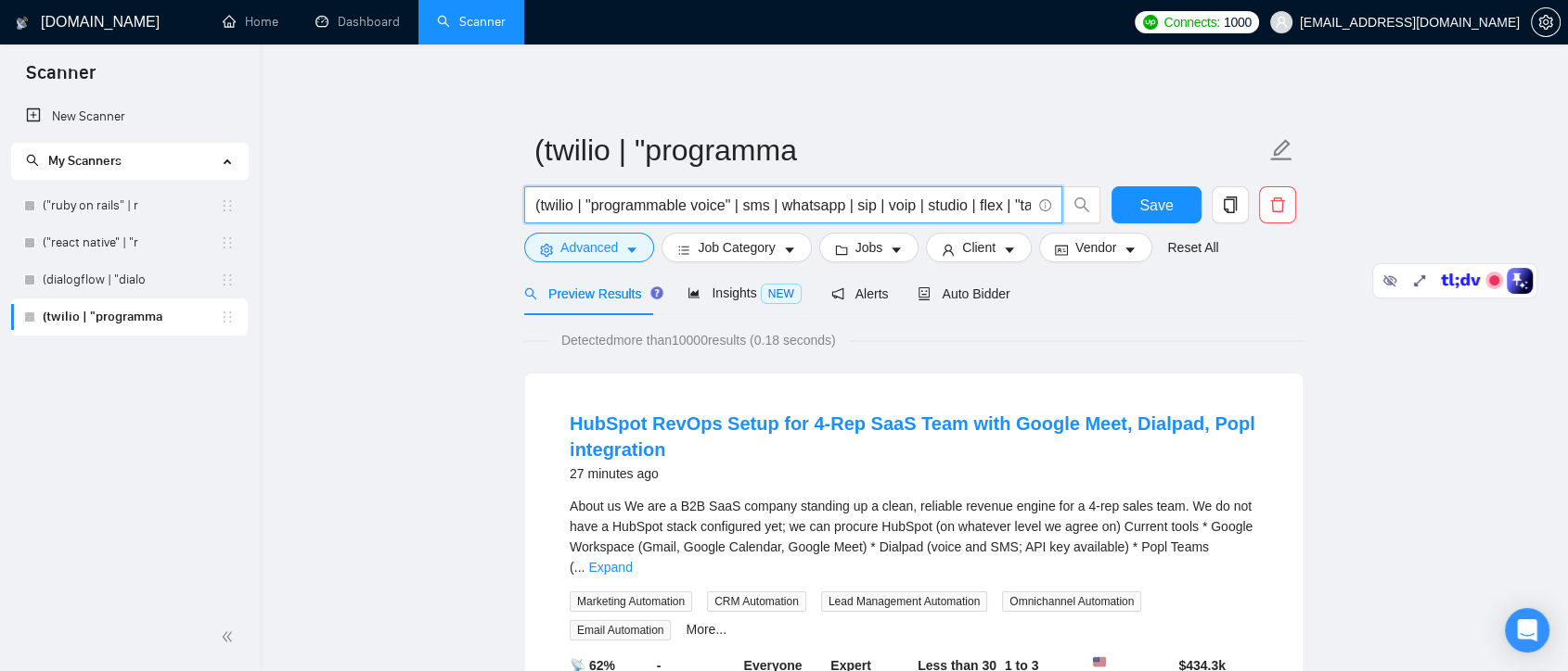
drag, startPoint x: 825, startPoint y: 209, endPoint x: 505, endPoint y: 229, distance: 320.6
click at [622, 204] on input "(twilio | "programmable voice" | sms | whatsapp | sip | voip | studio | flex | …" at bounding box center [783, 206] width 495 height 24
click at [578, 200] on input "(twilio | "programmable voice" | sms | whatsapp | sip | voip | studio | flex | …" at bounding box center [783, 206] width 495 height 24
click at [727, 288] on span "Insights NEW" at bounding box center [743, 292] width 113 height 15
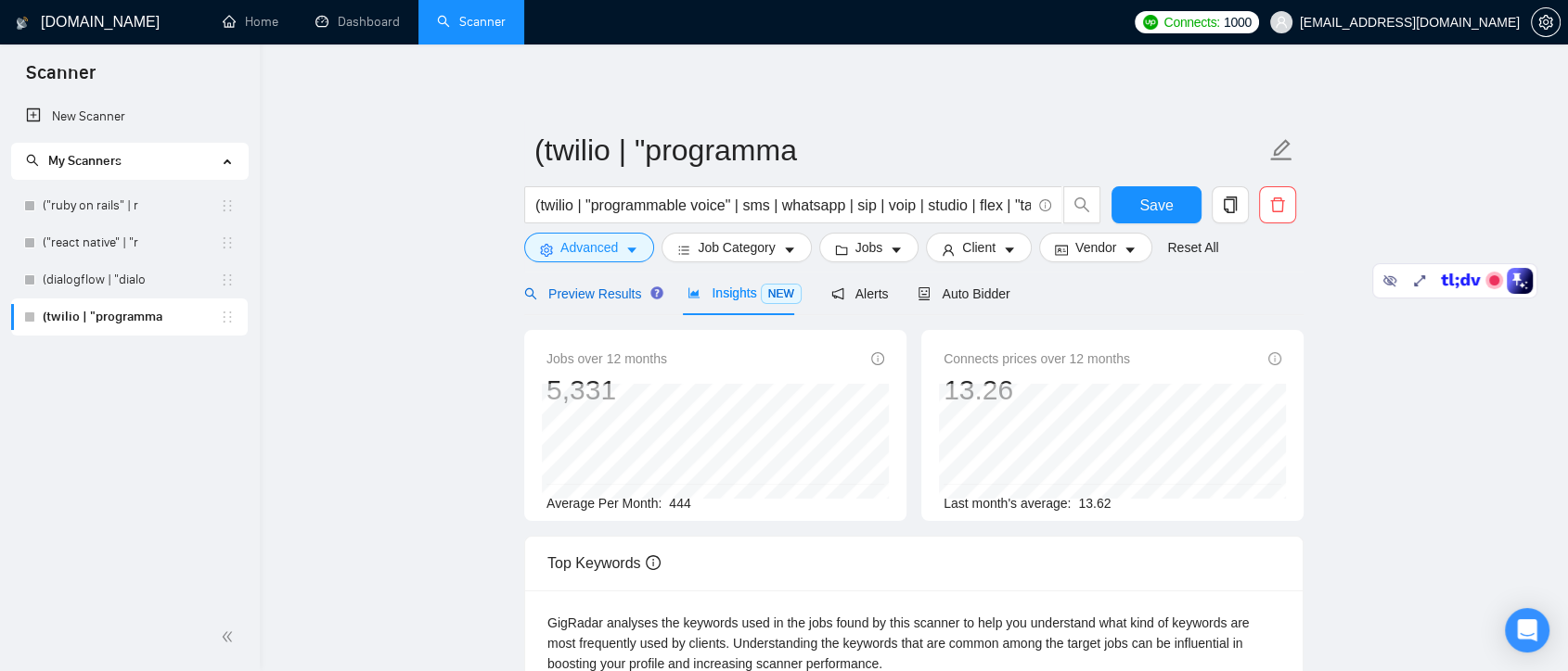
click at [599, 292] on span "Preview Results" at bounding box center [591, 293] width 134 height 15
